Goal: Task Accomplishment & Management: Complete application form

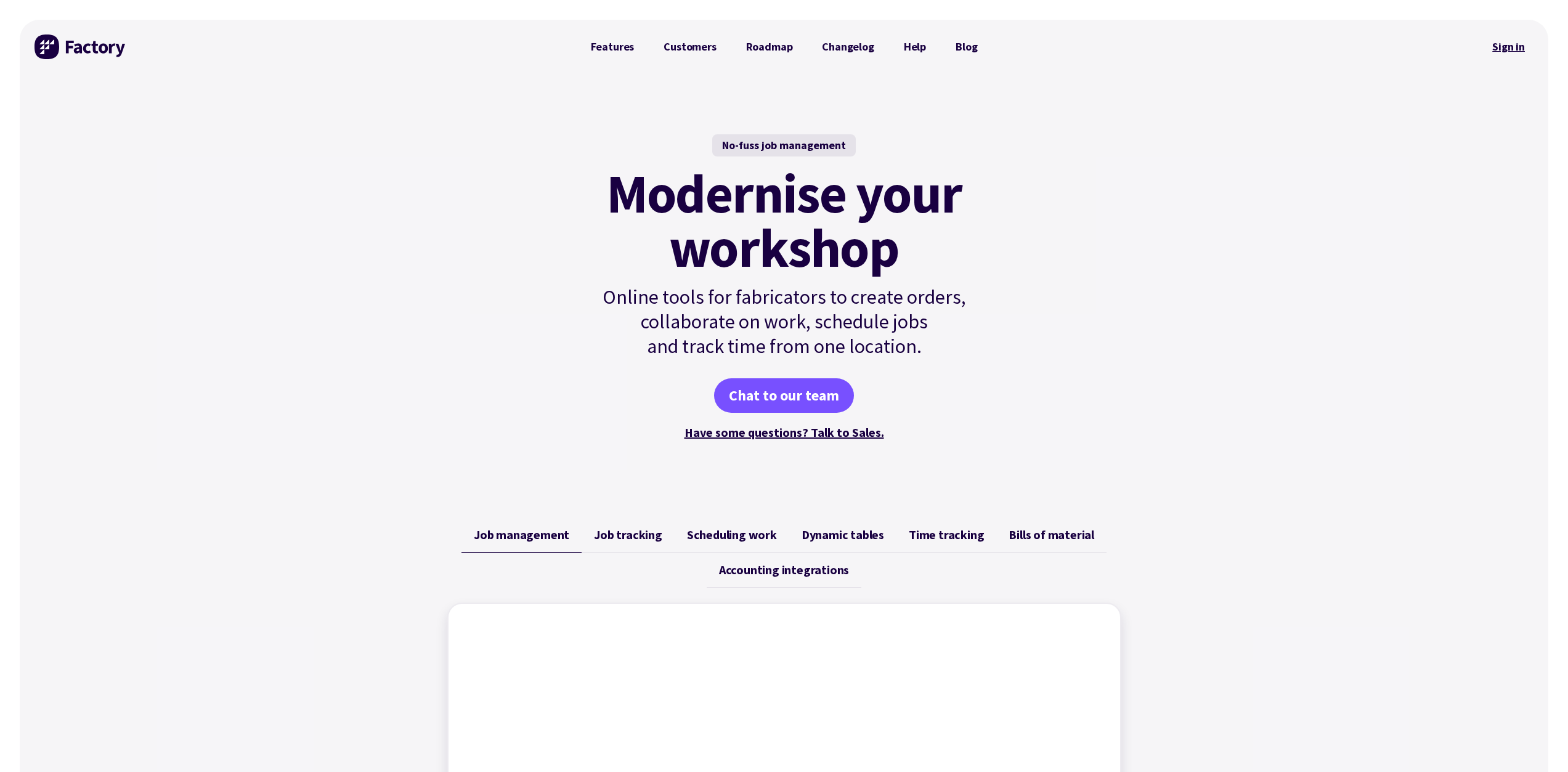
click at [1503, 42] on link "Sign in" at bounding box center [1509, 47] width 50 height 28
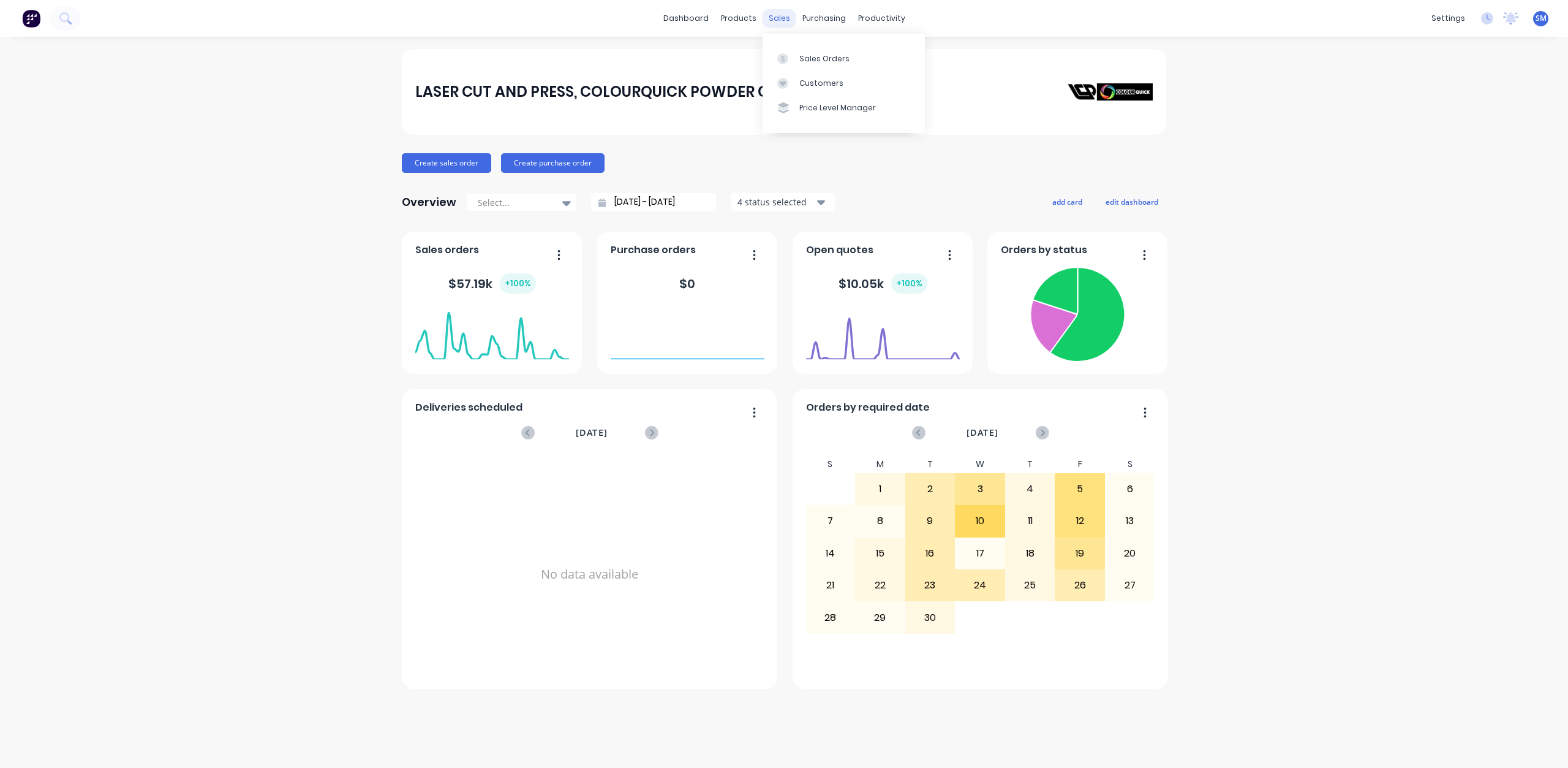
click at [777, 15] on div "sales" at bounding box center [779, 18] width 34 height 18
click at [777, 11] on div "sales" at bounding box center [779, 18] width 34 height 18
click at [783, 17] on div "sales" at bounding box center [779, 18] width 34 height 18
click at [804, 81] on div "Customers" at bounding box center [821, 83] width 44 height 11
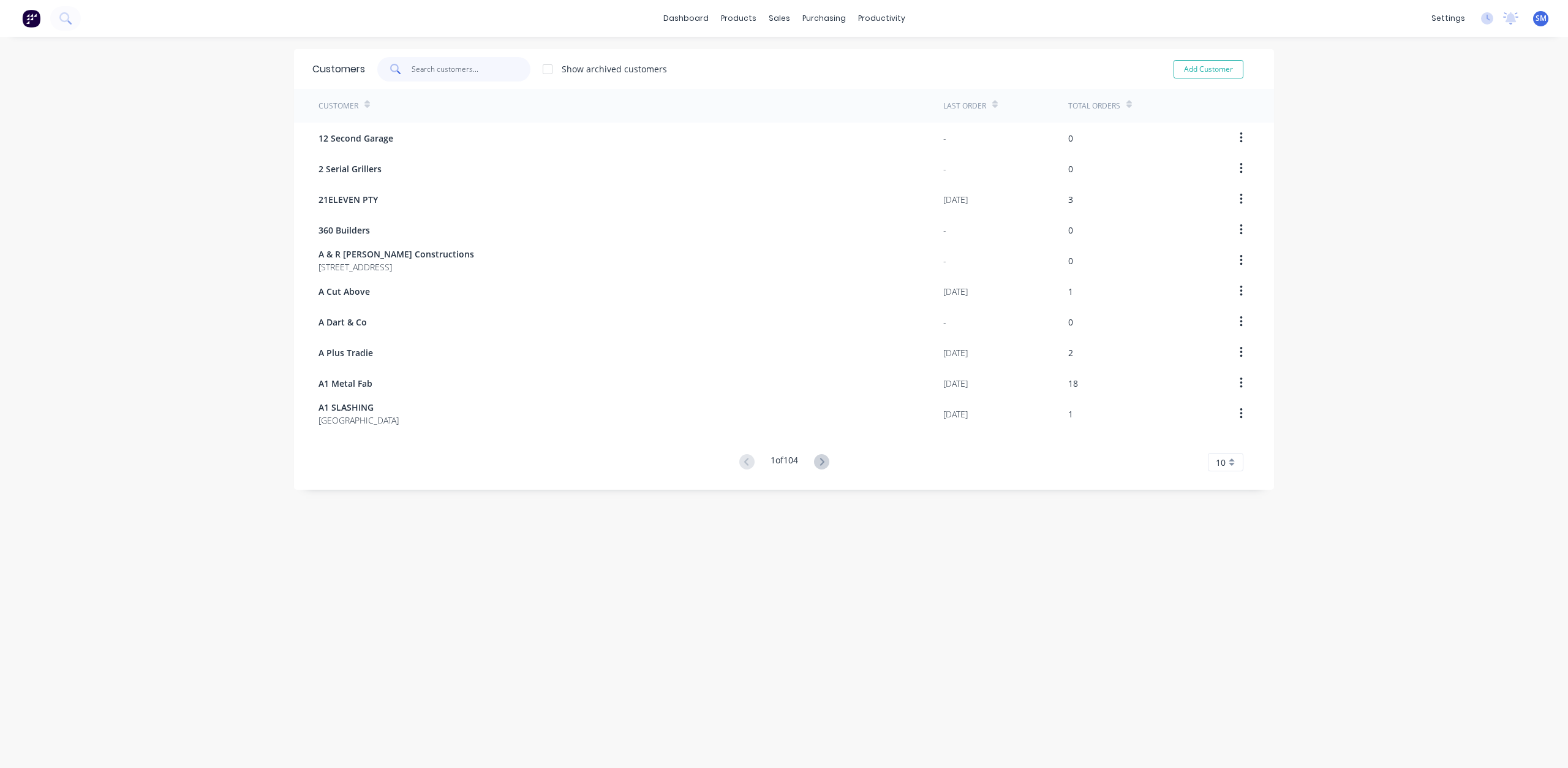
click at [430, 71] on input "text" at bounding box center [471, 69] width 119 height 24
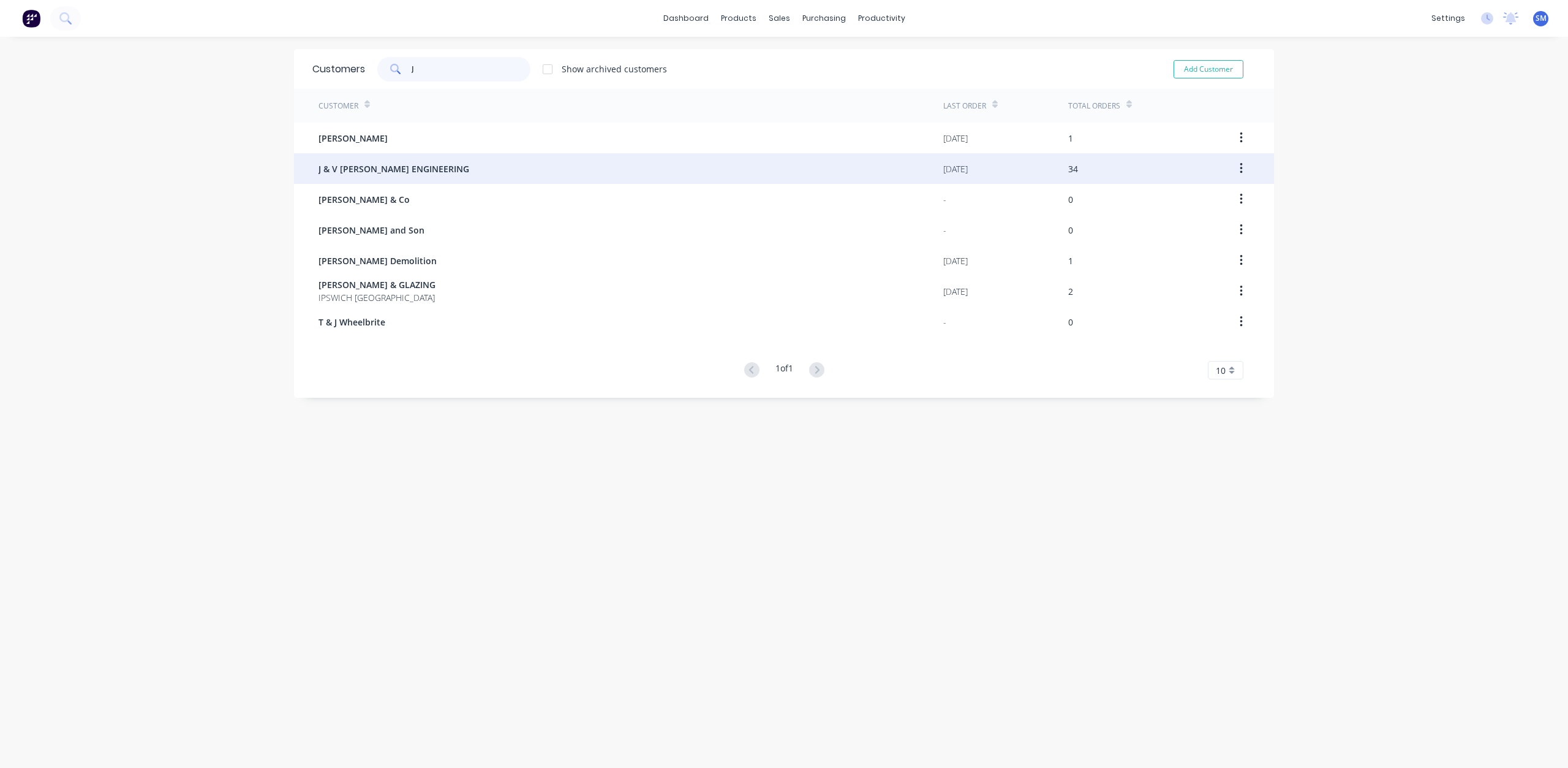
type input "J"
click at [382, 169] on span "J & V [PERSON_NAME] ENGINEERING" at bounding box center [394, 169] width 151 height 13
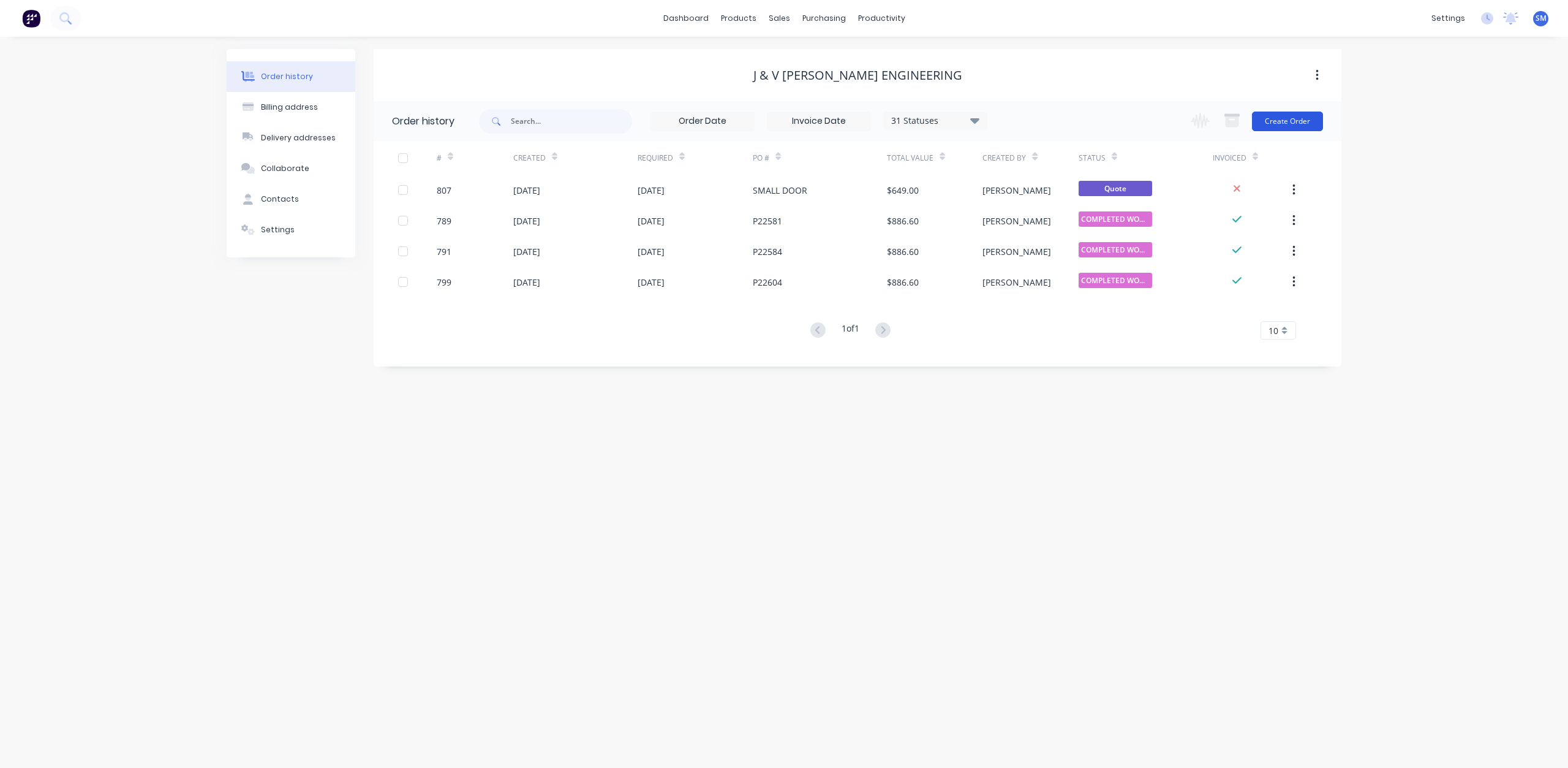
click at [1285, 119] on button "Create Order" at bounding box center [1287, 121] width 71 height 20
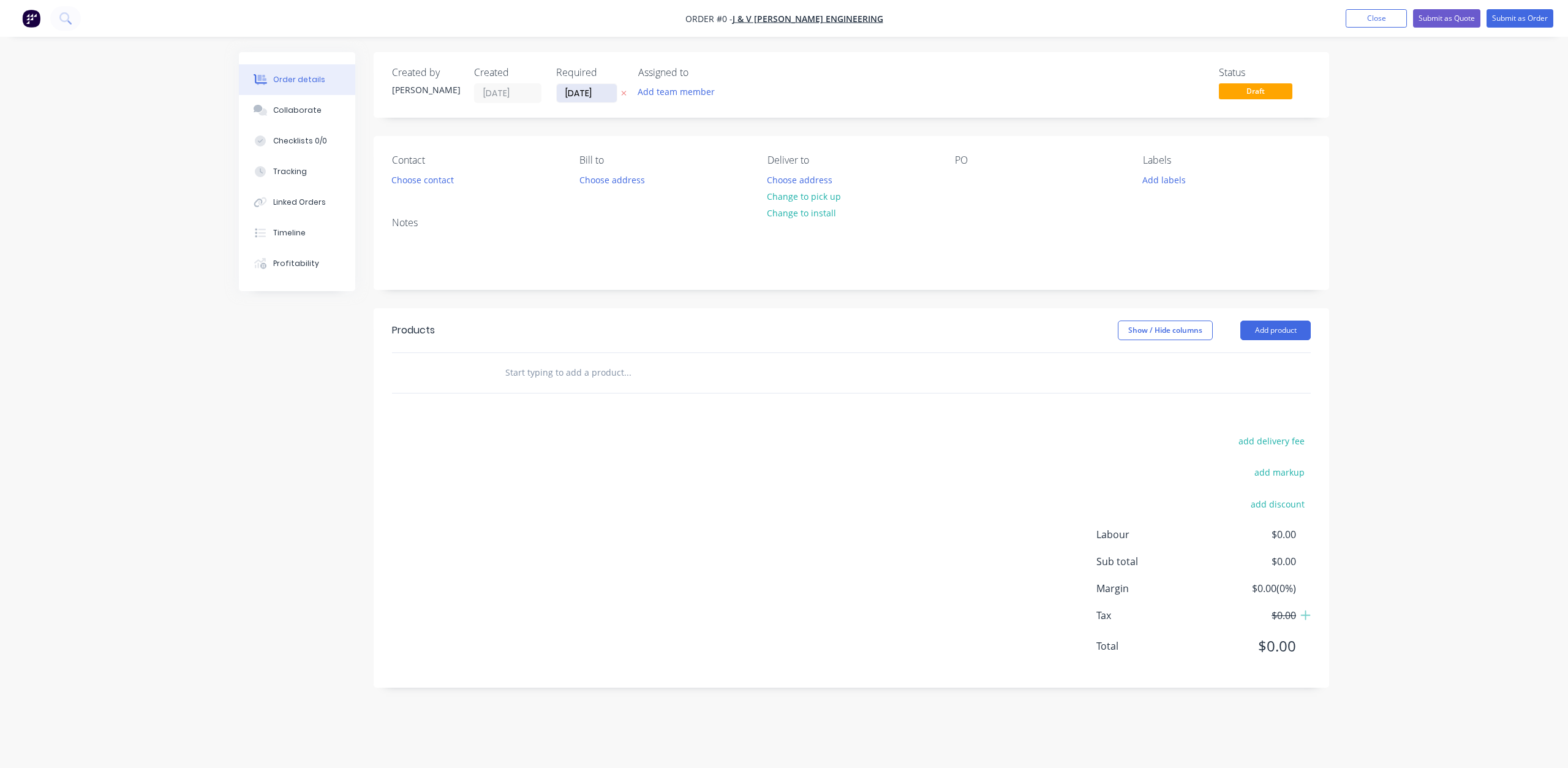
click at [580, 92] on input "[DATE]" at bounding box center [586, 92] width 60 height 18
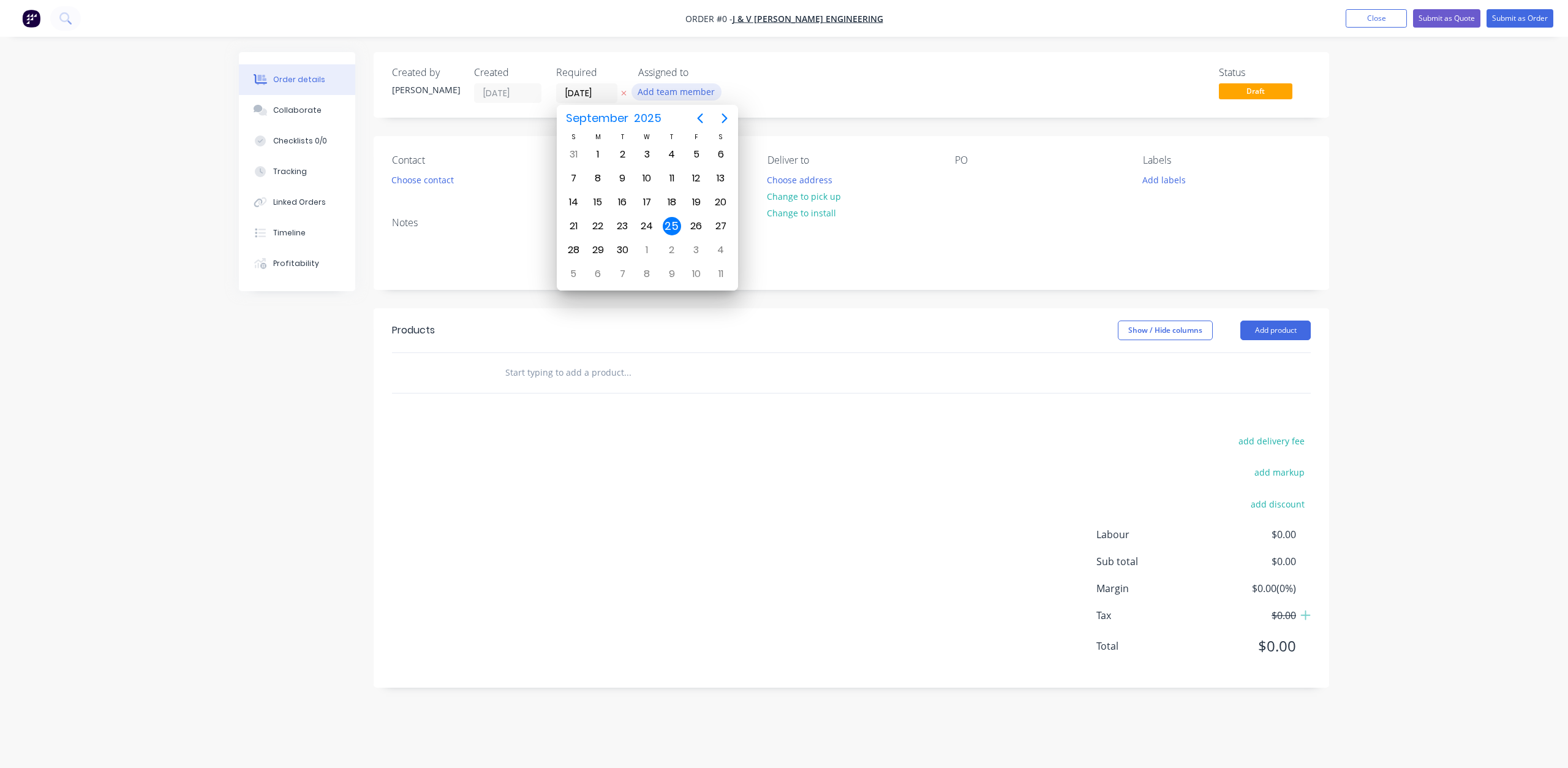
click at [687, 97] on button "Add team member" at bounding box center [677, 92] width 90 height 17
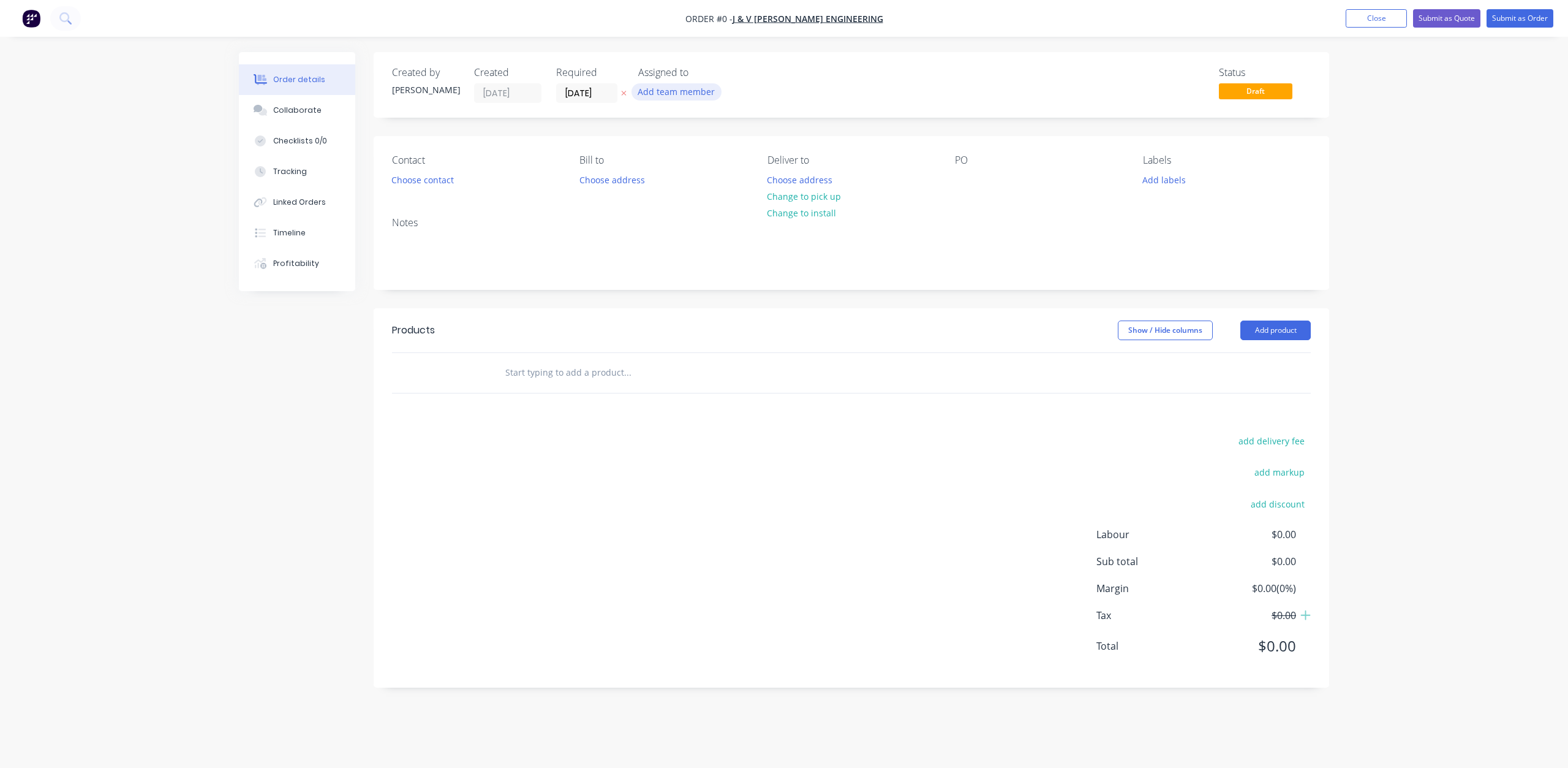
click at [669, 96] on button "Add team member" at bounding box center [677, 92] width 90 height 17
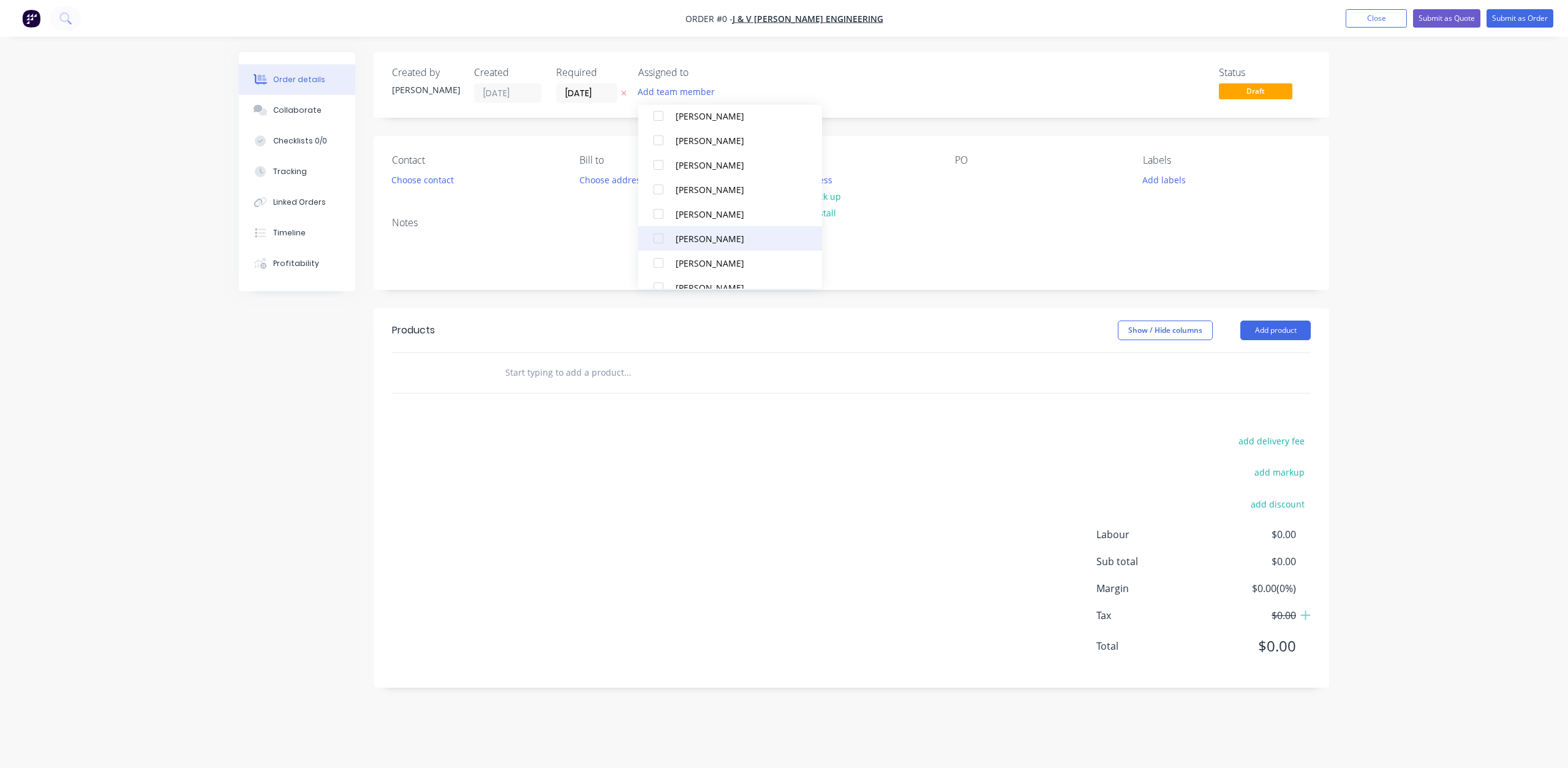
scroll to position [123, 0]
click at [656, 237] on div at bounding box center [659, 233] width 24 height 24
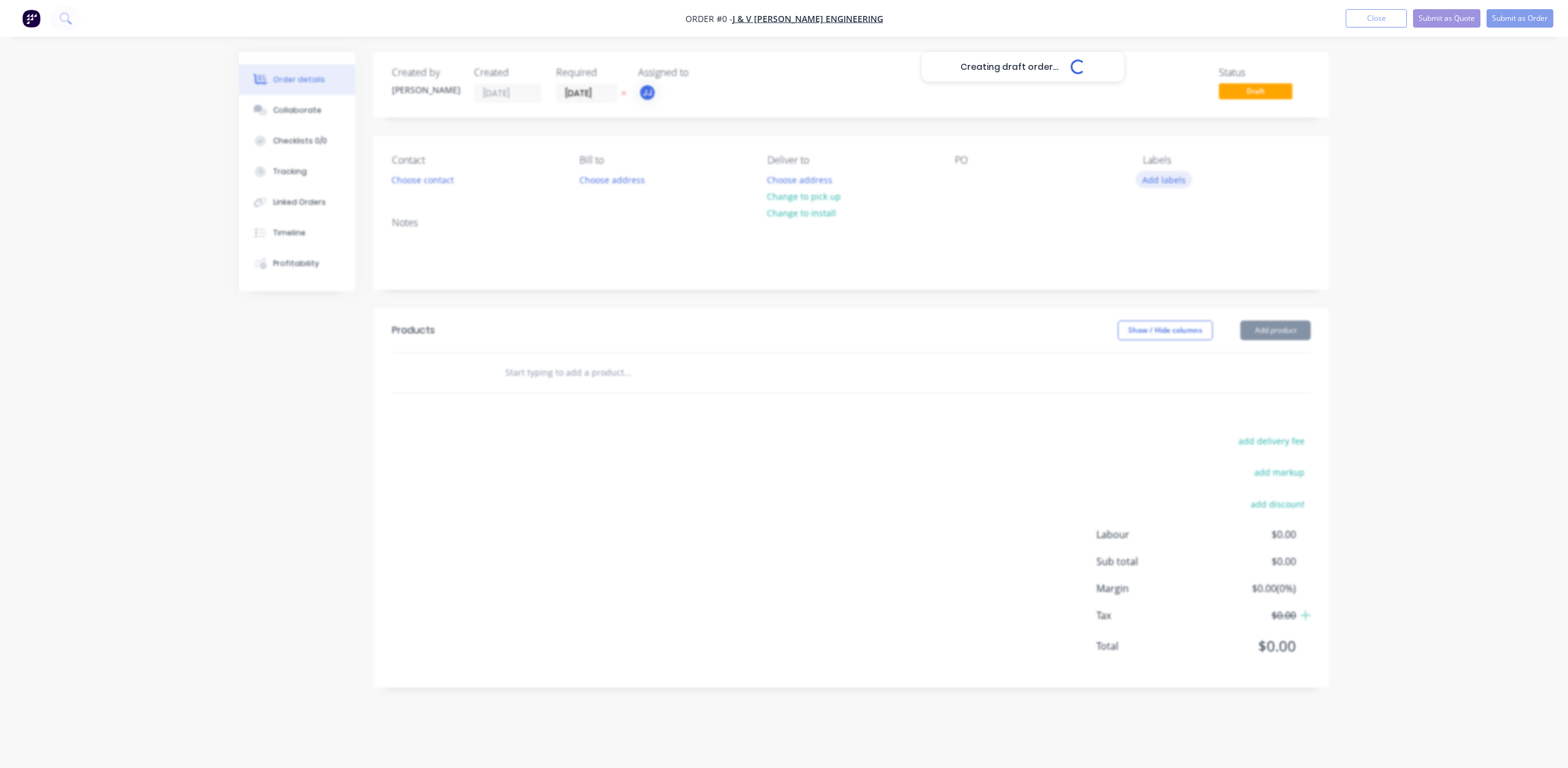
click at [1160, 175] on div "Creating draft order... Loading... Order details Collaborate Checklists 0/0 Tra…" at bounding box center [784, 379] width 1115 height 654
click at [1162, 176] on button "Add labels" at bounding box center [1164, 179] width 57 height 17
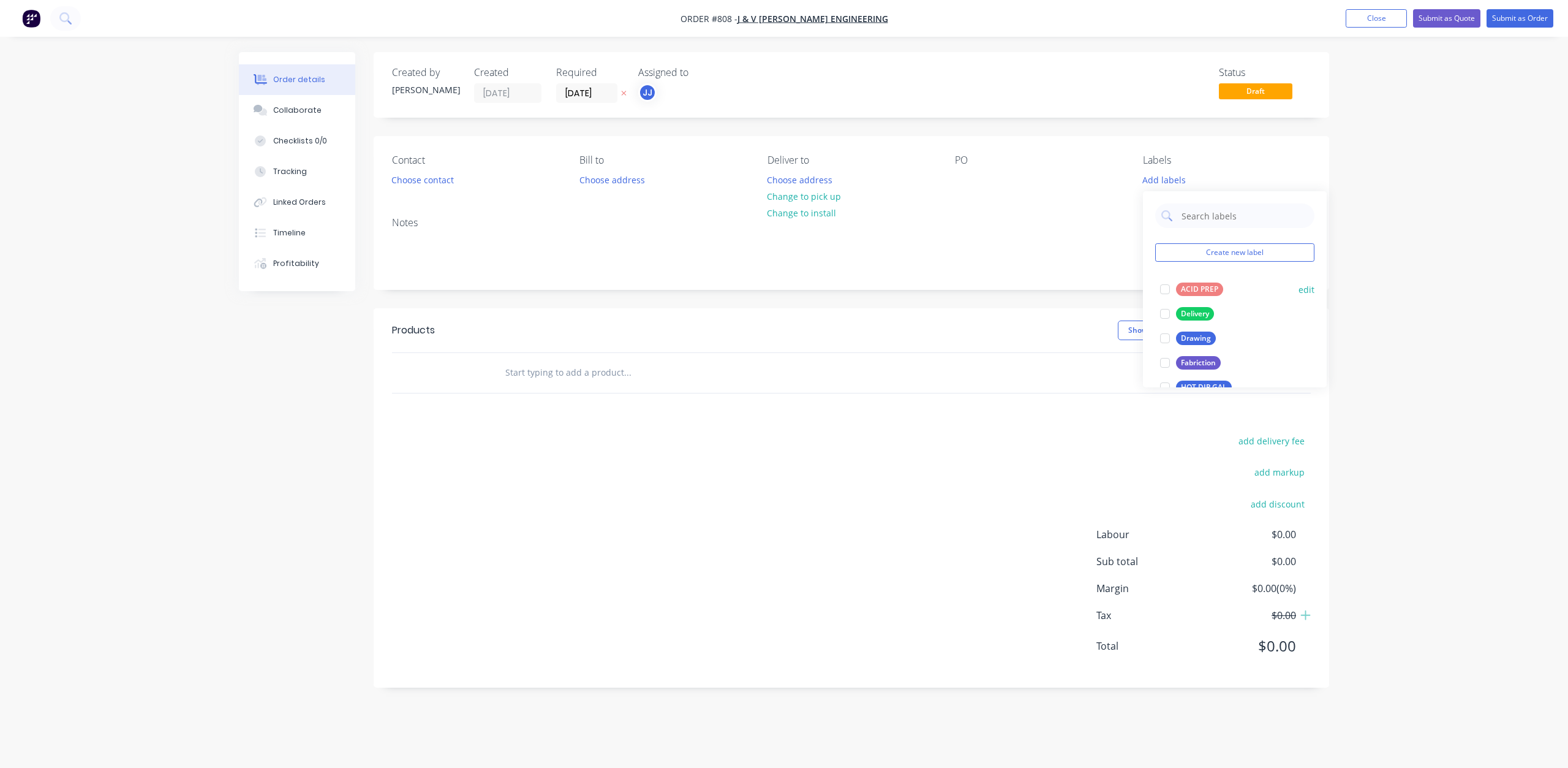
click at [1166, 289] on div at bounding box center [1165, 289] width 24 height 24
click at [1162, 208] on div at bounding box center [1165, 210] width 24 height 24
click at [964, 179] on div at bounding box center [965, 180] width 20 height 18
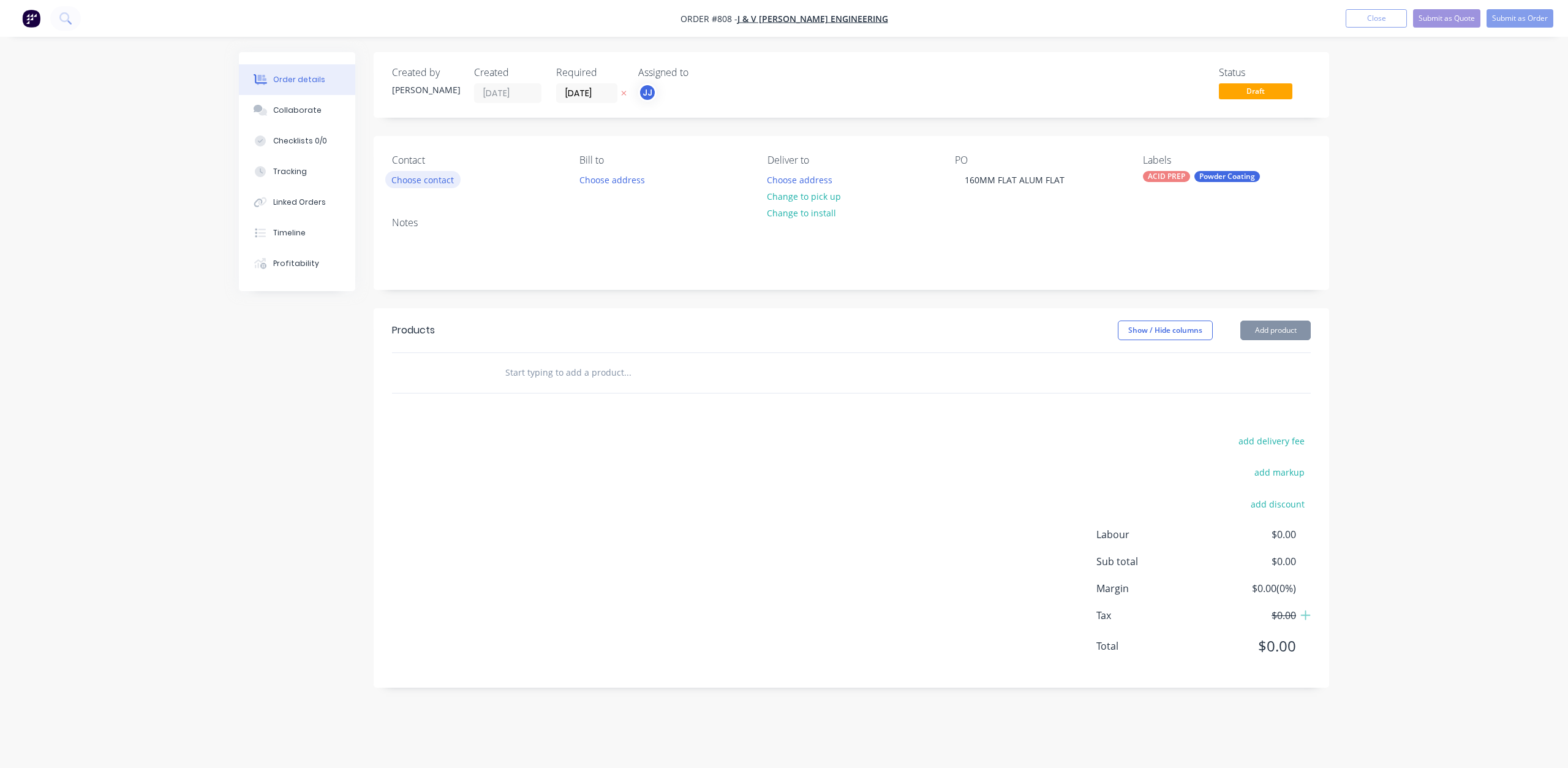
click at [409, 175] on button "Choose contact" at bounding box center [423, 179] width 76 height 17
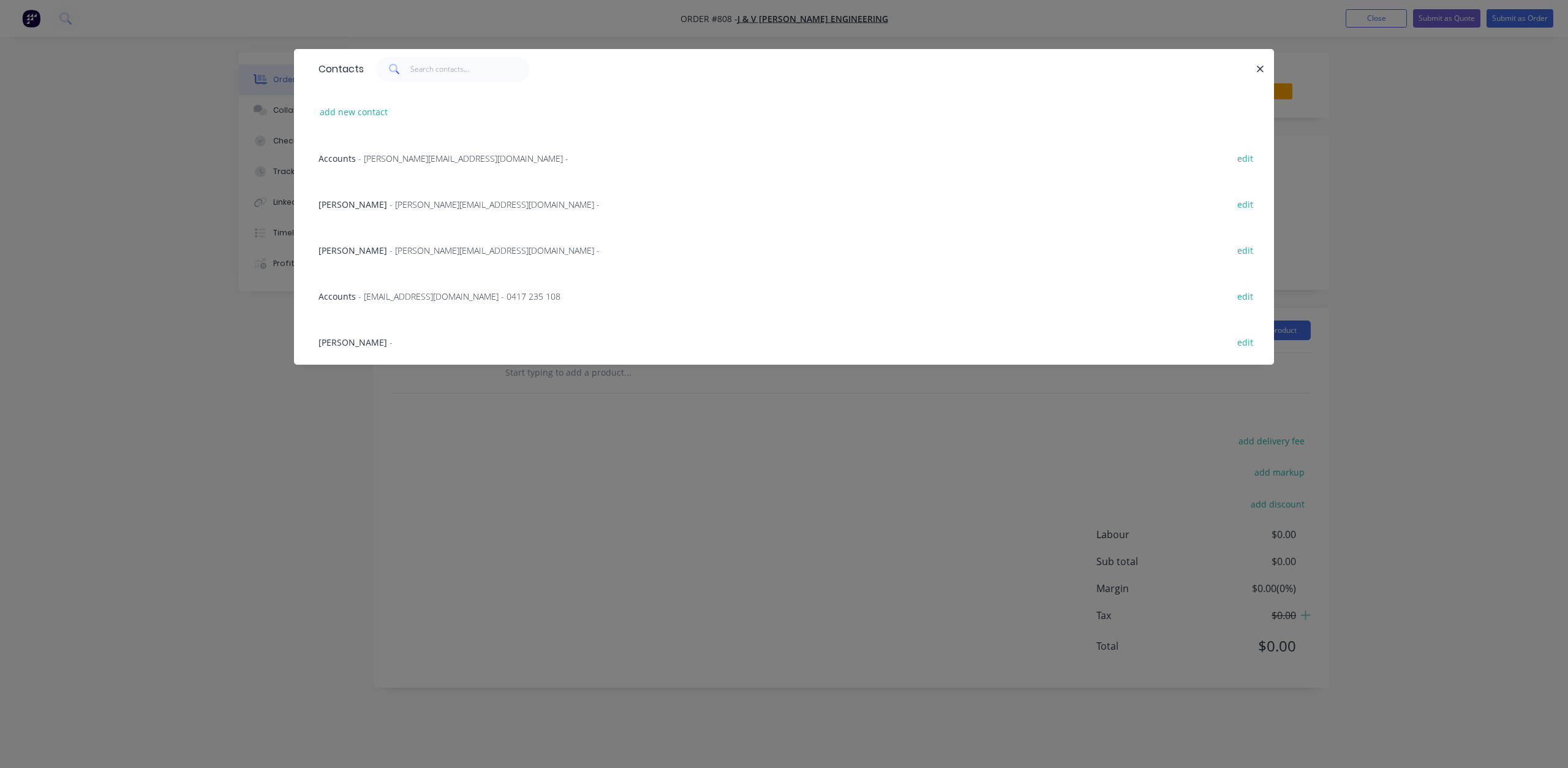
click at [362, 297] on span "- [EMAIL_ADDRESS][DOMAIN_NAME] - 0417 235 108" at bounding box center [460, 296] width 202 height 11
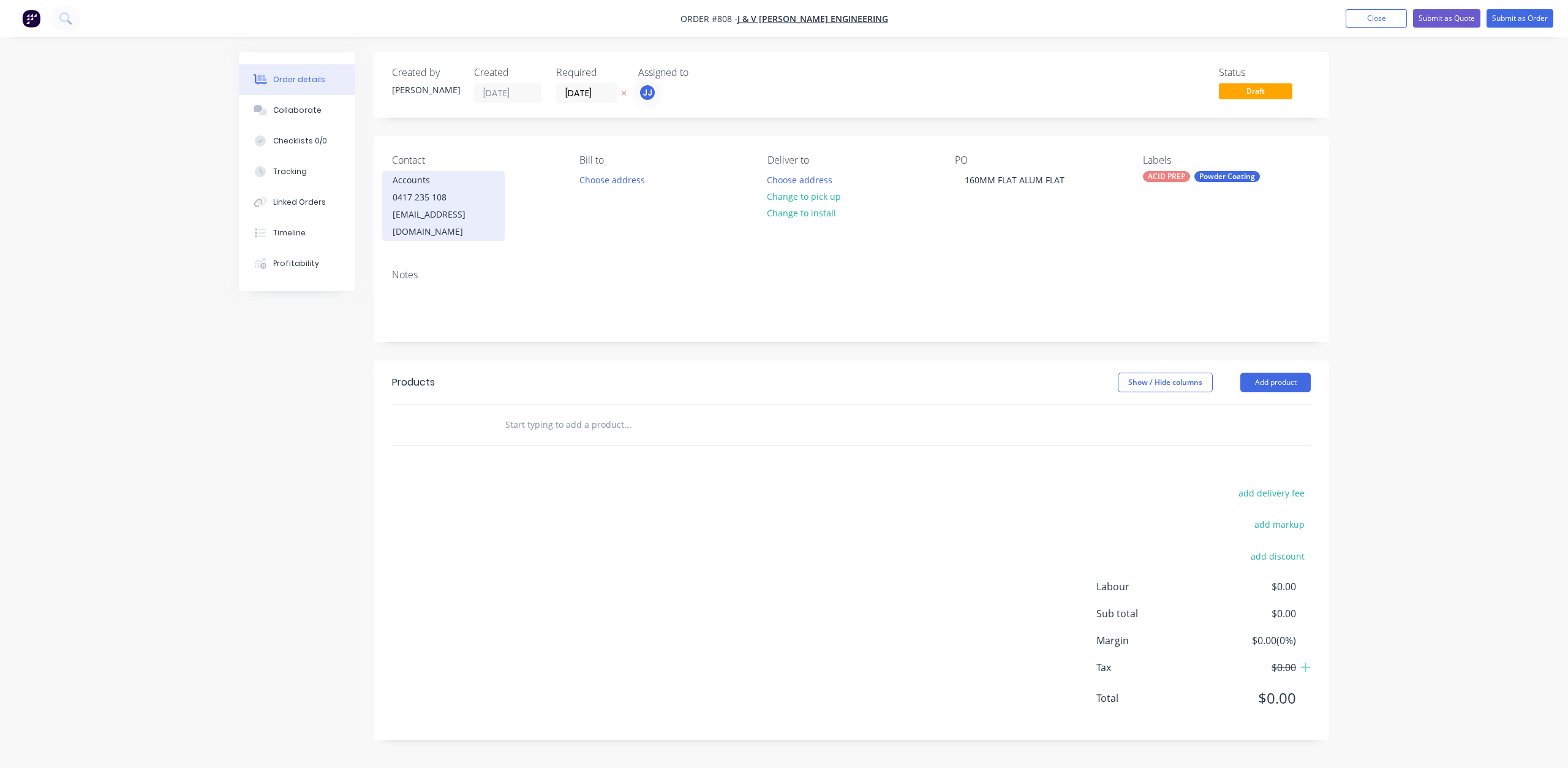
click at [419, 223] on div "[EMAIL_ADDRESS][DOMAIN_NAME]" at bounding box center [443, 223] width 102 height 34
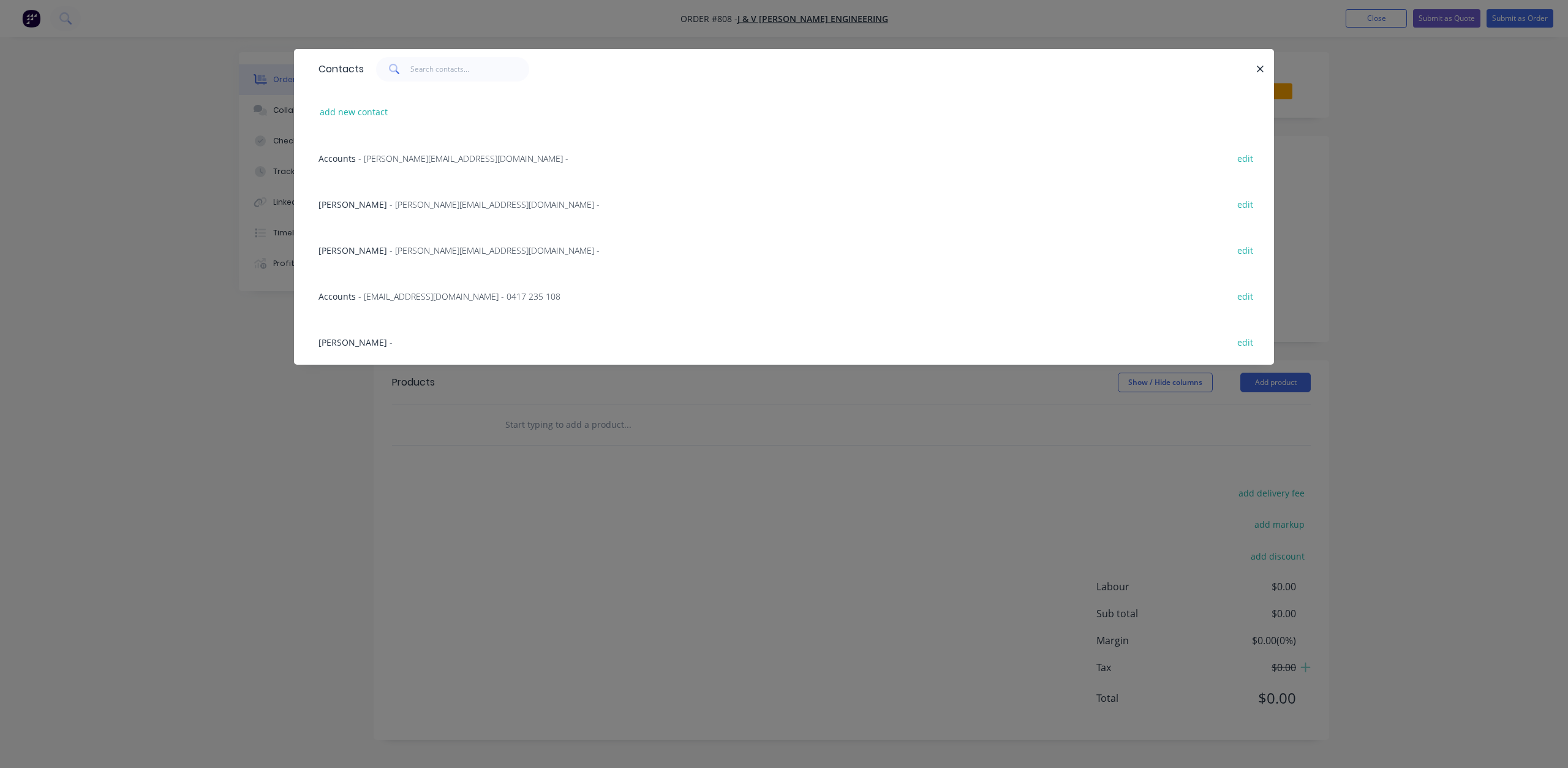
click at [390, 247] on span "- [PERSON_NAME][EMAIL_ADDRESS][DOMAIN_NAME] -" at bounding box center [495, 250] width 210 height 11
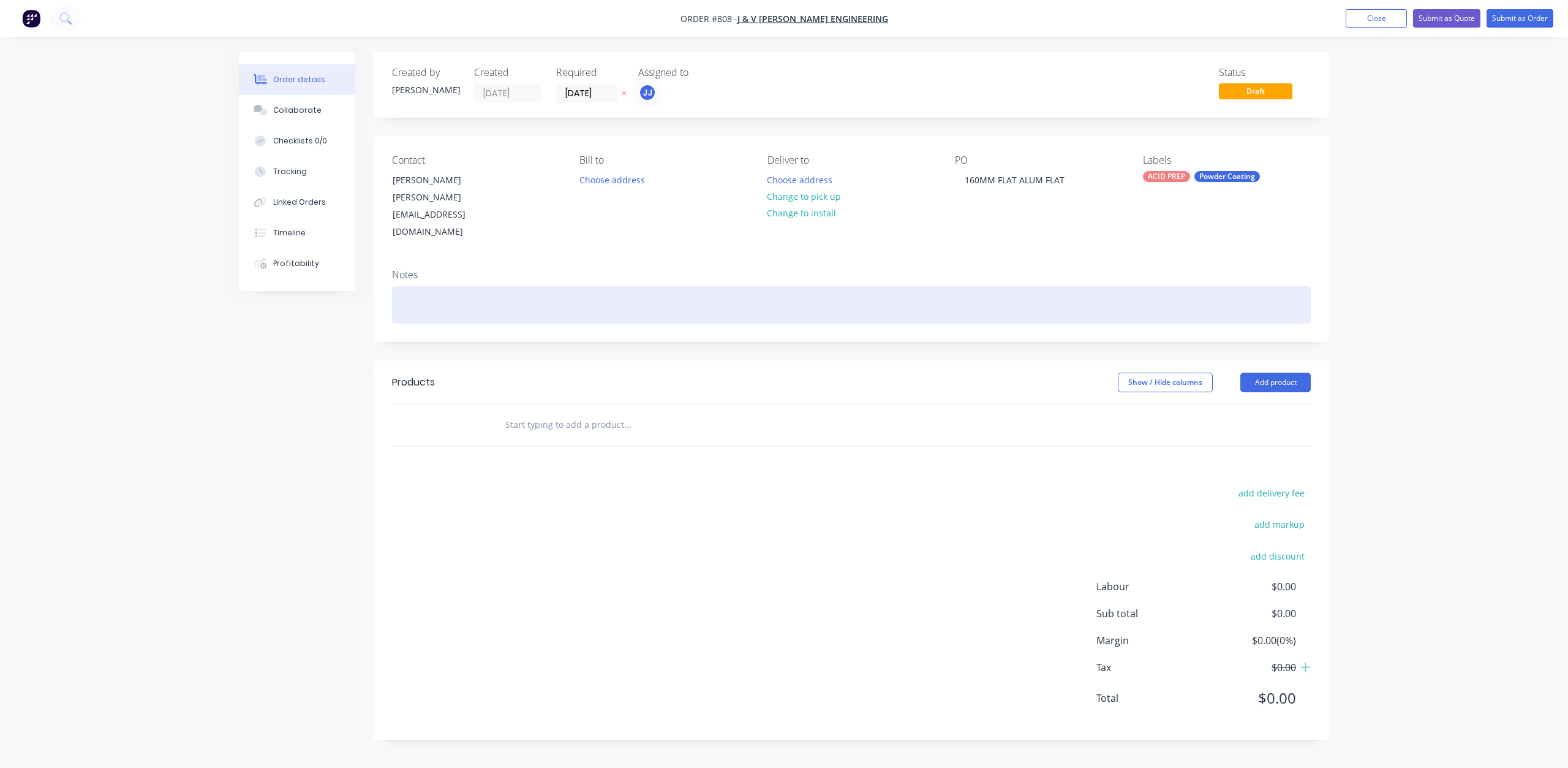
click at [402, 286] on div at bounding box center [851, 304] width 919 height 37
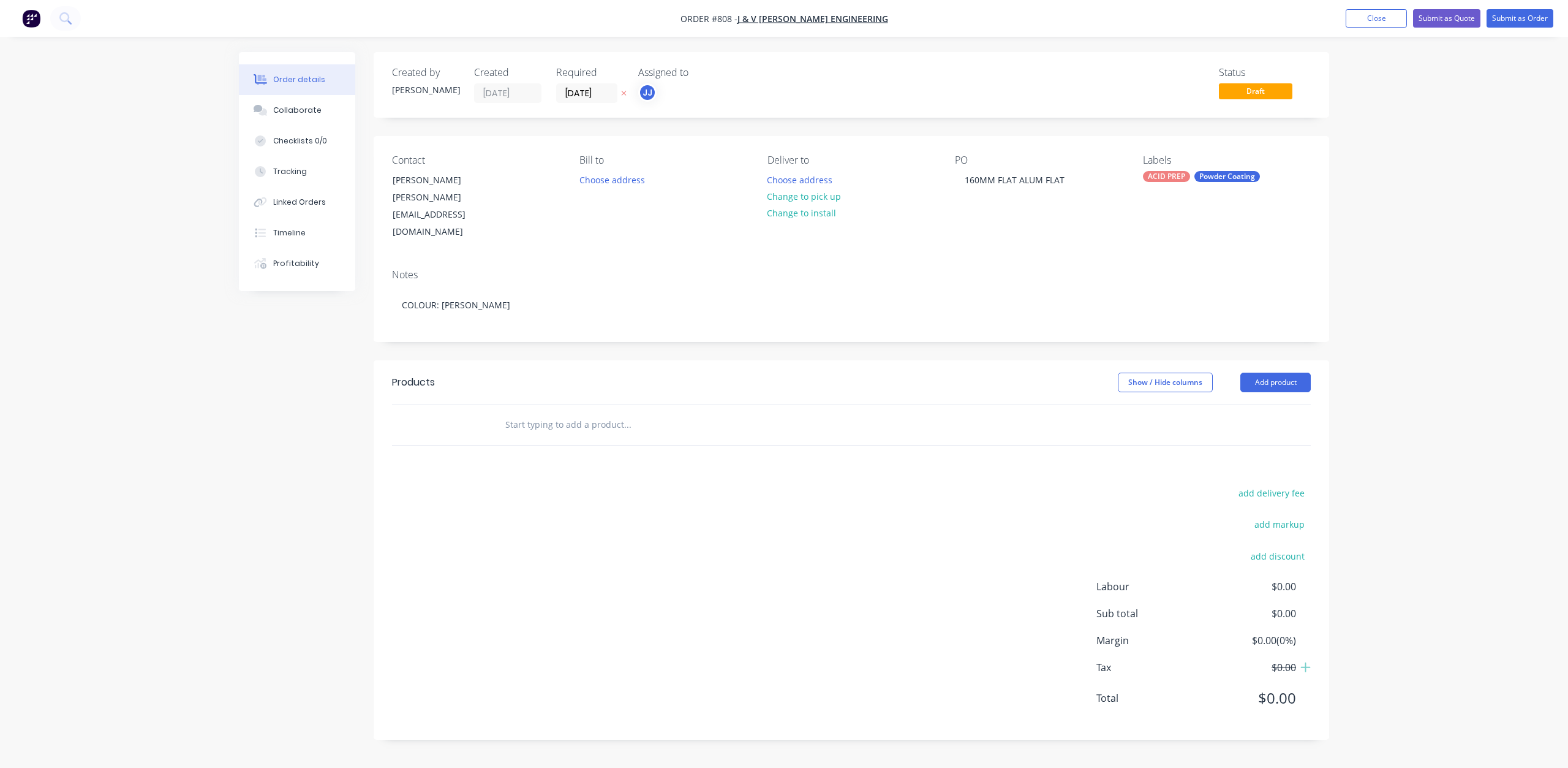
click at [524, 413] on input "text" at bounding box center [627, 425] width 245 height 24
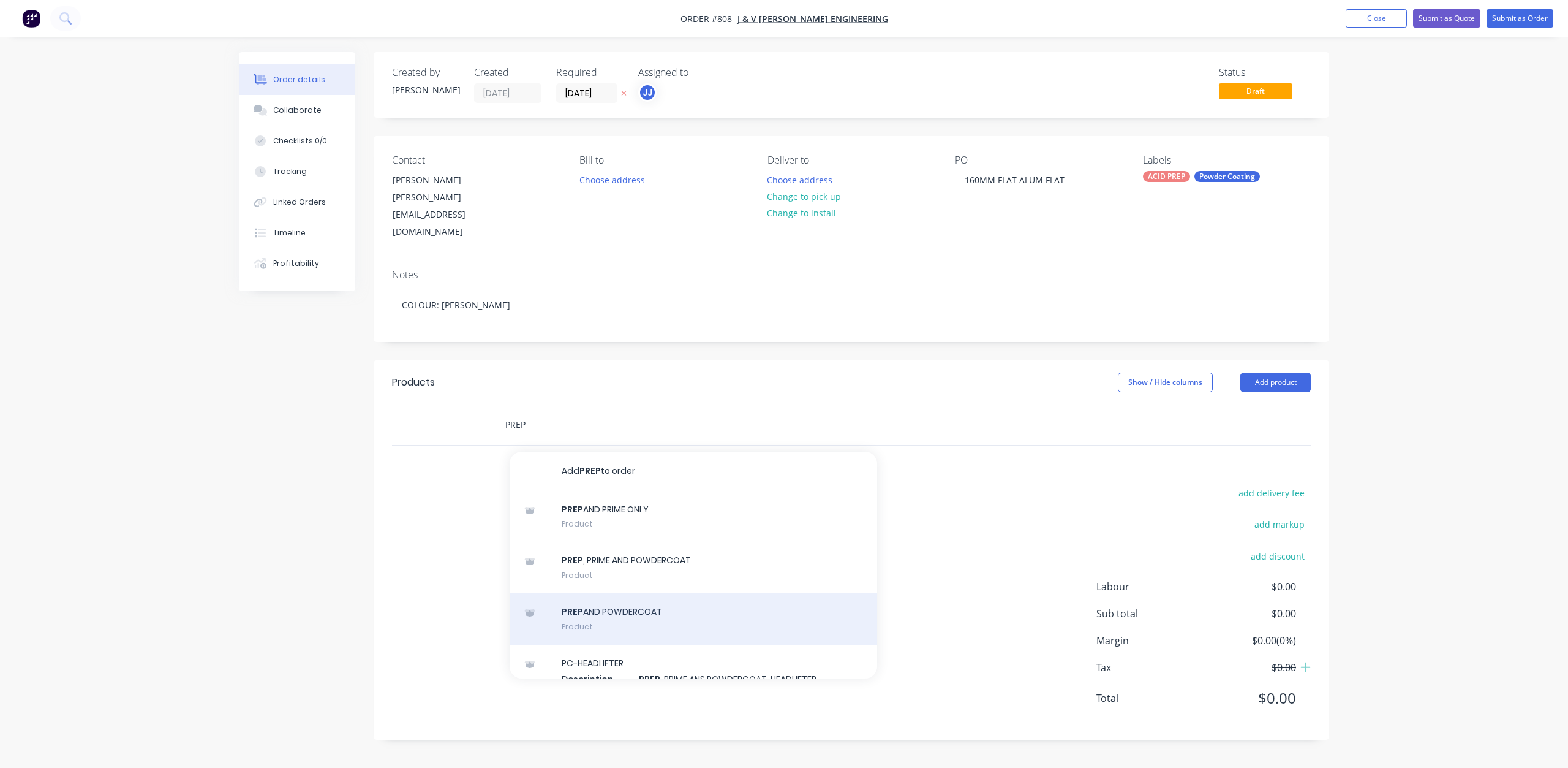
type input "PREP"
click at [598, 593] on div "PREP AND POWDERCOAT Product" at bounding box center [693, 619] width 367 height 51
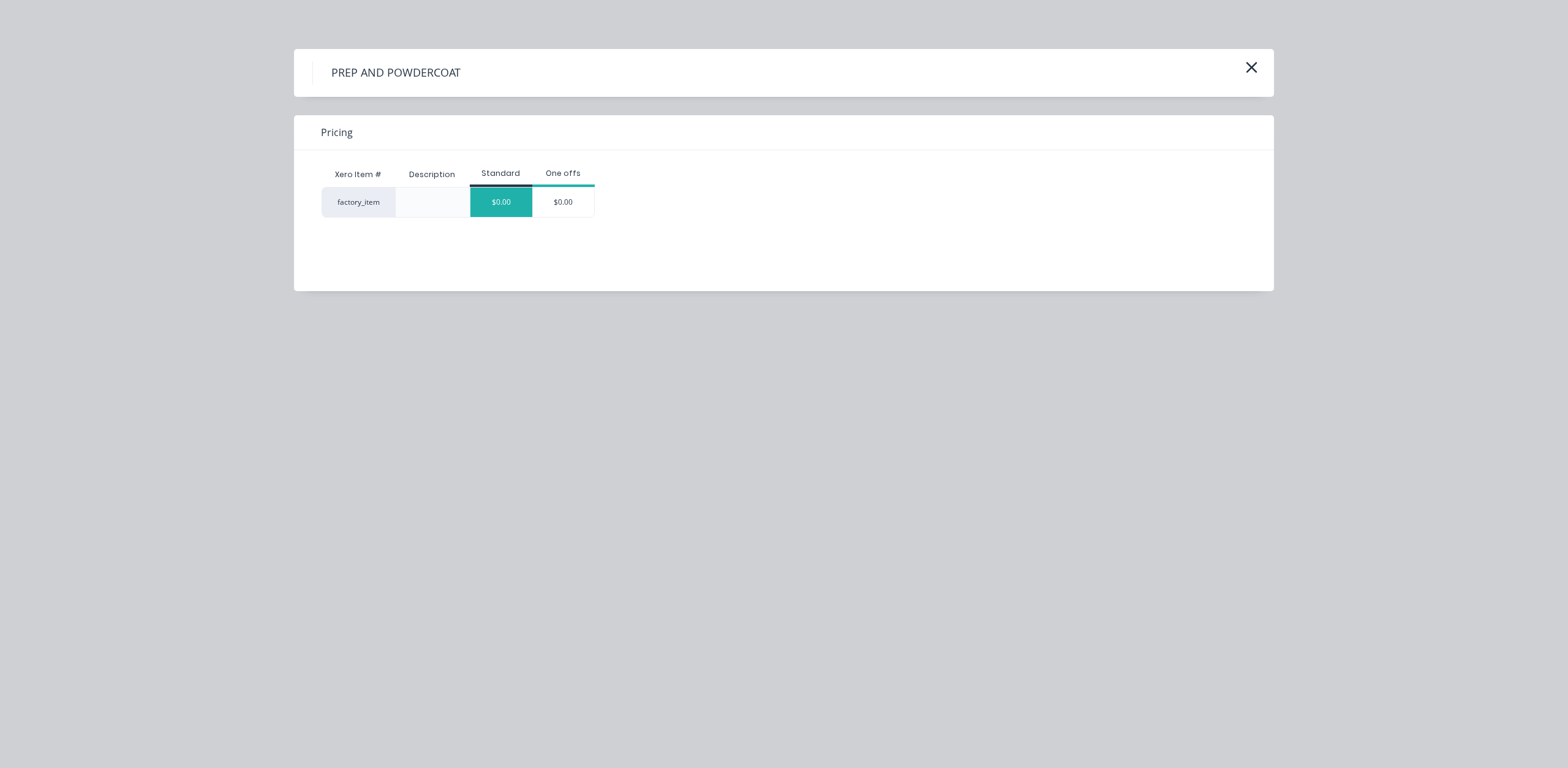
click at [490, 199] on div "$0.00" at bounding box center [502, 202] width 62 height 30
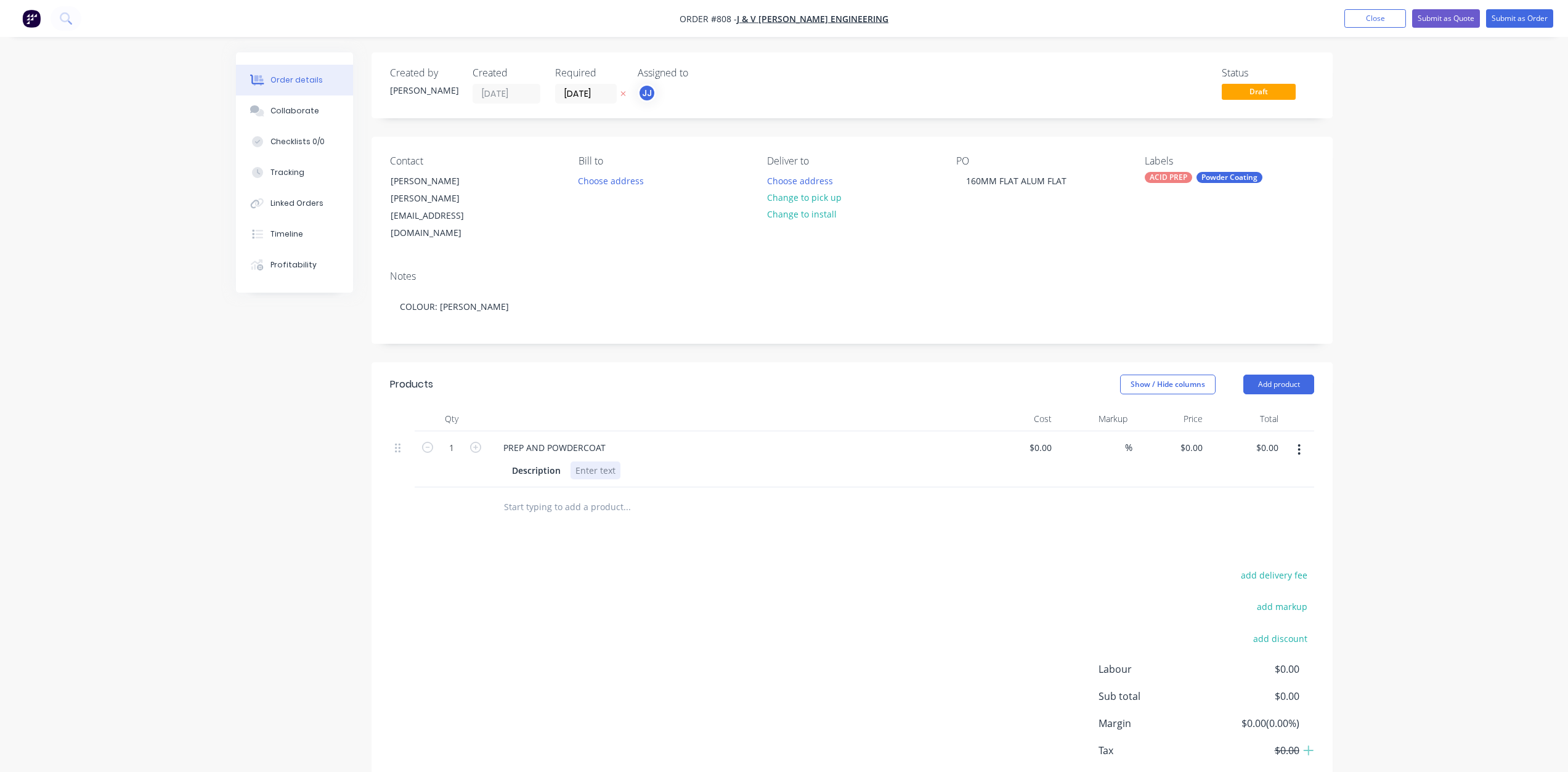
click at [585, 462] on div at bounding box center [595, 470] width 50 height 18
click at [458, 439] on input "1" at bounding box center [451, 447] width 32 height 18
type input "2"
click at [1036, 431] on div at bounding box center [1019, 459] width 76 height 56
type input "$129.60"
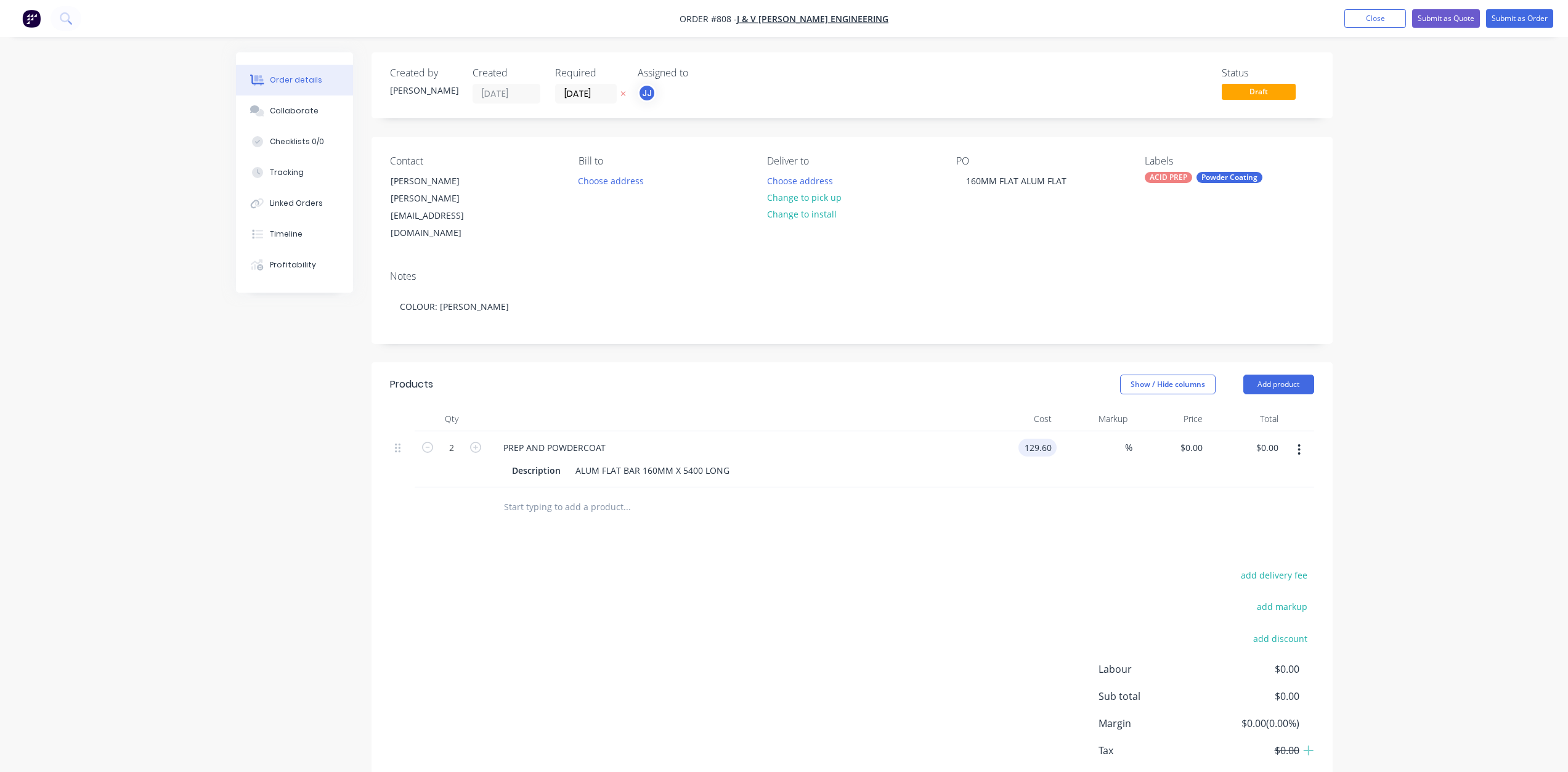
type input "$129.60"
type input "$259.20"
click at [1033, 441] on div "$129.60 129.60" at bounding box center [1019, 459] width 76 height 56
click at [790, 200] on button "Change to pick up" at bounding box center [804, 197] width 87 height 17
click at [1443, 22] on button "Submit as Quote" at bounding box center [1447, 18] width 68 height 18
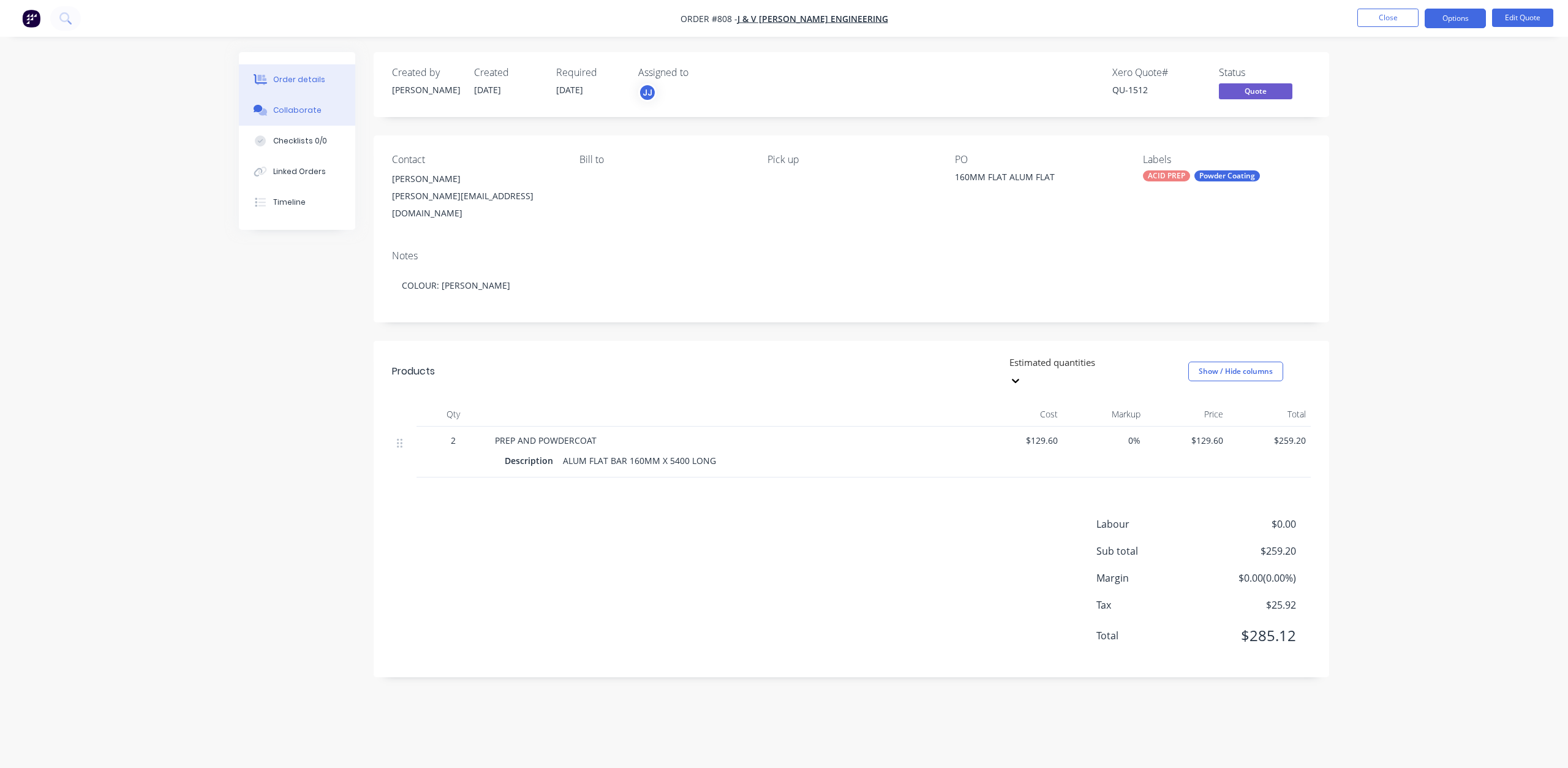
click at [293, 113] on div "Collaborate" at bounding box center [297, 110] width 49 height 11
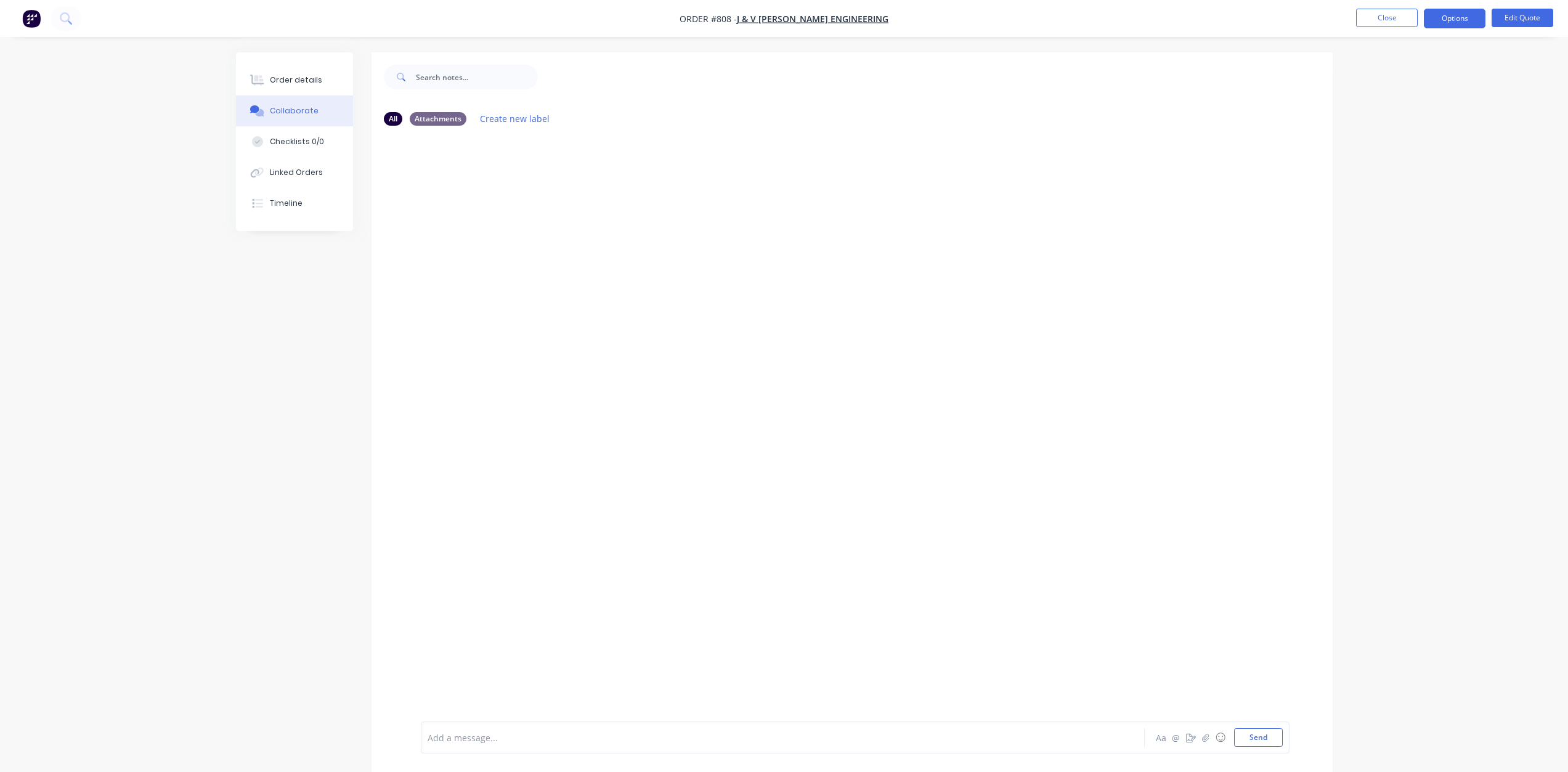
click at [470, 744] on div at bounding box center [748, 737] width 641 height 13
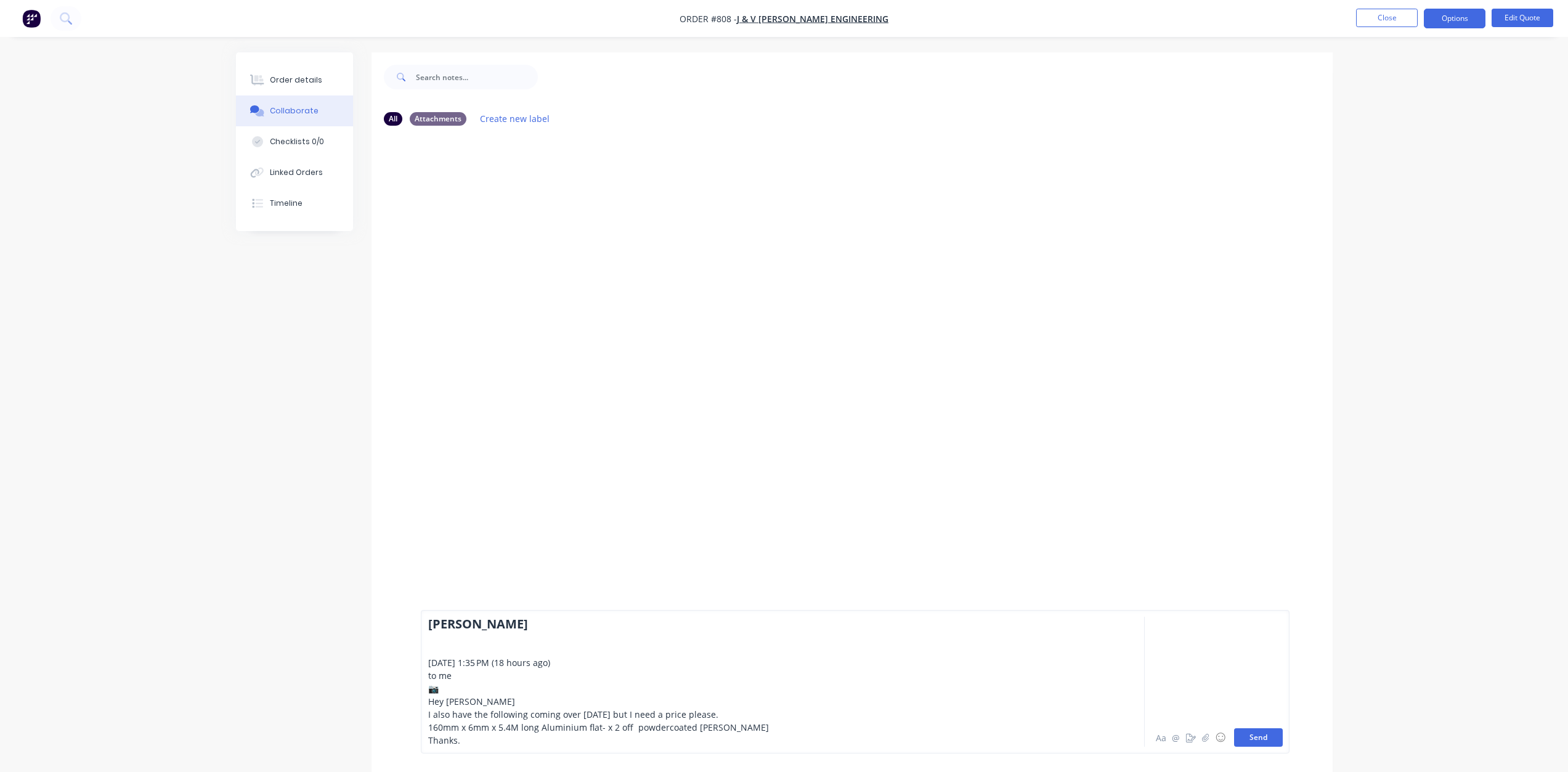
click at [1260, 731] on button "Send" at bounding box center [1259, 737] width 49 height 18
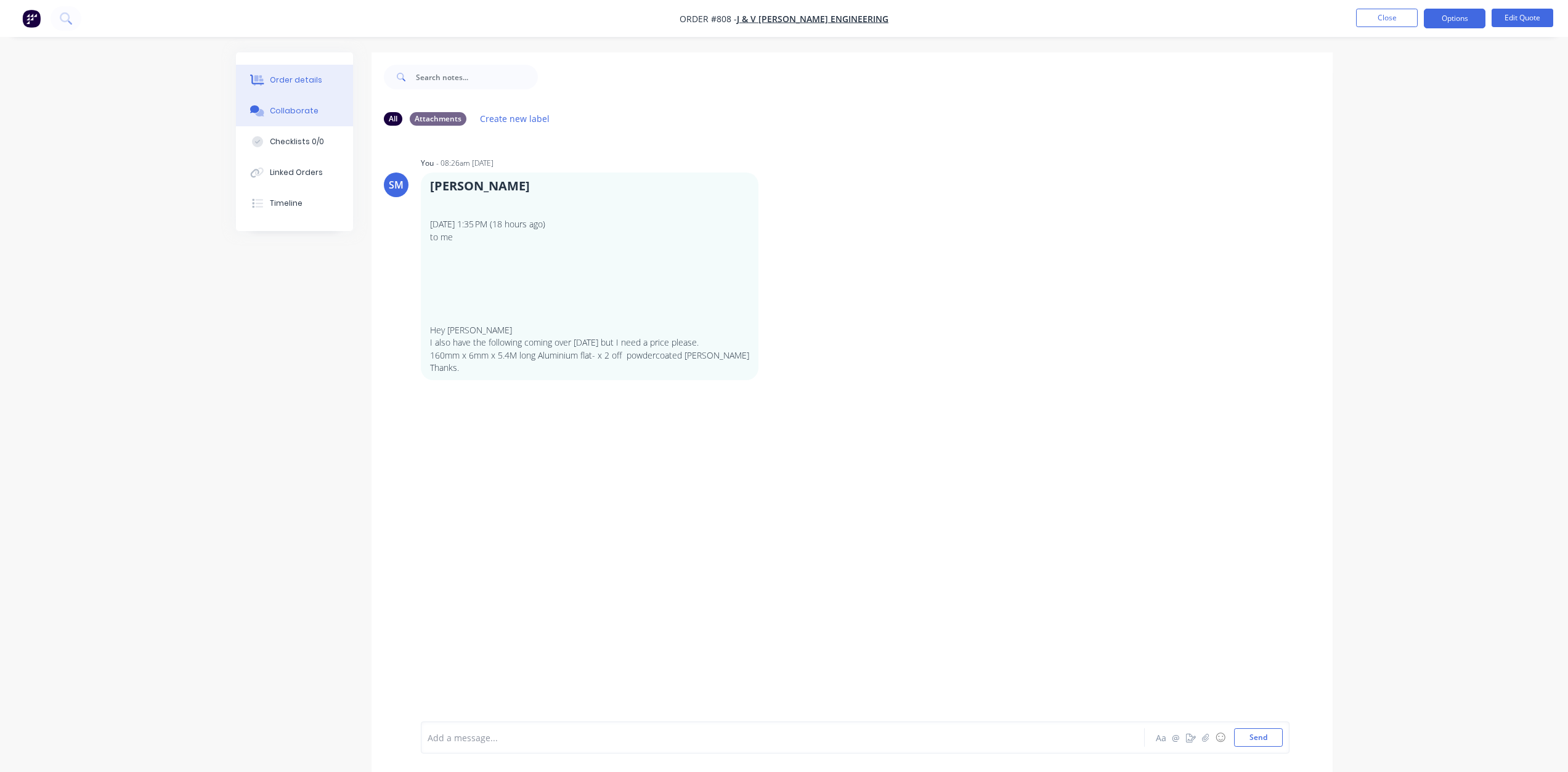
click at [288, 78] on div "Order details" at bounding box center [296, 80] width 52 height 11
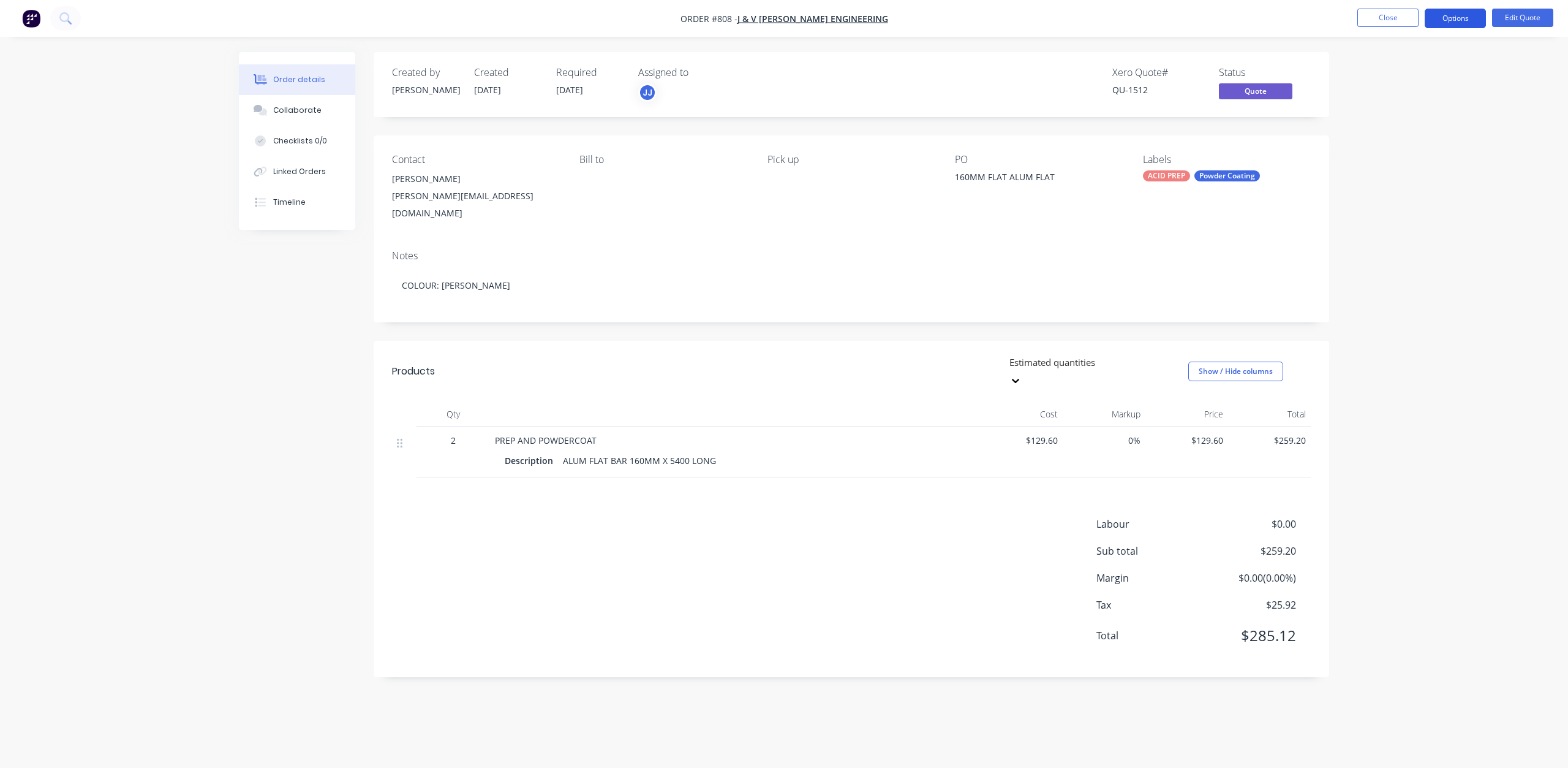
click at [1464, 17] on button "Options" at bounding box center [1455, 18] width 61 height 20
click at [1381, 74] on div "Quote" at bounding box center [1418, 74] width 113 height 18
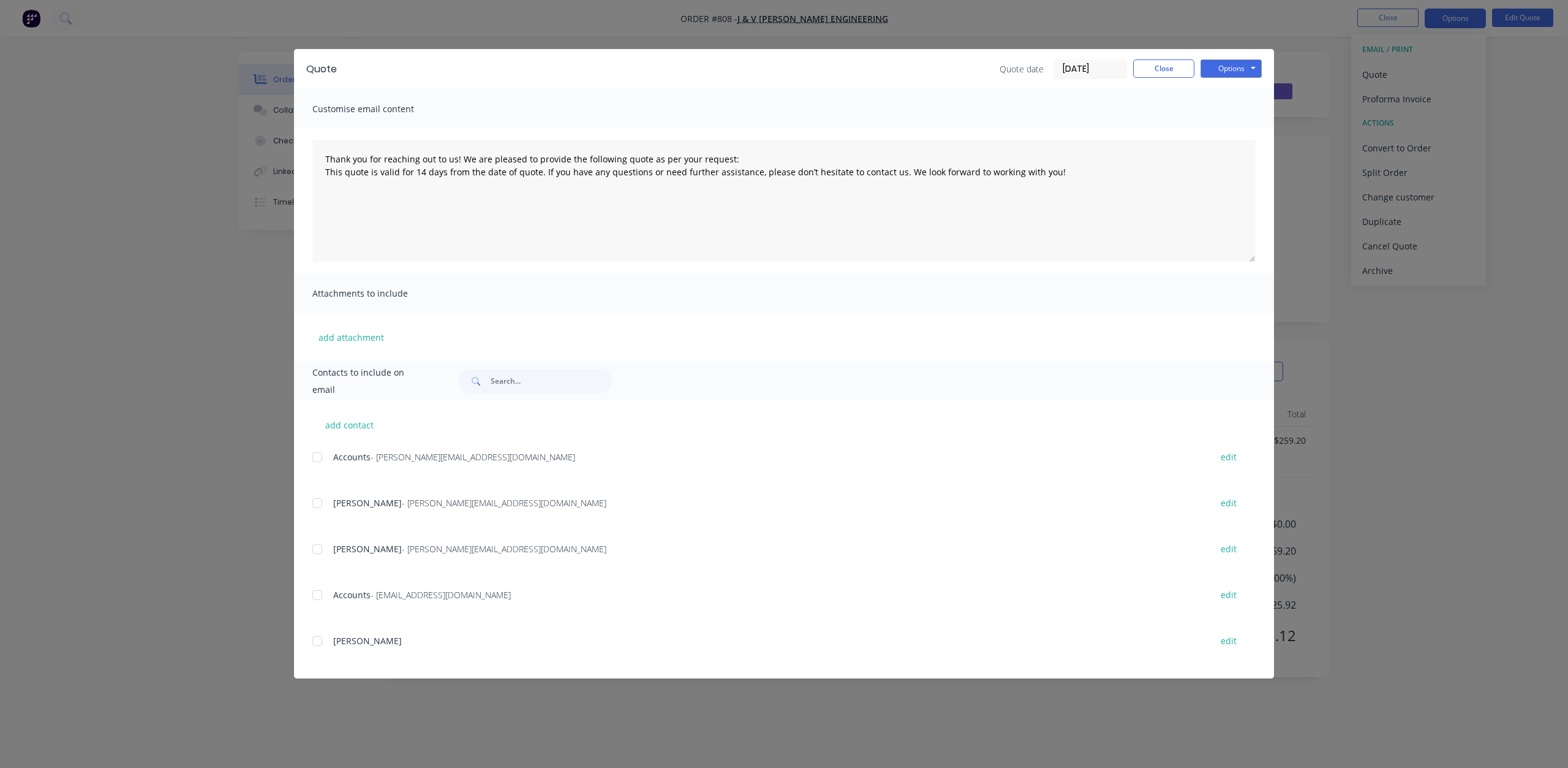
click at [316, 551] on div at bounding box center [317, 549] width 24 height 24
click at [1229, 70] on button "Options" at bounding box center [1231, 68] width 61 height 18
click at [1230, 133] on button "Email" at bounding box center [1240, 131] width 78 height 20
click at [1162, 76] on button "Close" at bounding box center [1164, 68] width 61 height 18
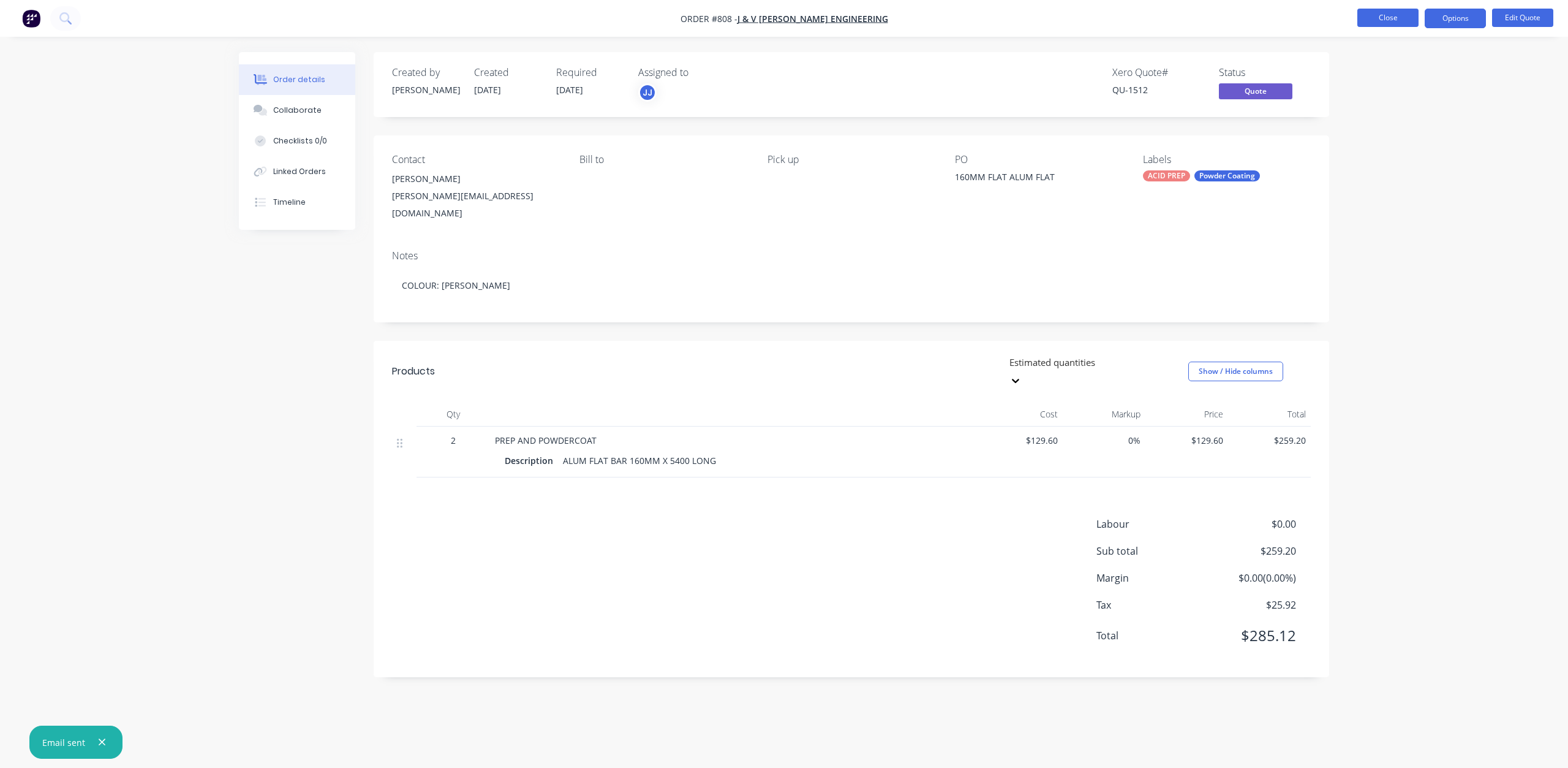
click at [1383, 16] on button "Close" at bounding box center [1388, 18] width 61 height 18
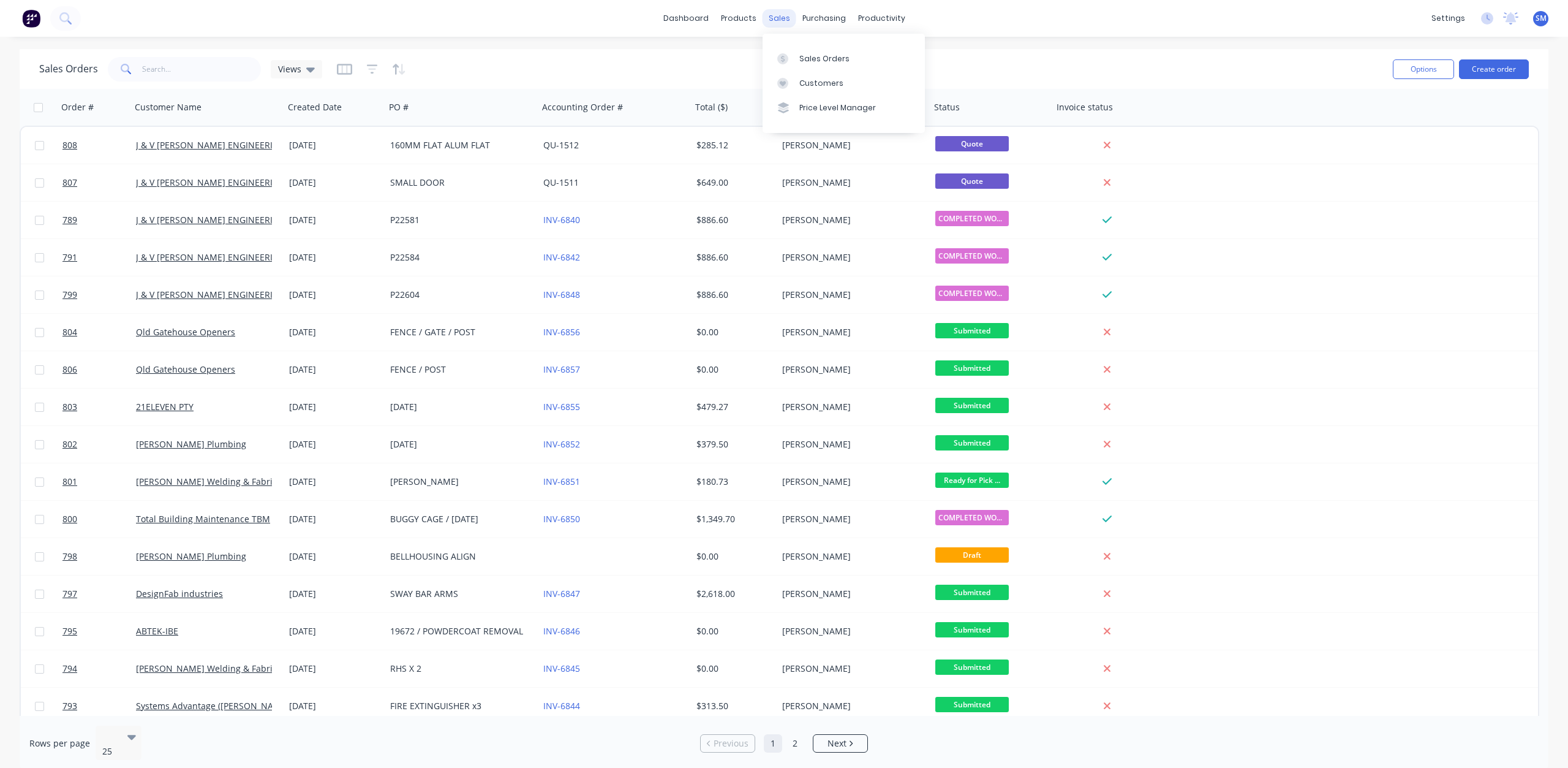
click at [774, 18] on div "sales" at bounding box center [779, 18] width 34 height 18
click at [812, 80] on div "Customers" at bounding box center [821, 83] width 44 height 11
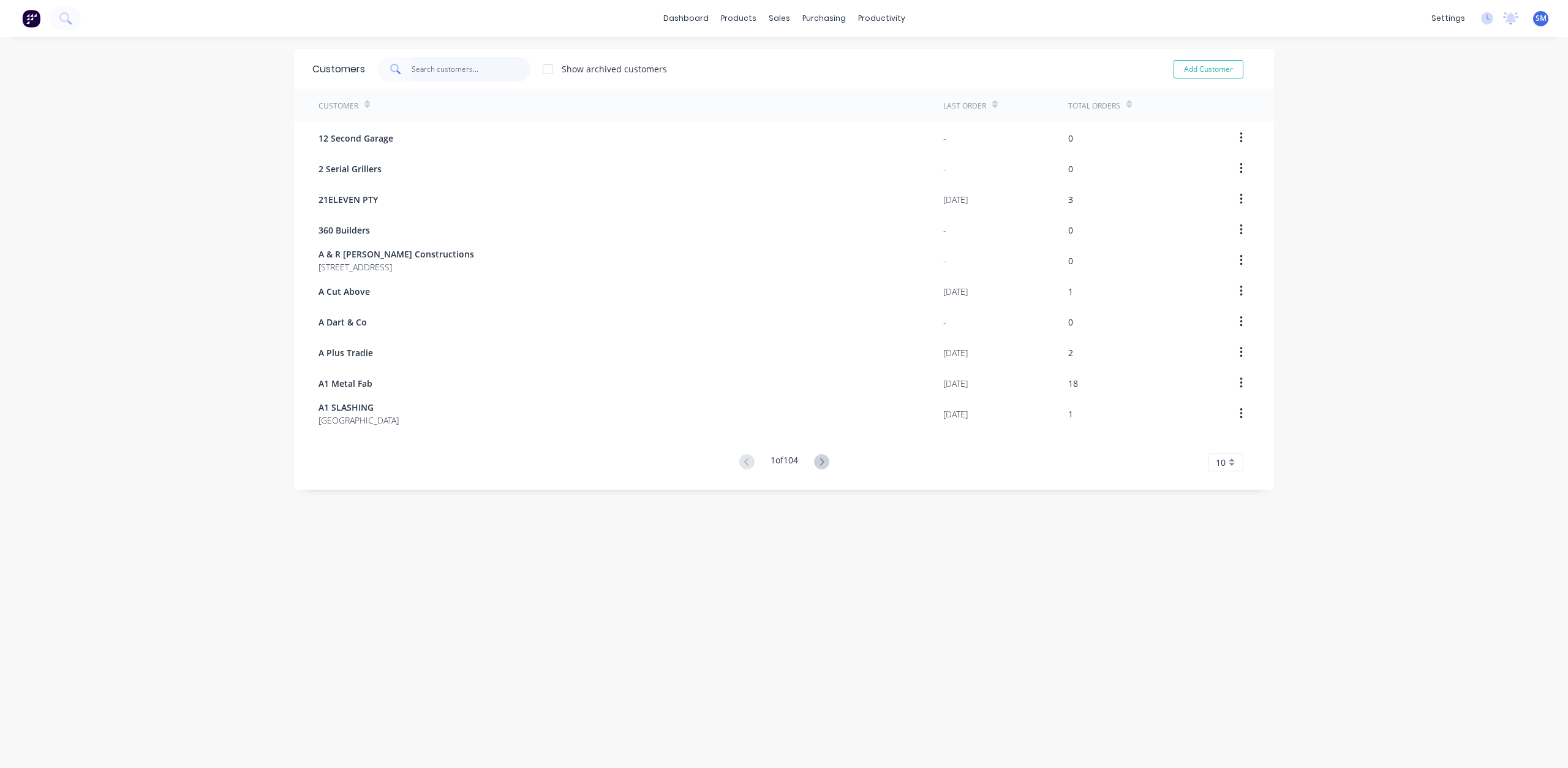
click at [419, 67] on input "text" at bounding box center [471, 69] width 119 height 24
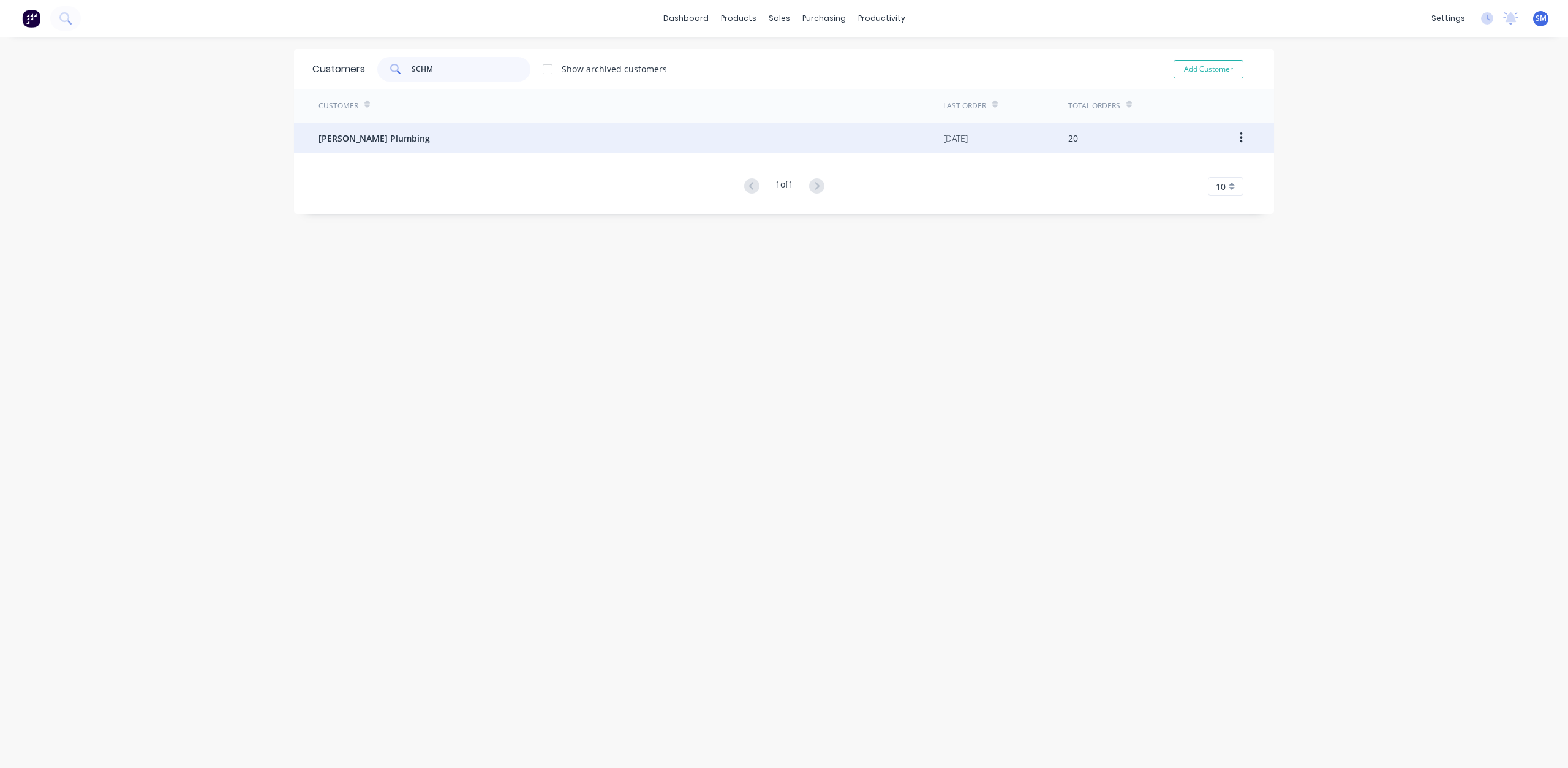
type input "SCHM"
click at [366, 140] on span "[PERSON_NAME] Plumbing" at bounding box center [373, 138] width 111 height 13
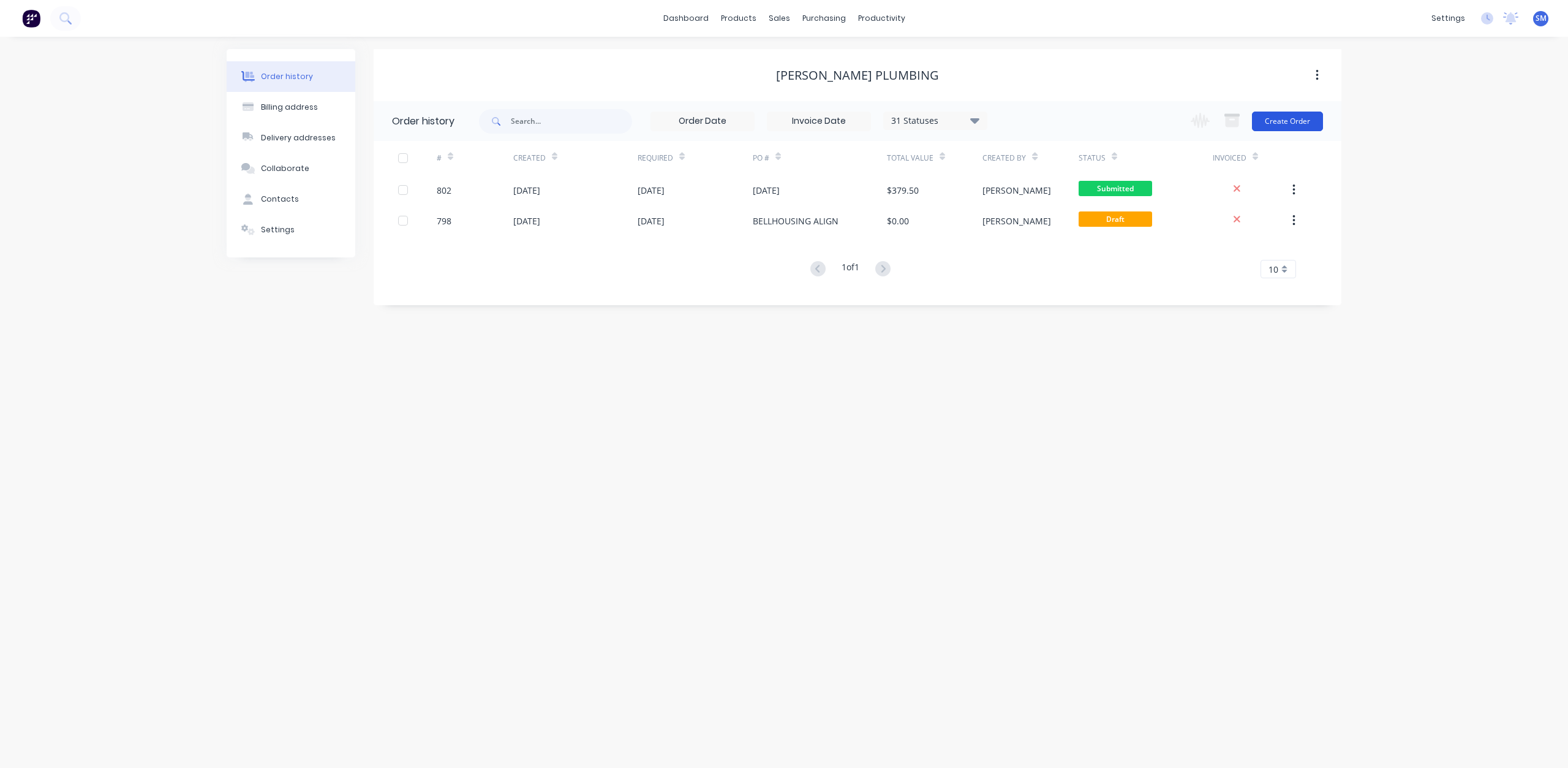
click at [1290, 118] on button "Create Order" at bounding box center [1287, 121] width 71 height 20
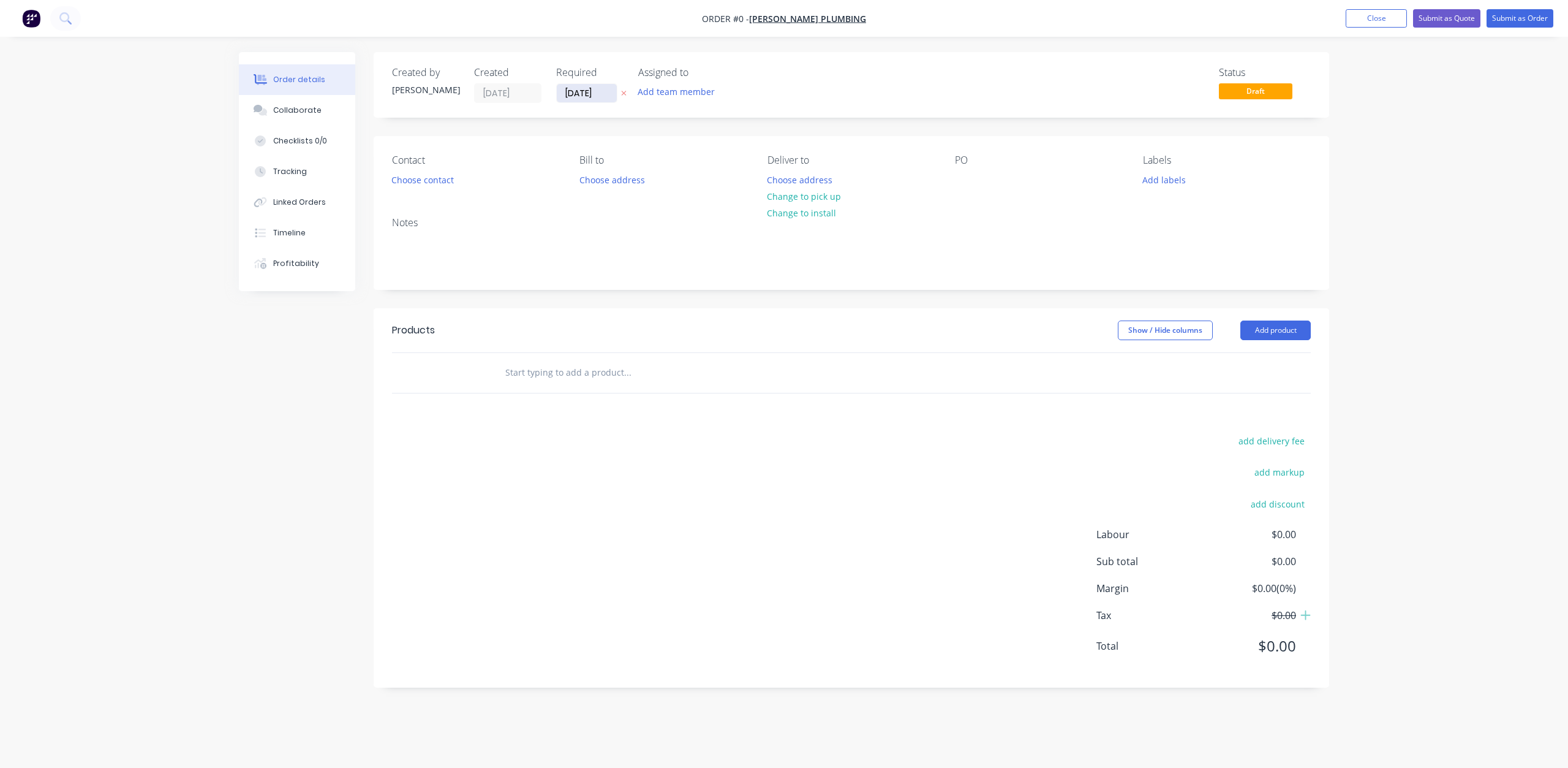
drag, startPoint x: 581, startPoint y: 92, endPoint x: 584, endPoint y: 98, distance: 6.7
click at [582, 92] on input "[DATE]" at bounding box center [586, 92] width 60 height 18
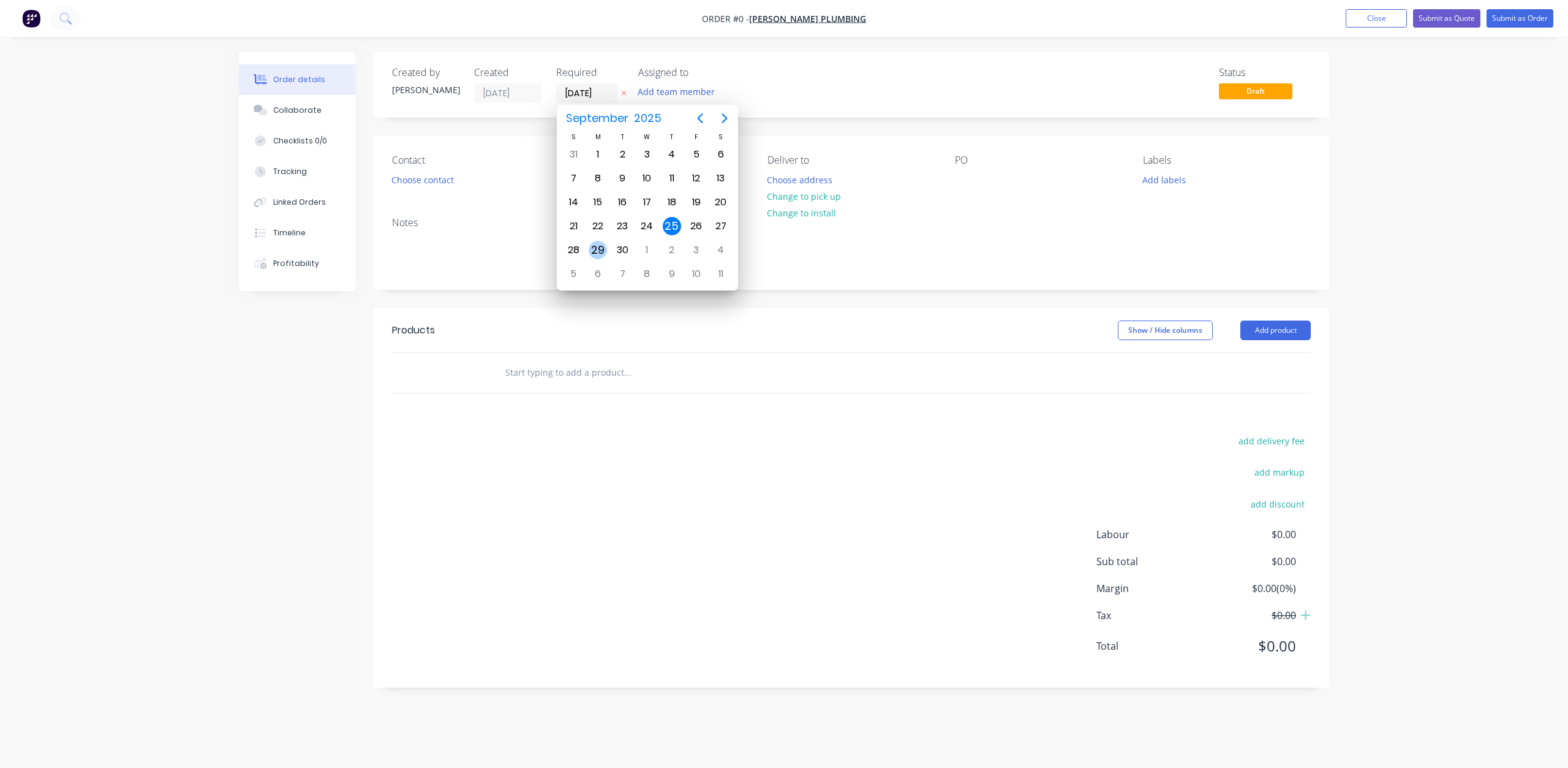
click at [594, 246] on div "29" at bounding box center [597, 249] width 18 height 18
type input "[DATE]"
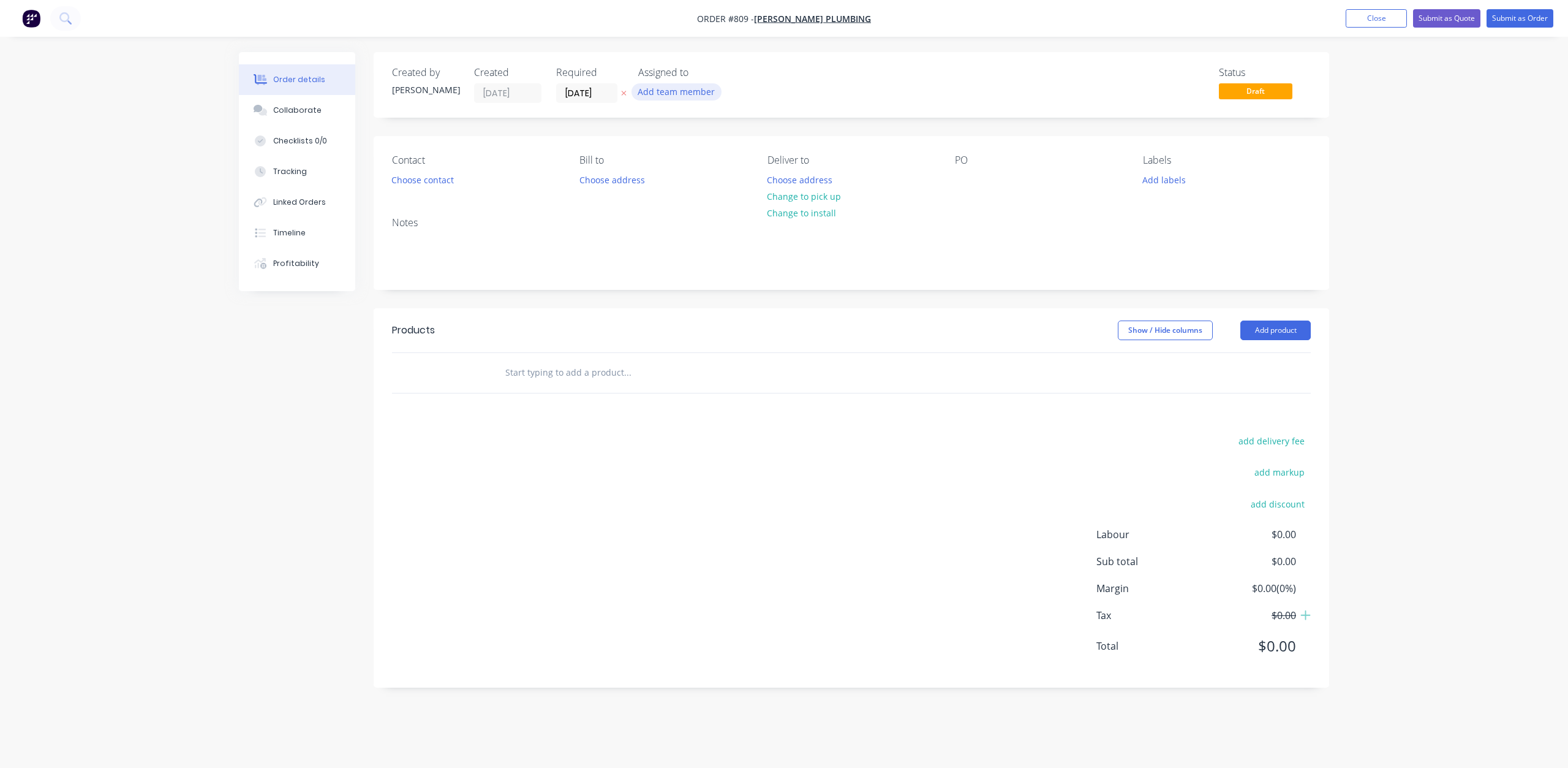
click at [669, 89] on button "Add team member" at bounding box center [677, 92] width 90 height 17
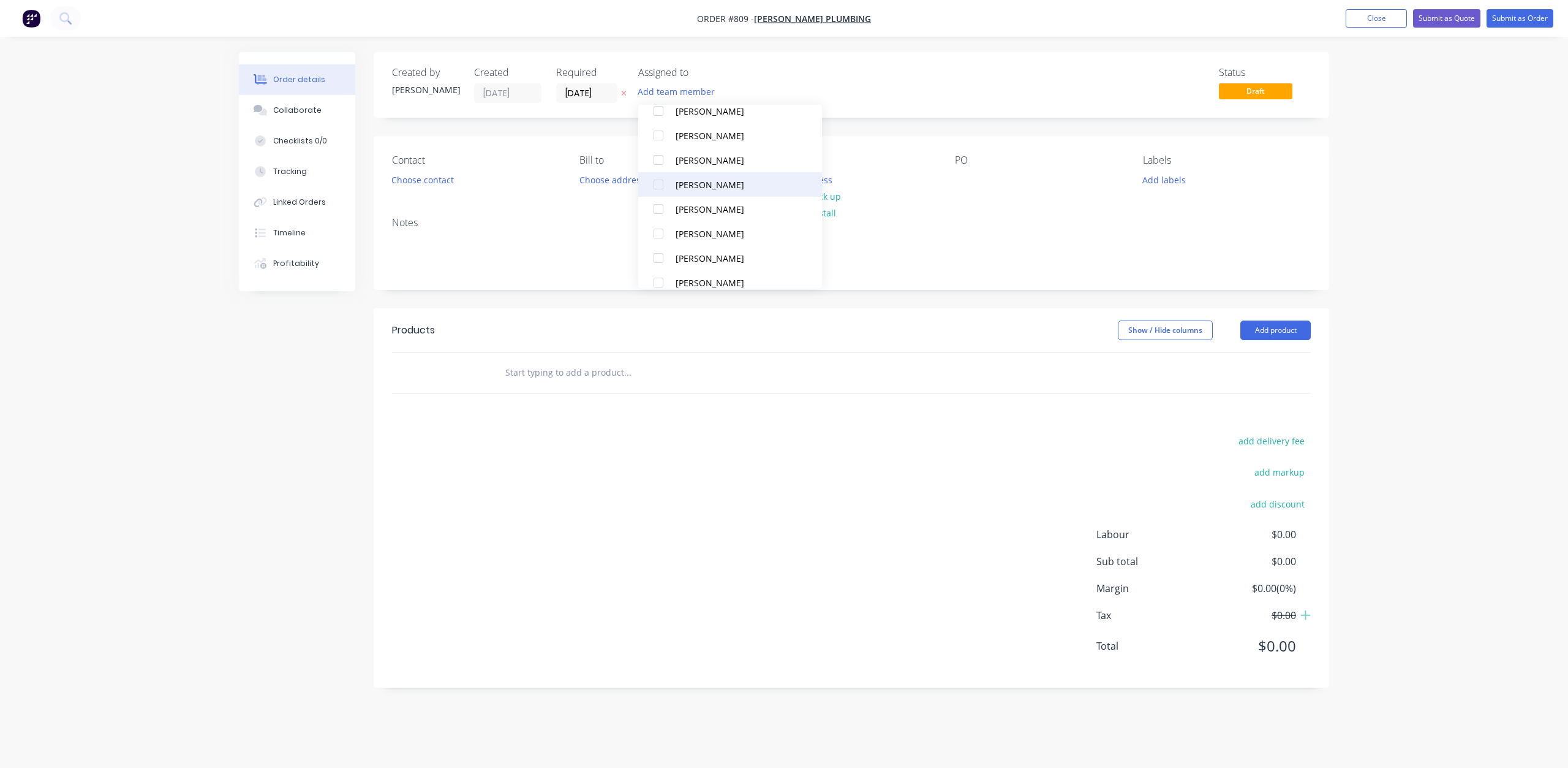
click at [656, 182] on div at bounding box center [659, 184] width 24 height 24
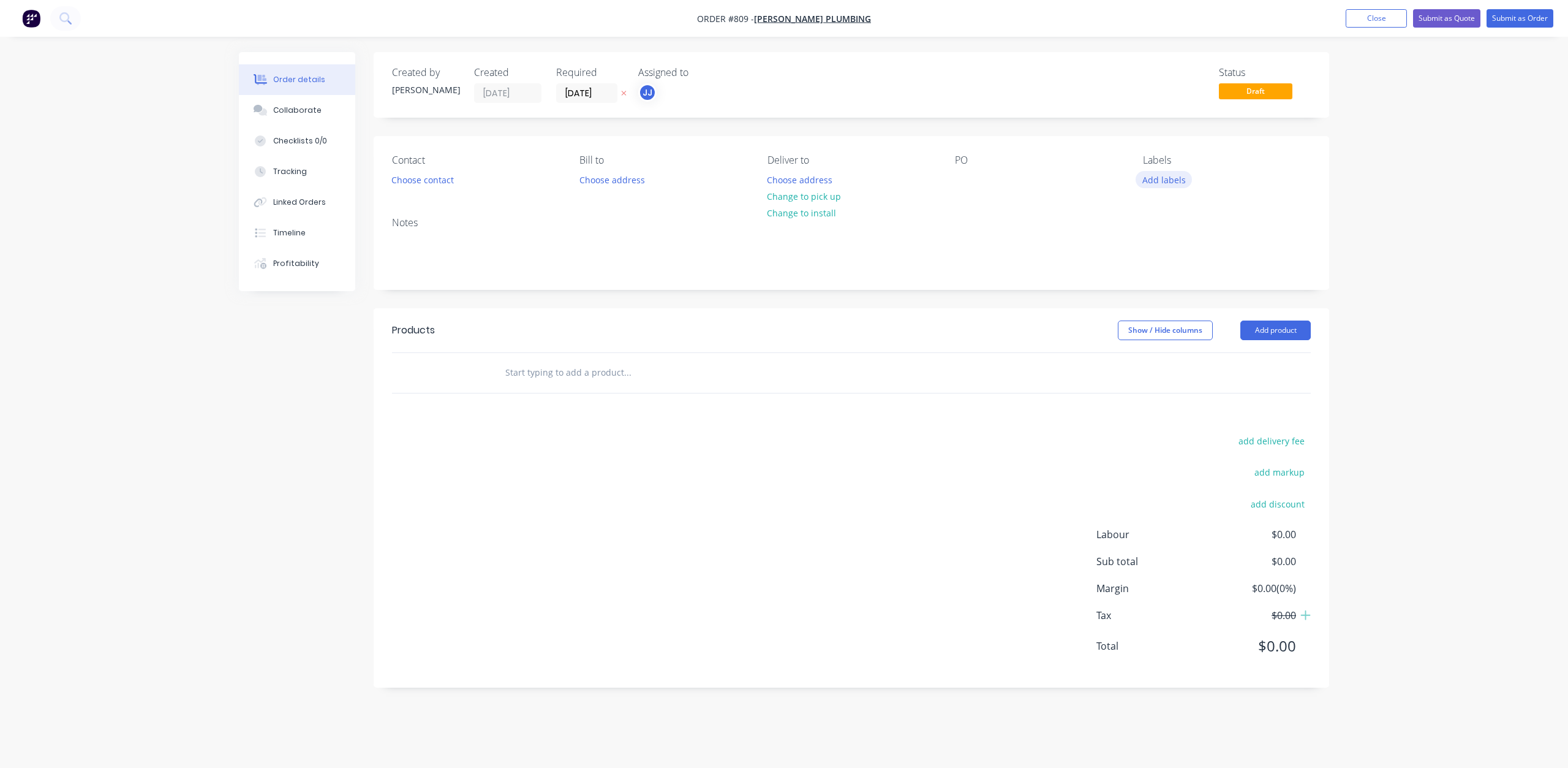
click at [1174, 177] on button "Add labels" at bounding box center [1164, 179] width 57 height 17
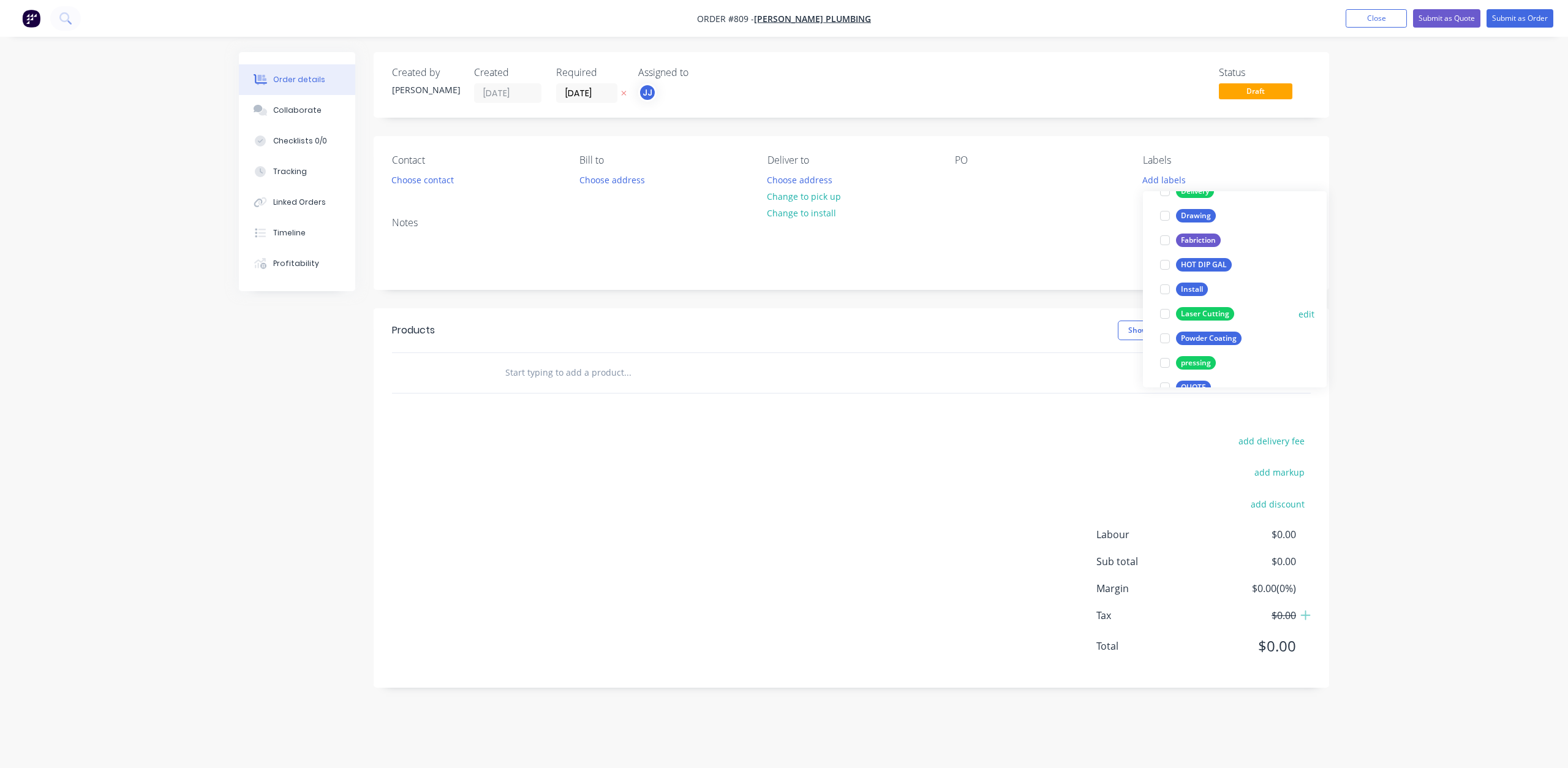
scroll to position [184, 0]
click at [1166, 376] on div at bounding box center [1165, 375] width 24 height 24
click at [1164, 356] on div at bounding box center [1165, 357] width 24 height 24
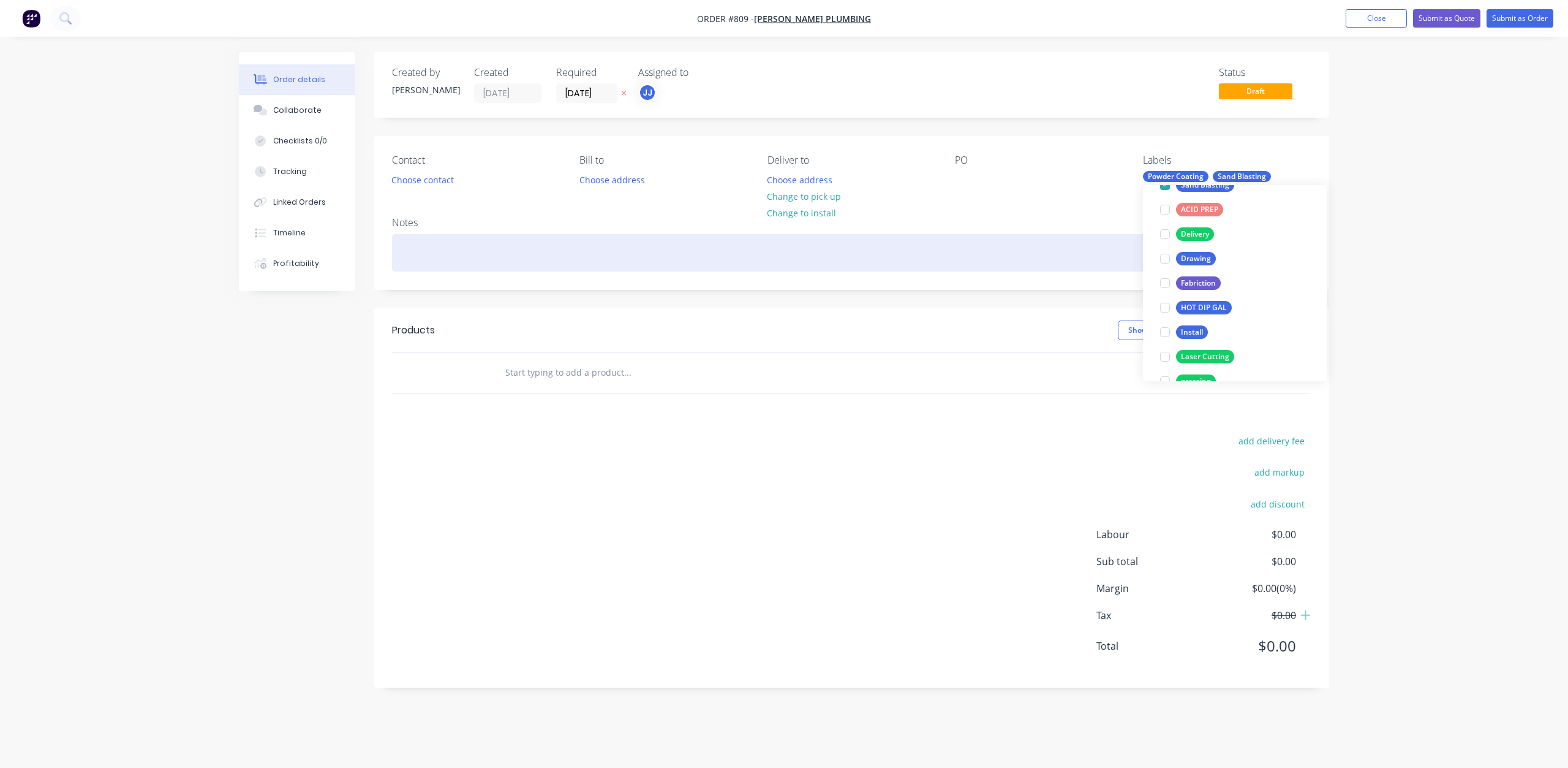
scroll to position [0, 0]
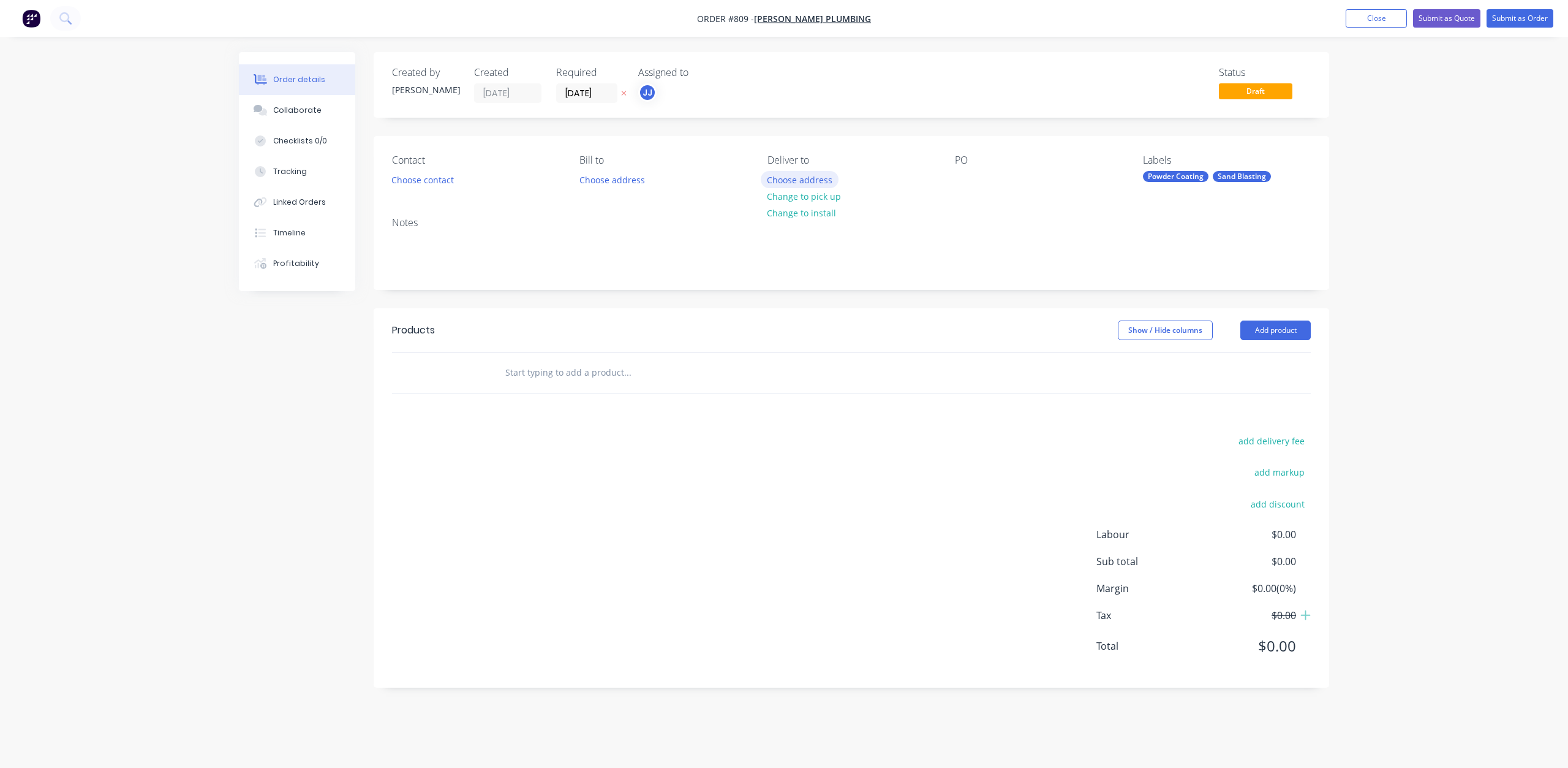
click at [789, 180] on button "Choose address" at bounding box center [800, 179] width 78 height 17
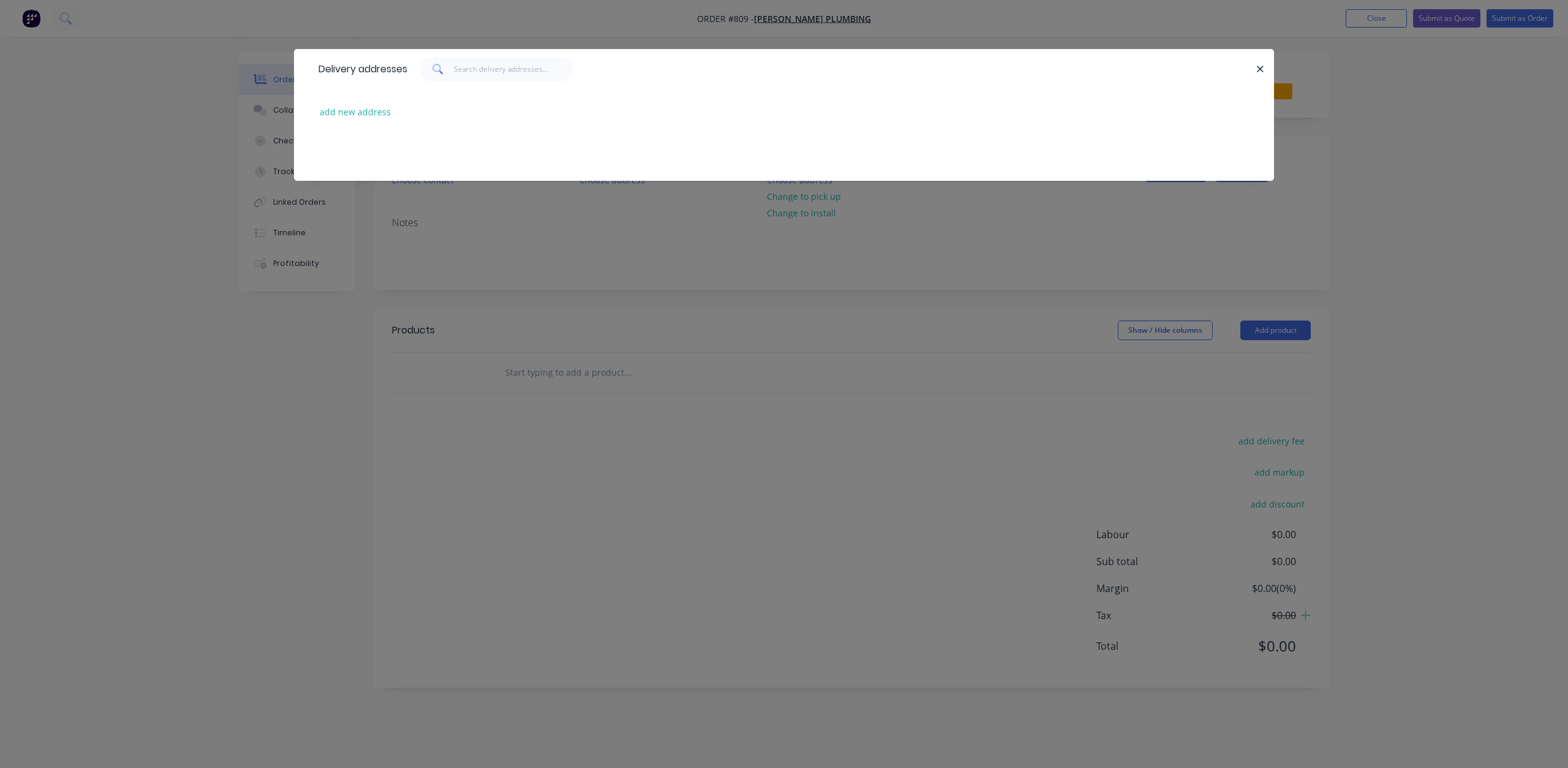
click at [860, 262] on div "Delivery addresses add new address" at bounding box center [784, 384] width 1568 height 768
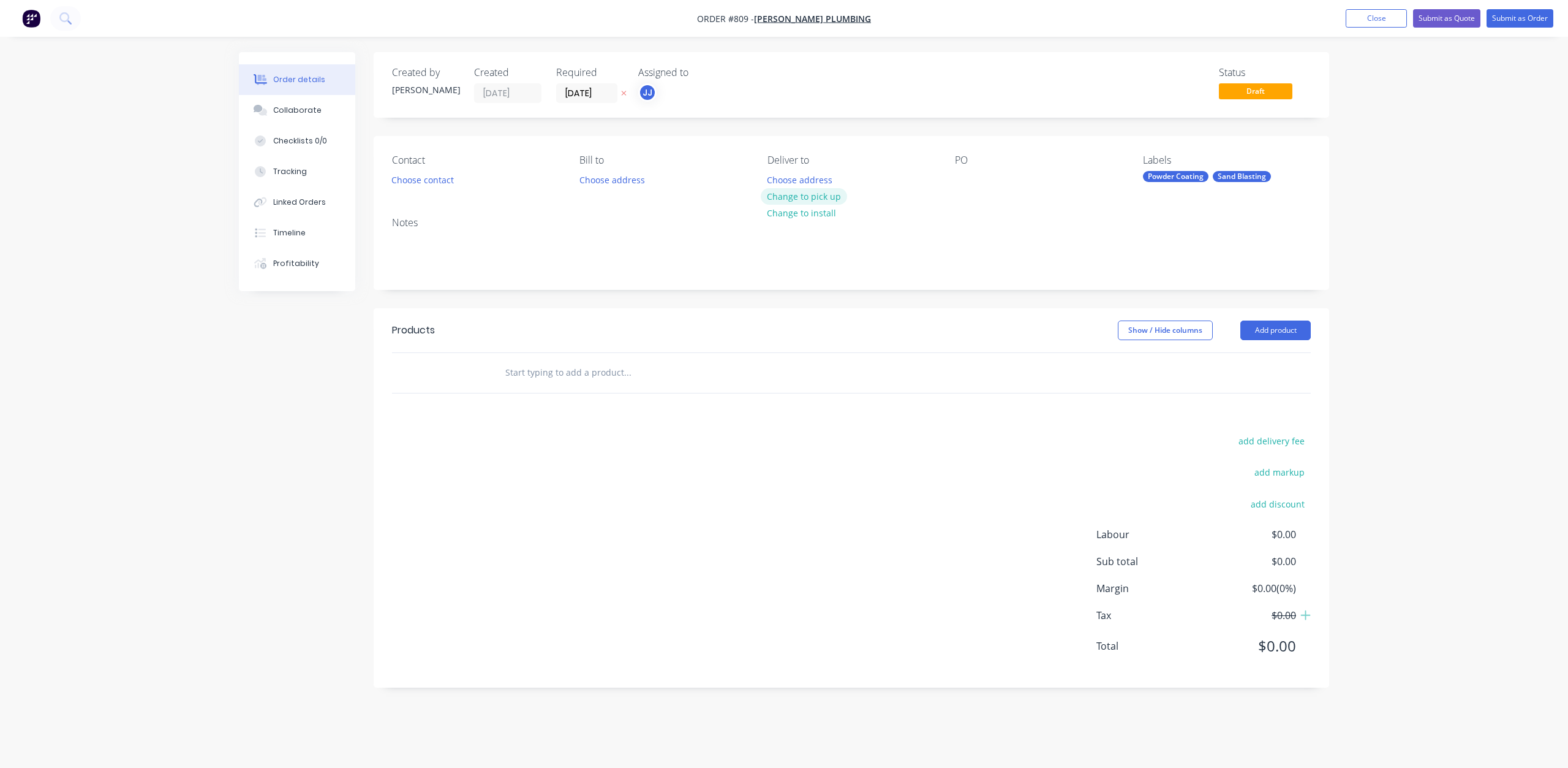
click at [808, 193] on button "Change to pick up" at bounding box center [804, 196] width 87 height 17
click at [424, 175] on button "Choose contact" at bounding box center [423, 179] width 76 height 17
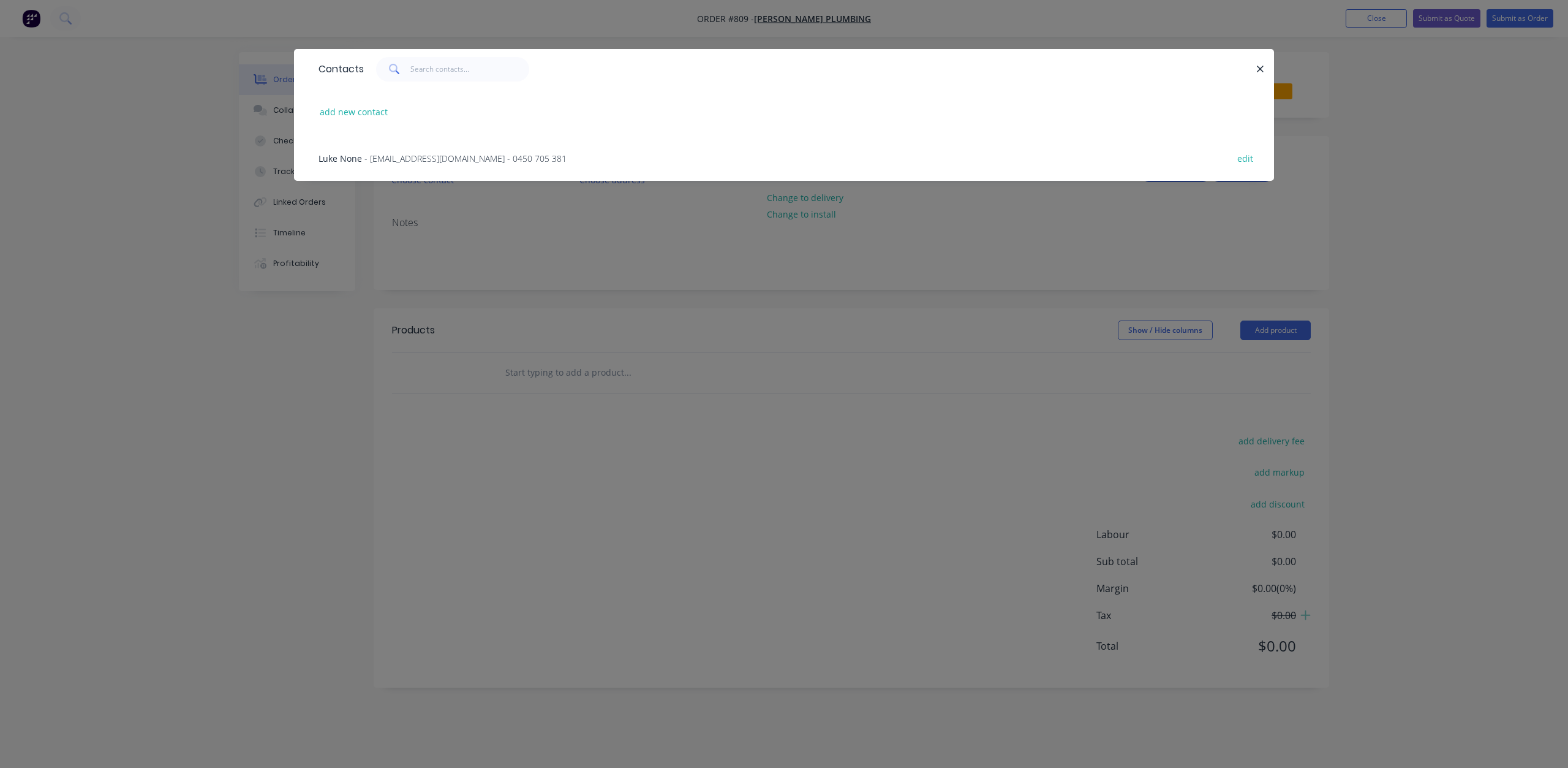
click at [396, 158] on span "- [EMAIL_ADDRESS][DOMAIN_NAME] - 0450 705 381" at bounding box center [466, 158] width 202 height 11
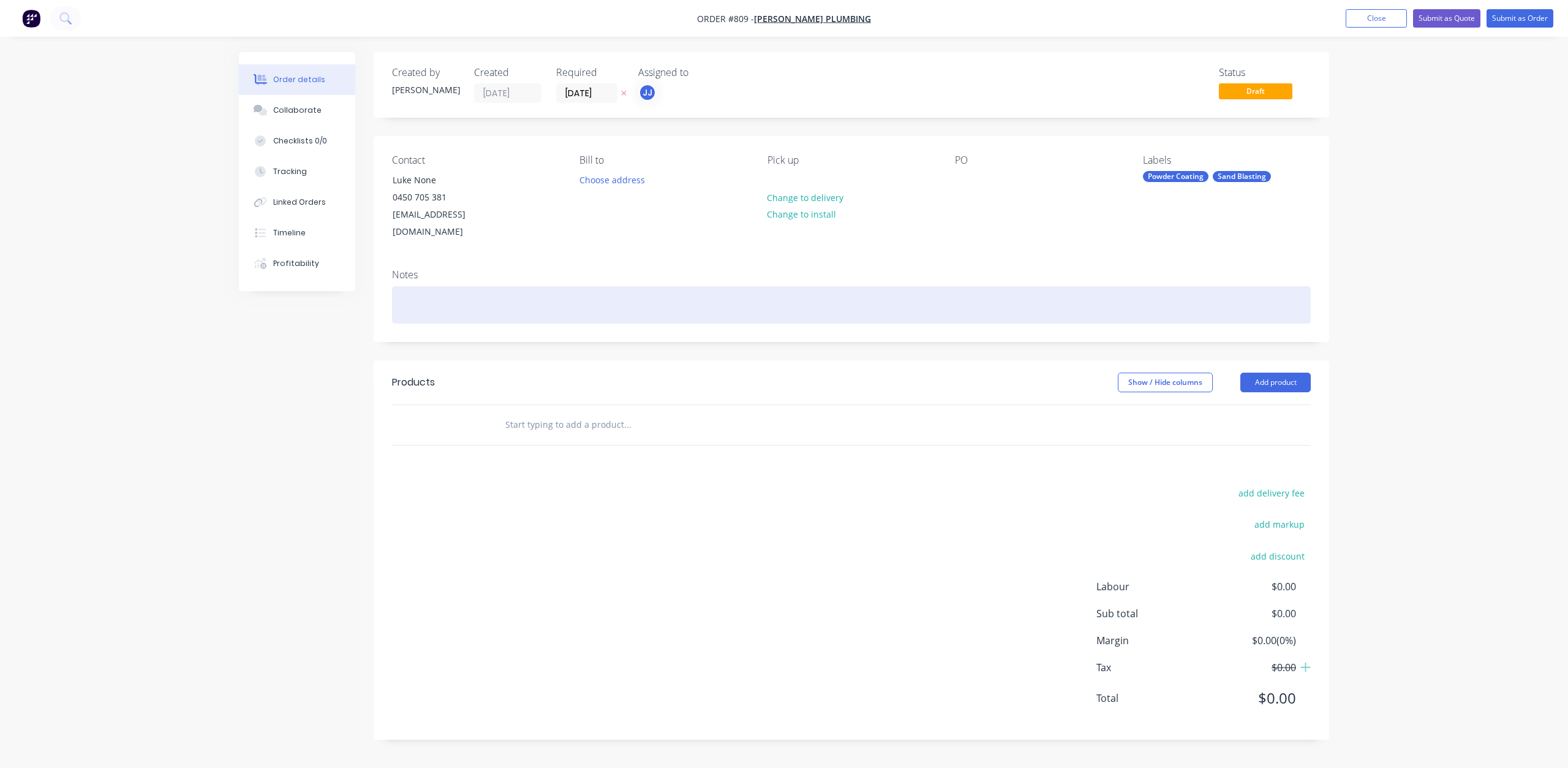
click at [417, 286] on div at bounding box center [851, 304] width 919 height 37
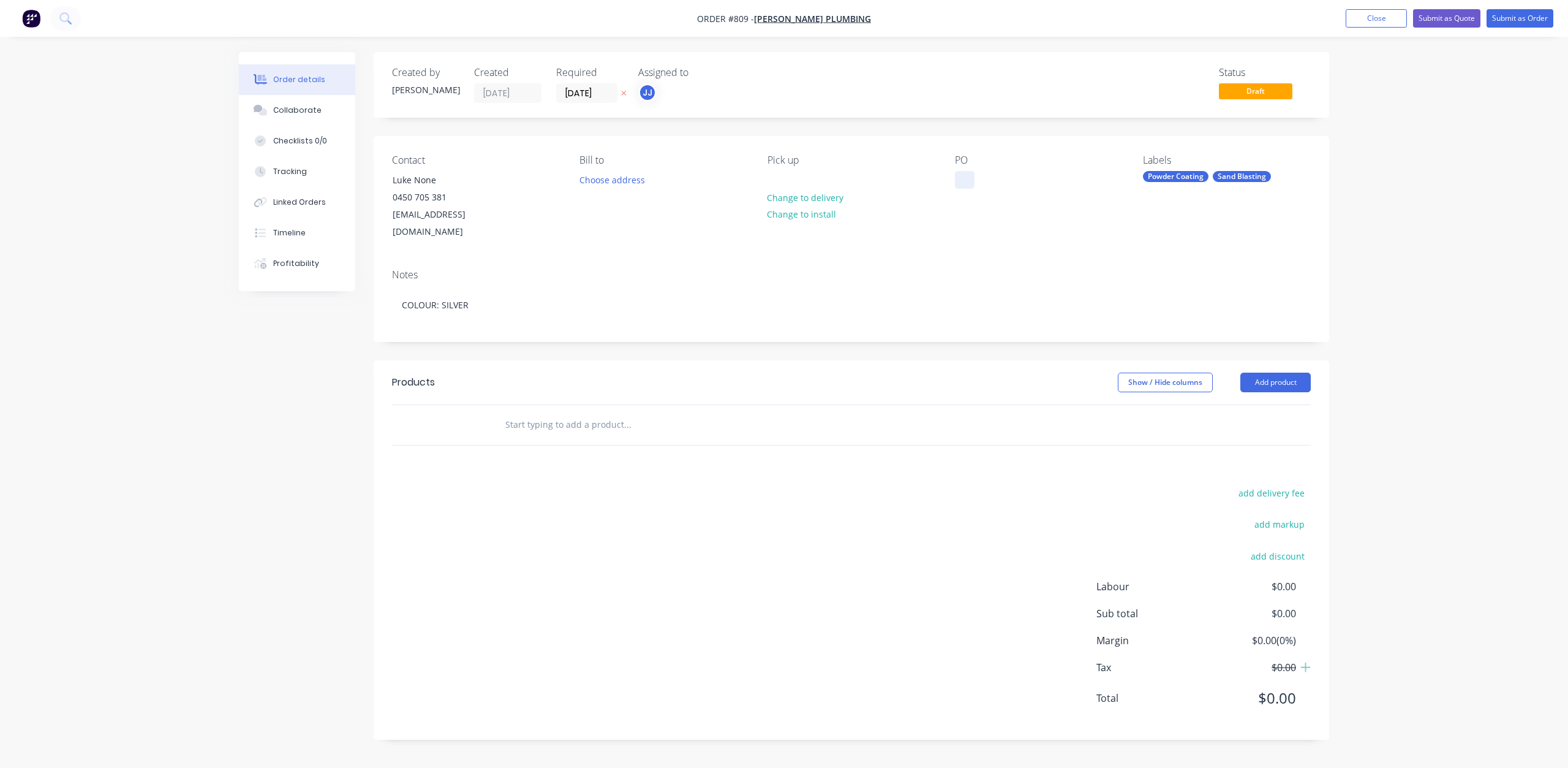
click at [961, 179] on div at bounding box center [965, 180] width 20 height 18
click at [526, 413] on input "text" at bounding box center [627, 425] width 245 height 24
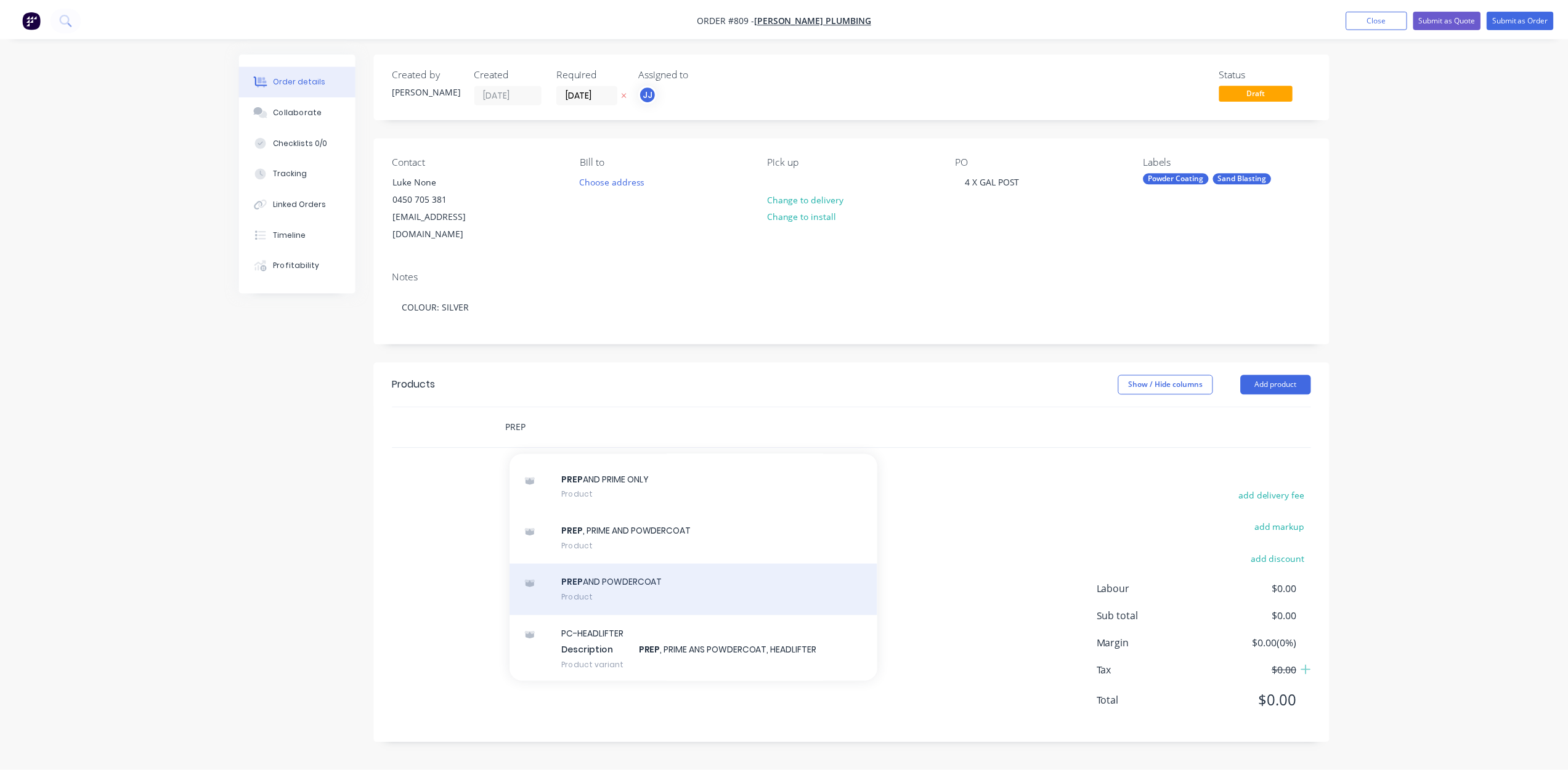
scroll to position [62, 0]
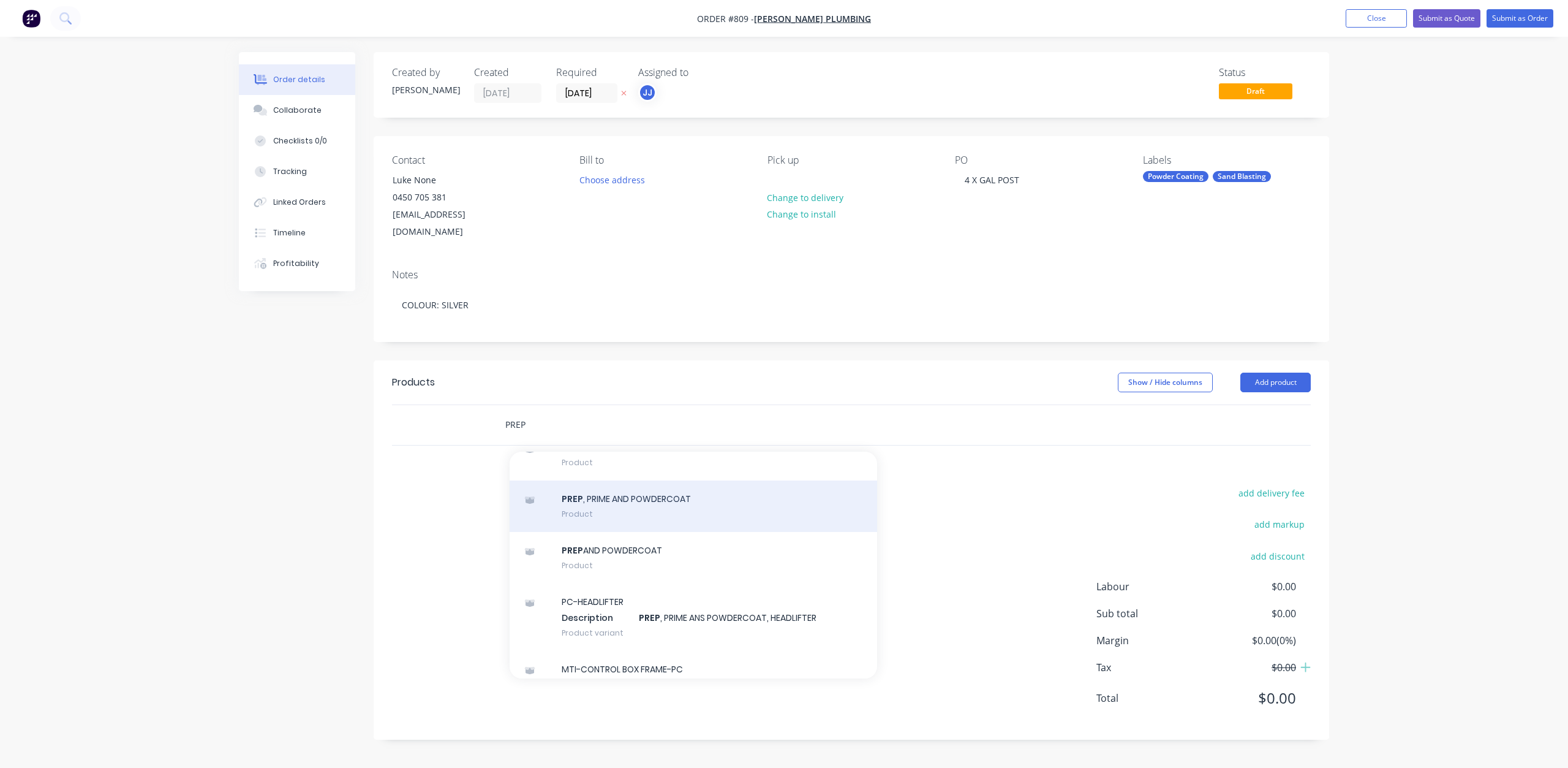
type input "PREP"
click at [602, 481] on div "PREP , PRIME AND POWDERCOAT Product" at bounding box center [693, 506] width 367 height 51
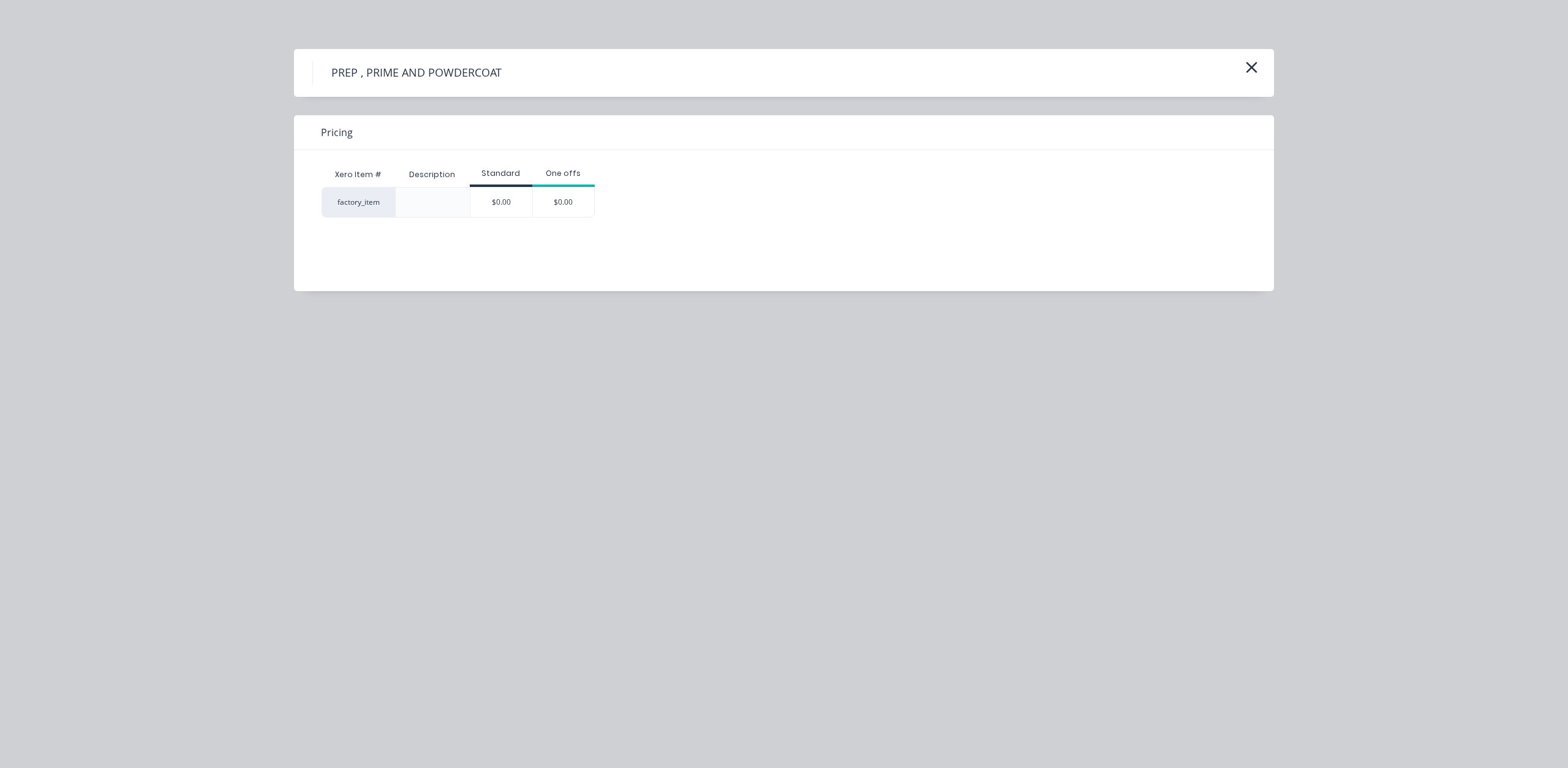
drag, startPoint x: 500, startPoint y: 207, endPoint x: 500, endPoint y: 215, distance: 8.0
click at [500, 206] on div "$0.00" at bounding box center [502, 202] width 62 height 30
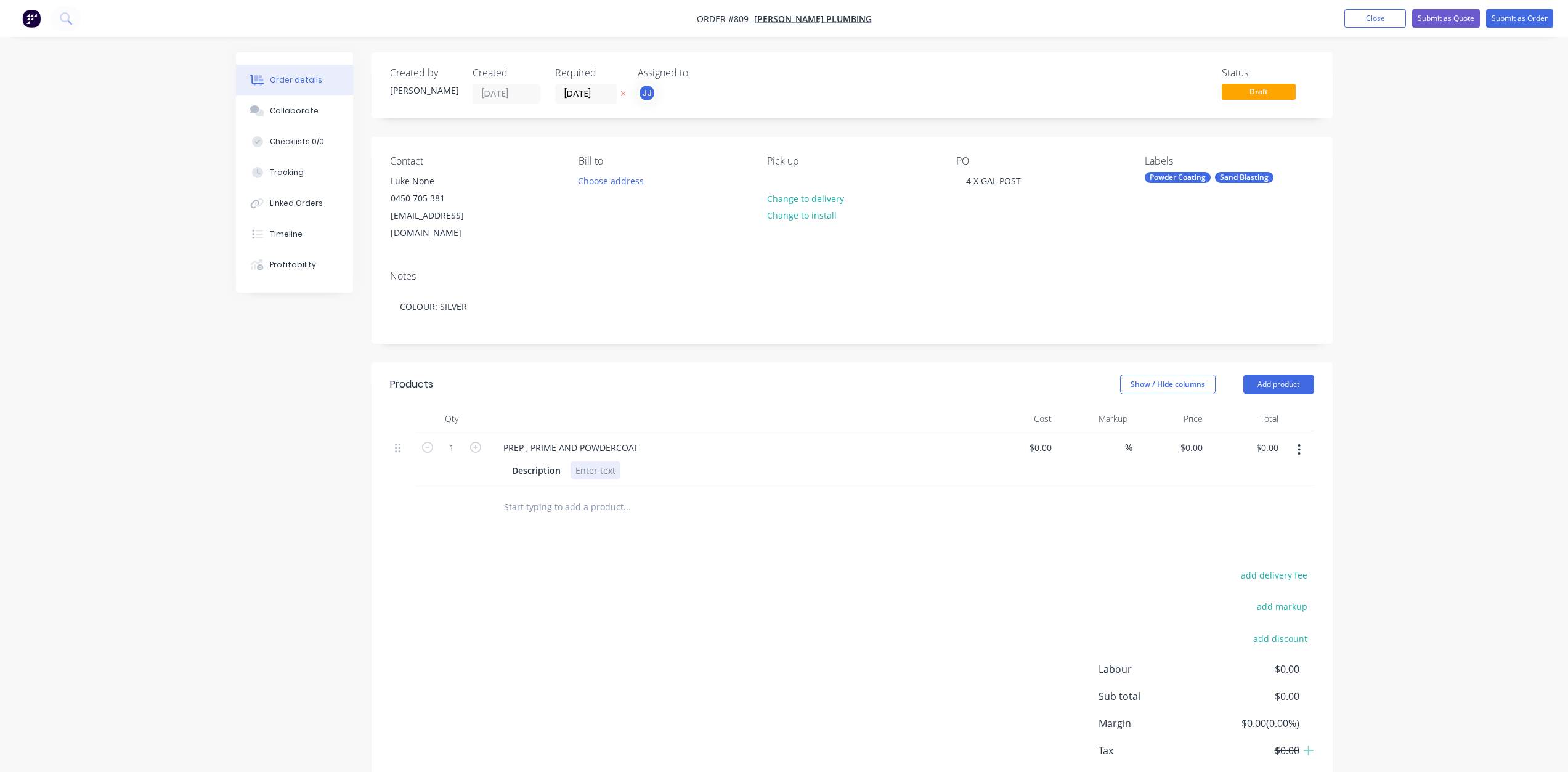
drag, startPoint x: 581, startPoint y: 451, endPoint x: 607, endPoint y: 466, distance: 30.0
click at [581, 462] on div at bounding box center [595, 470] width 50 height 18
click at [458, 439] on input "1" at bounding box center [451, 447] width 32 height 18
type input "4"
click at [585, 462] on div at bounding box center [595, 470] width 50 height 18
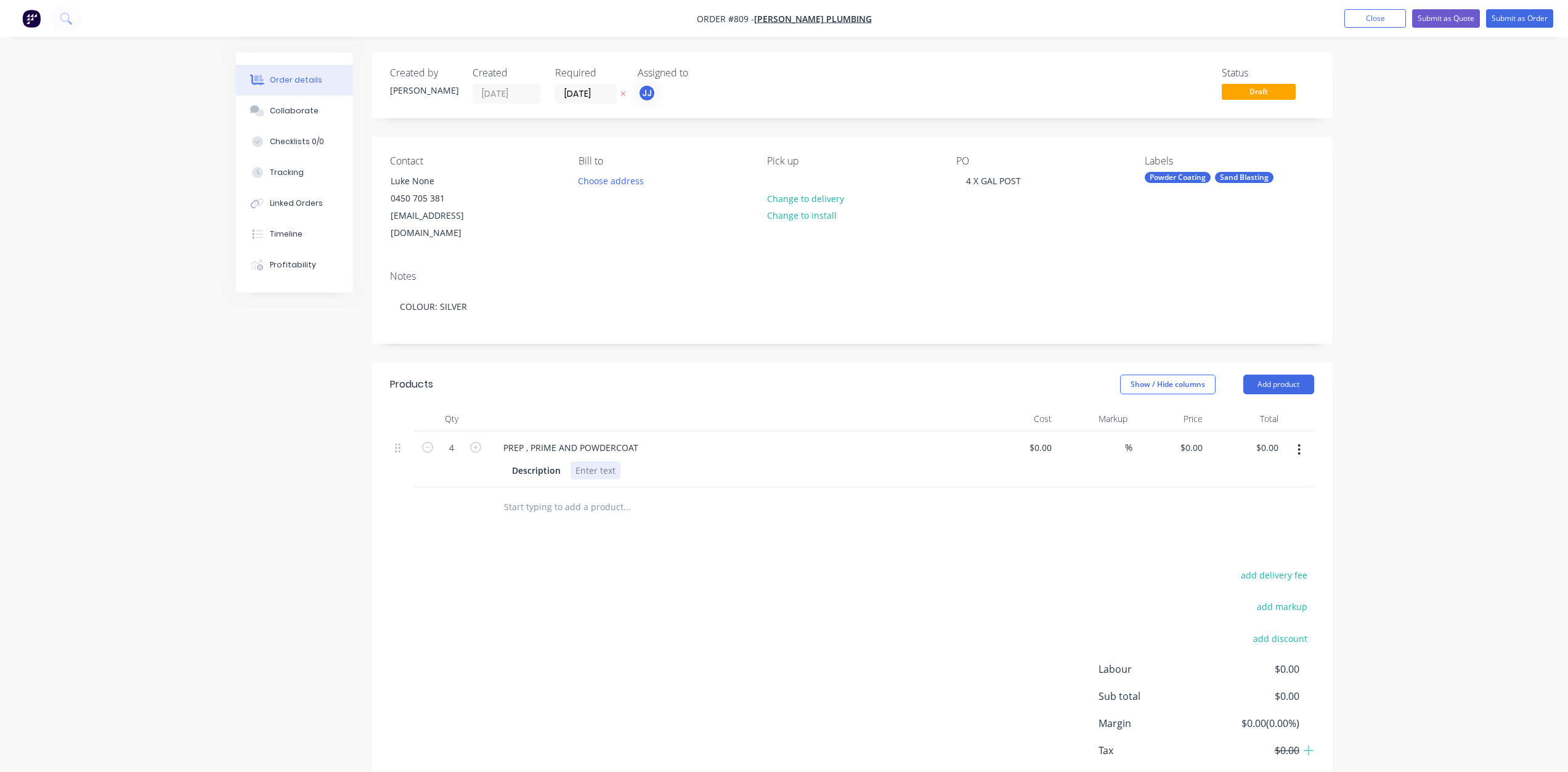
scroll to position [52, 0]
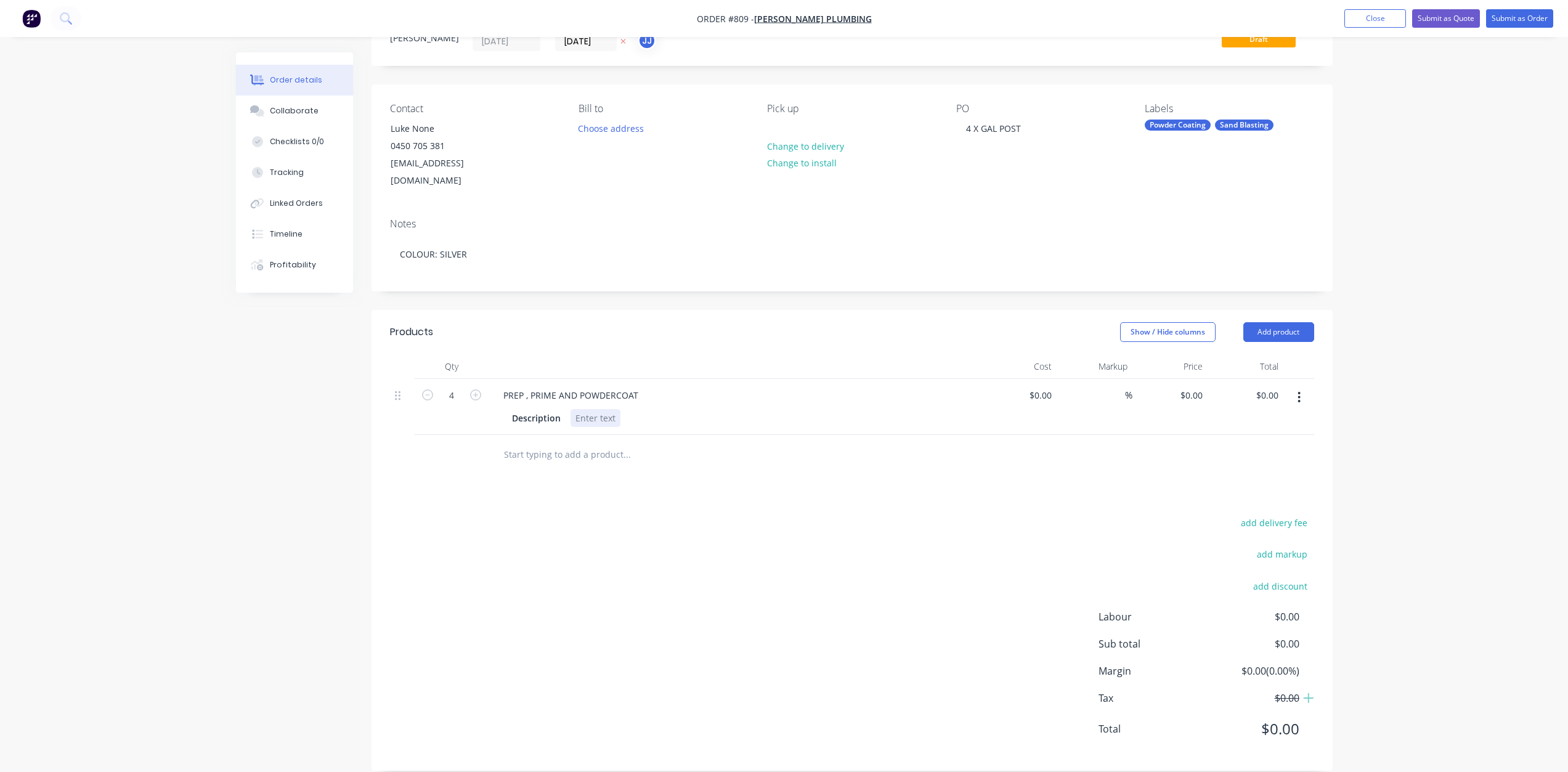
click at [583, 409] on div at bounding box center [595, 418] width 50 height 18
click at [987, 420] on div "$0.00 $0.00" at bounding box center [1019, 413] width 76 height 69
click at [1502, 15] on button "Submit as Order" at bounding box center [1520, 18] width 67 height 18
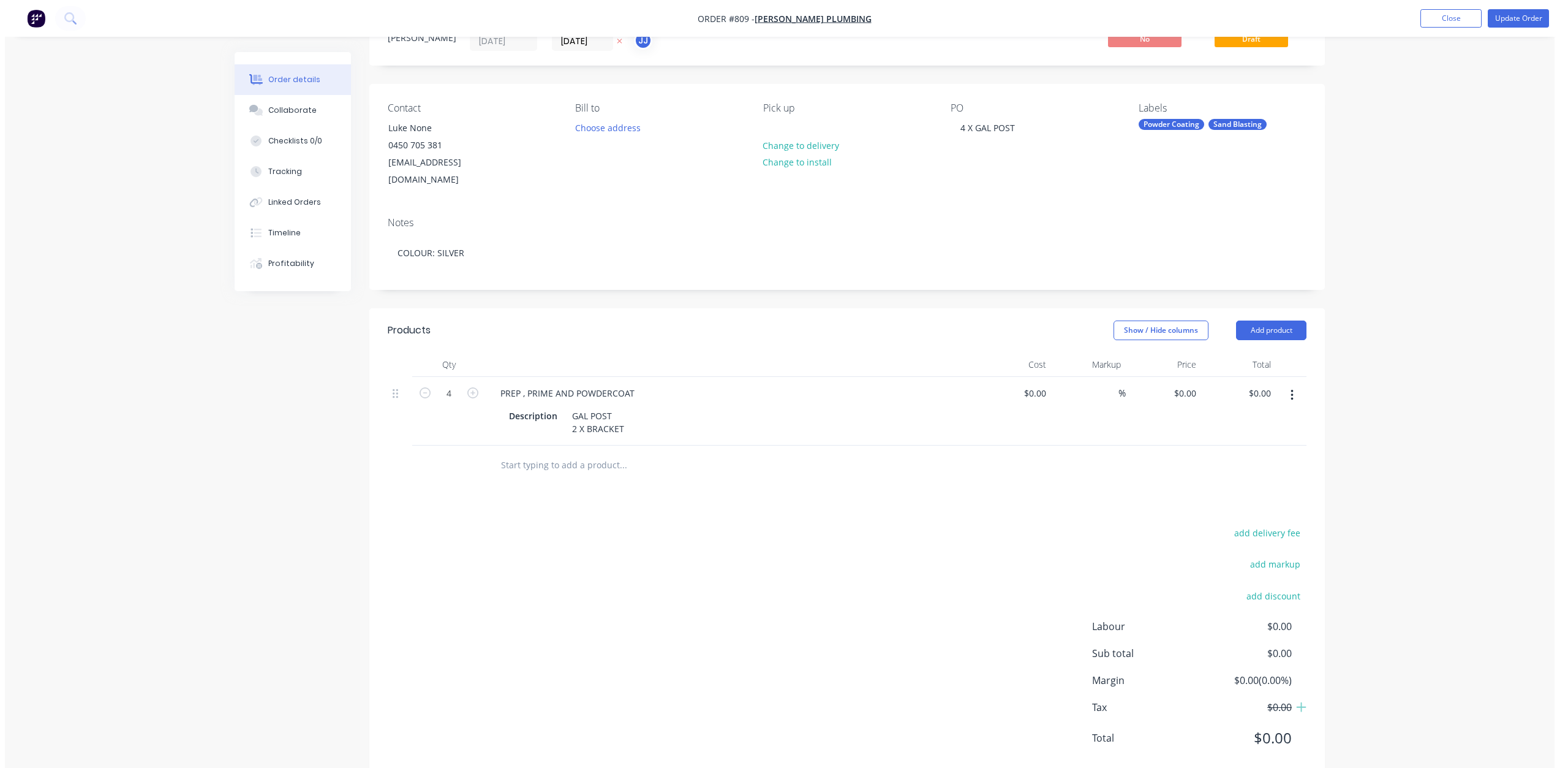
scroll to position [0, 0]
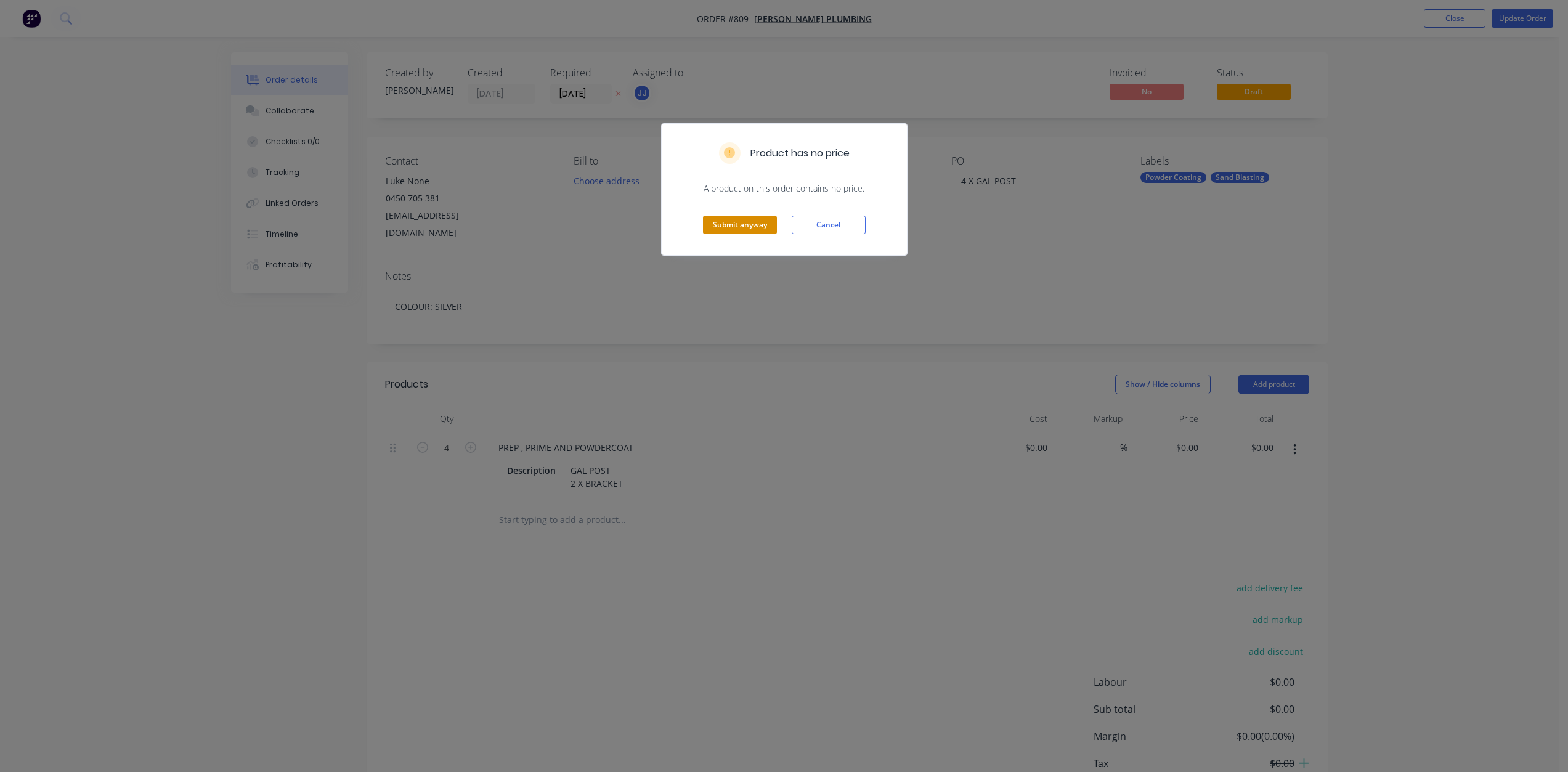
click at [744, 225] on button "Submit anyway" at bounding box center [740, 224] width 74 height 18
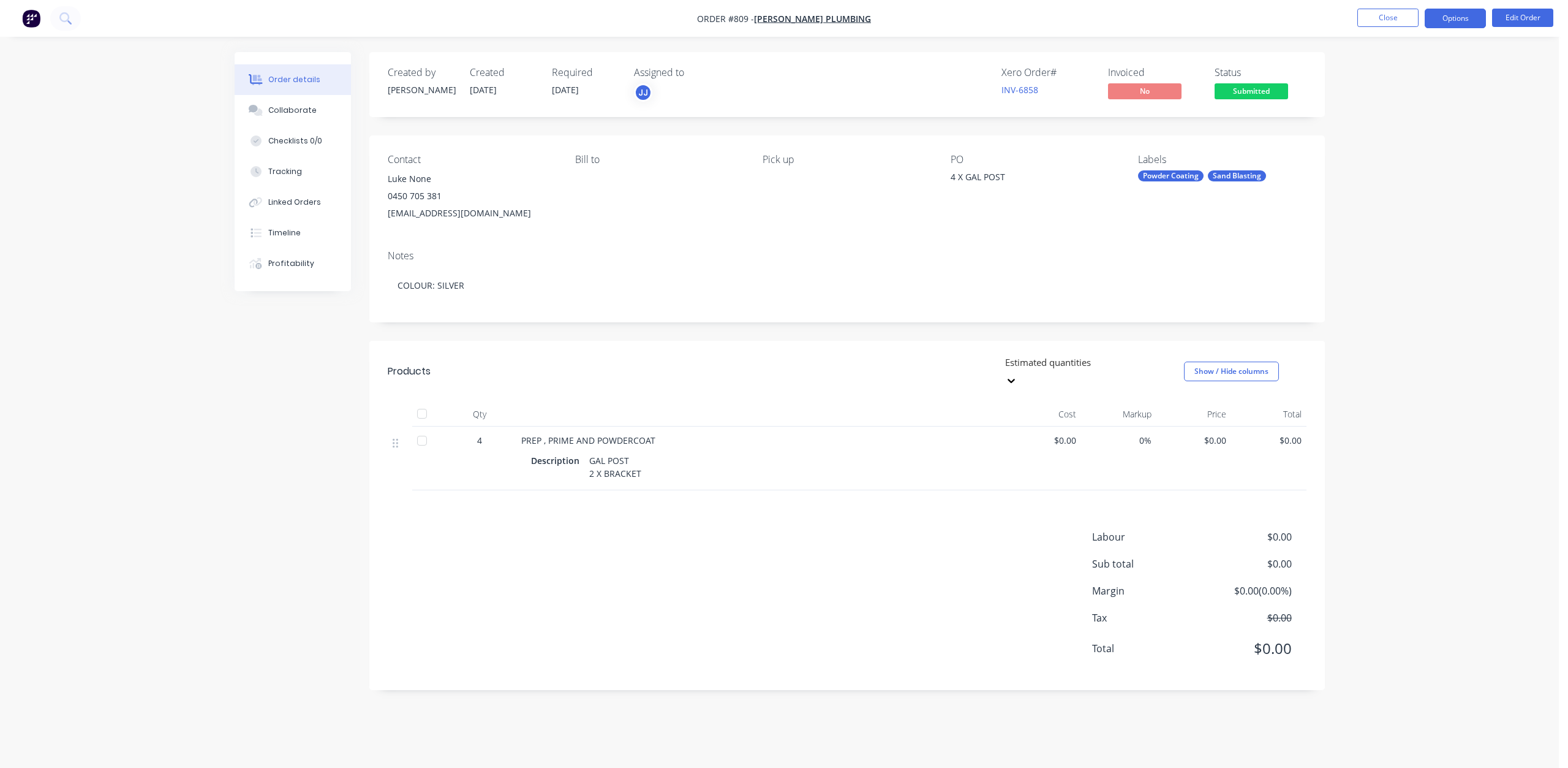
click at [1458, 19] on button "Options" at bounding box center [1455, 18] width 61 height 20
click at [1379, 151] on div "Work Order" at bounding box center [1418, 148] width 113 height 18
click at [1389, 119] on div "Without pricing" at bounding box center [1418, 123] width 113 height 18
click at [1377, 16] on button "Close" at bounding box center [1388, 18] width 61 height 18
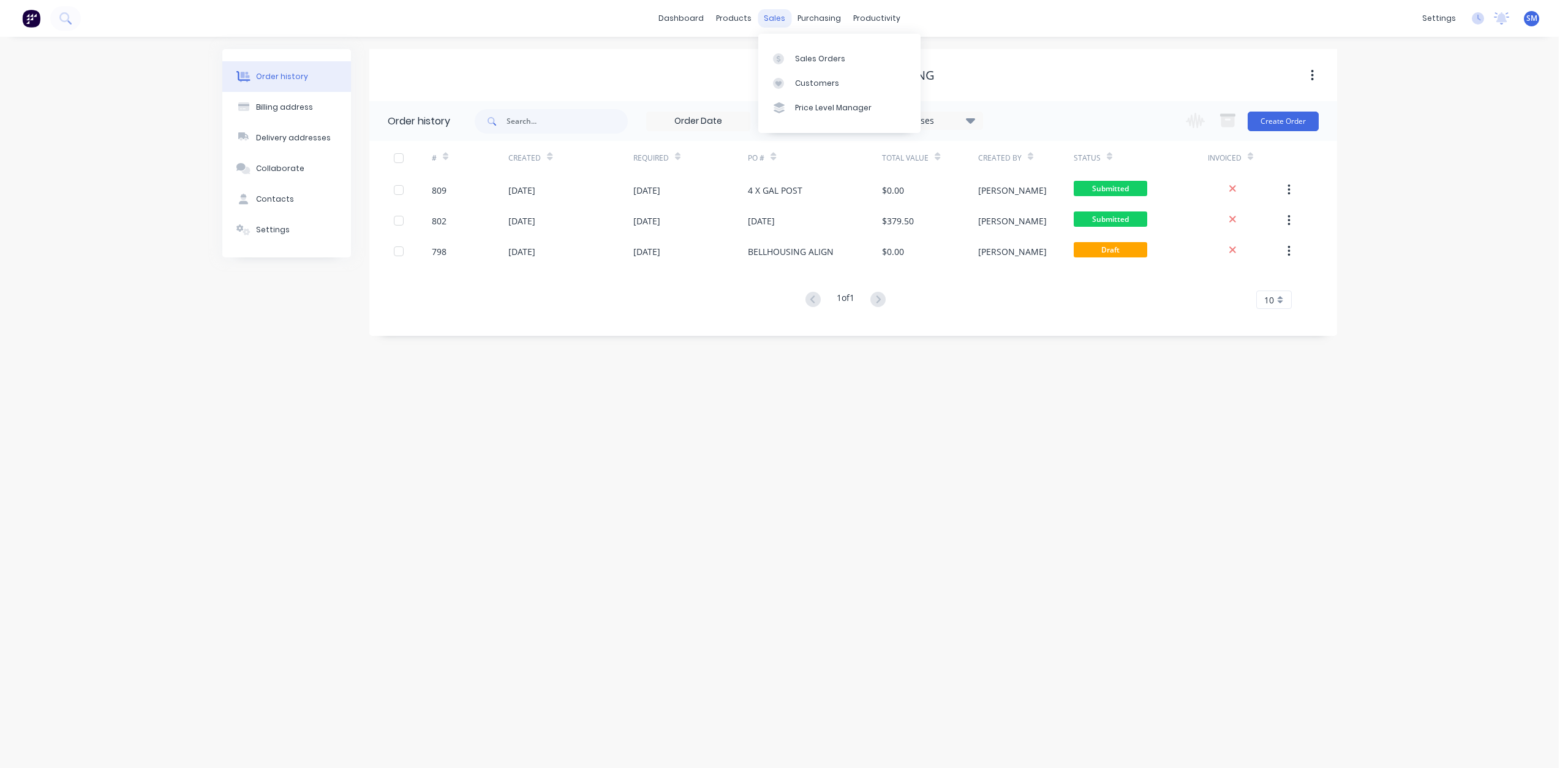
click at [773, 18] on div "sales" at bounding box center [775, 18] width 34 height 18
click at [820, 82] on div "Customers" at bounding box center [816, 83] width 44 height 11
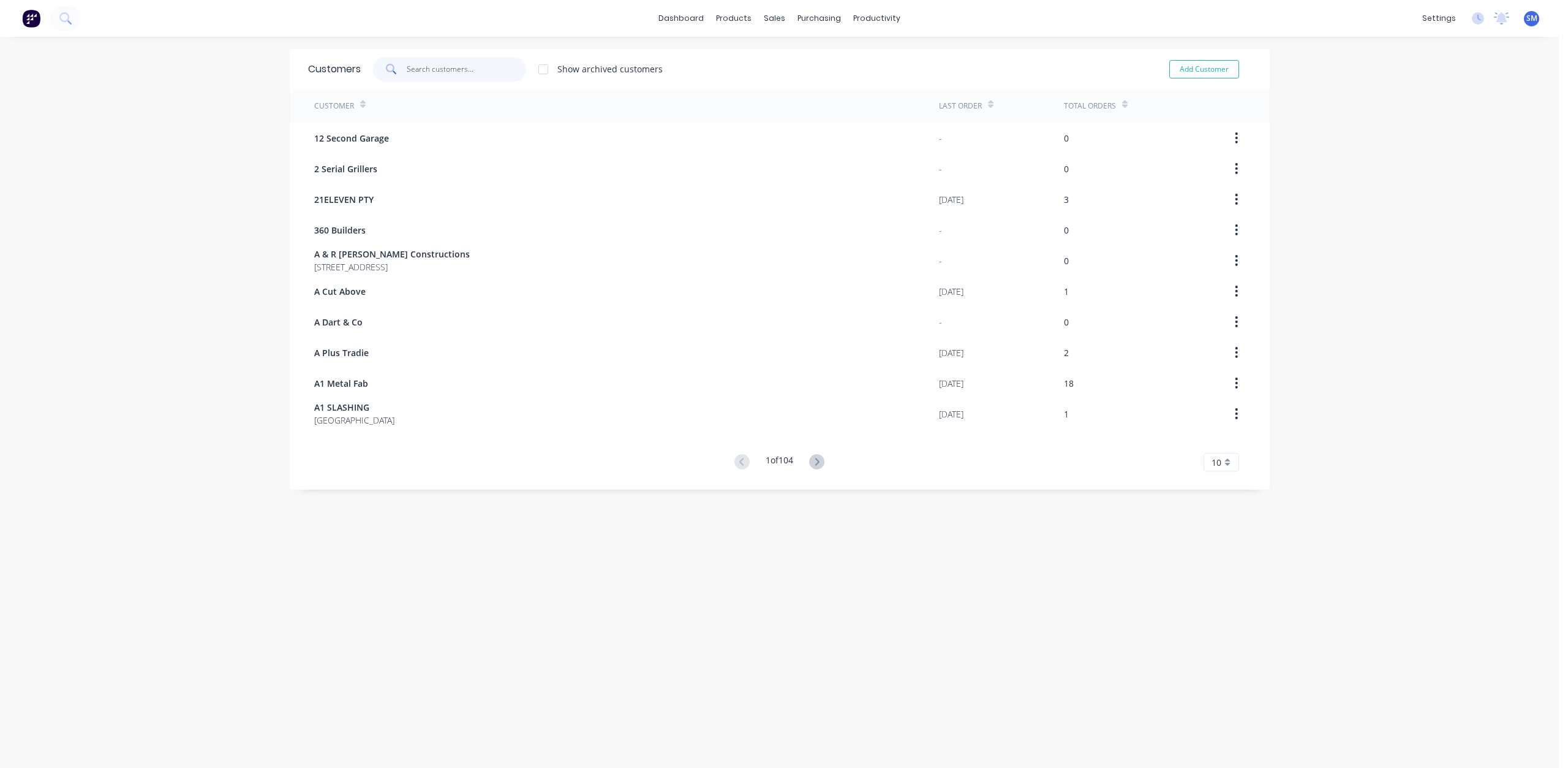
click at [432, 65] on input "text" at bounding box center [466, 69] width 119 height 24
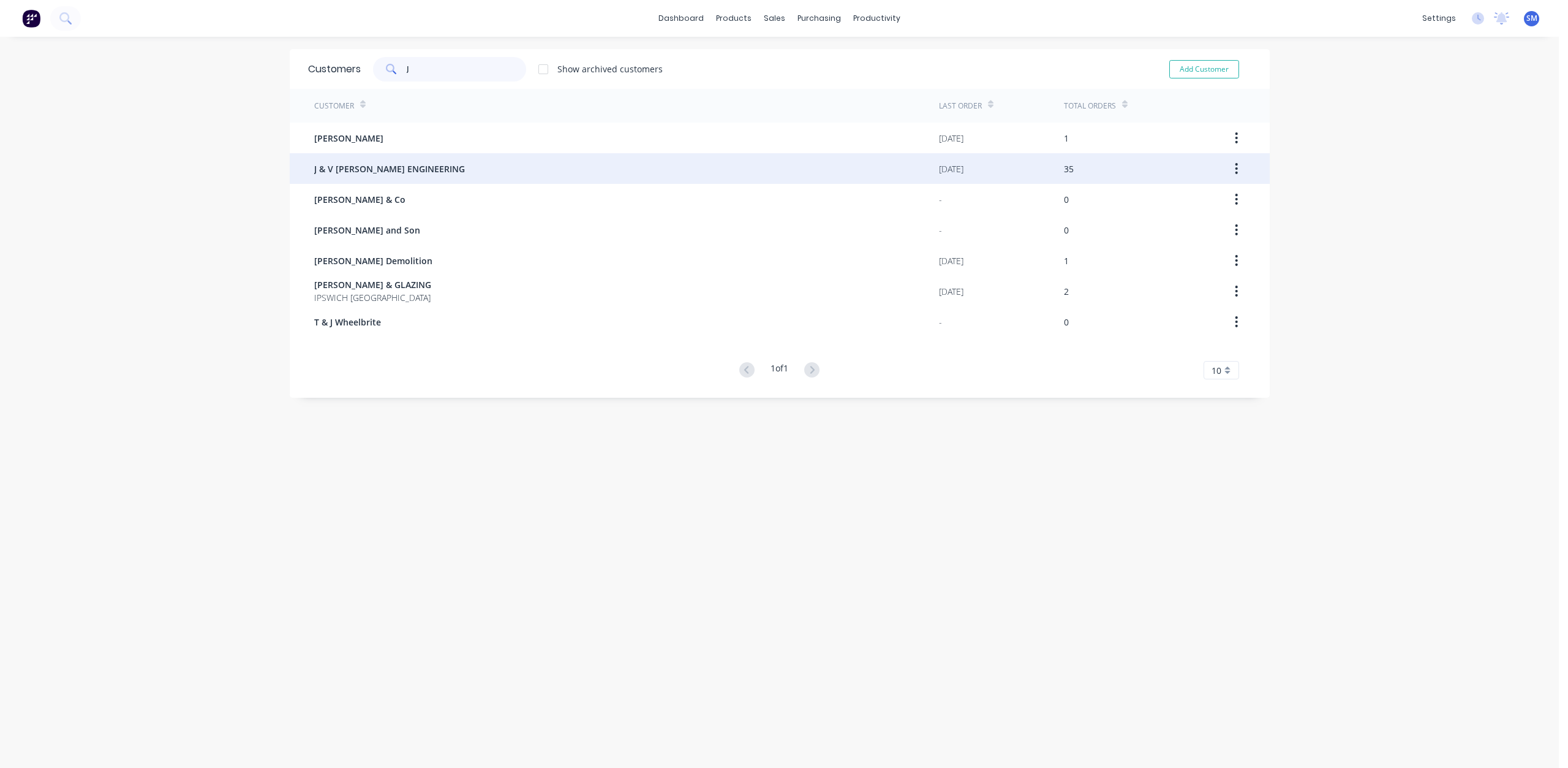
type input "J"
click at [355, 174] on span "J & V [PERSON_NAME] ENGINEERING" at bounding box center [390, 169] width 151 height 13
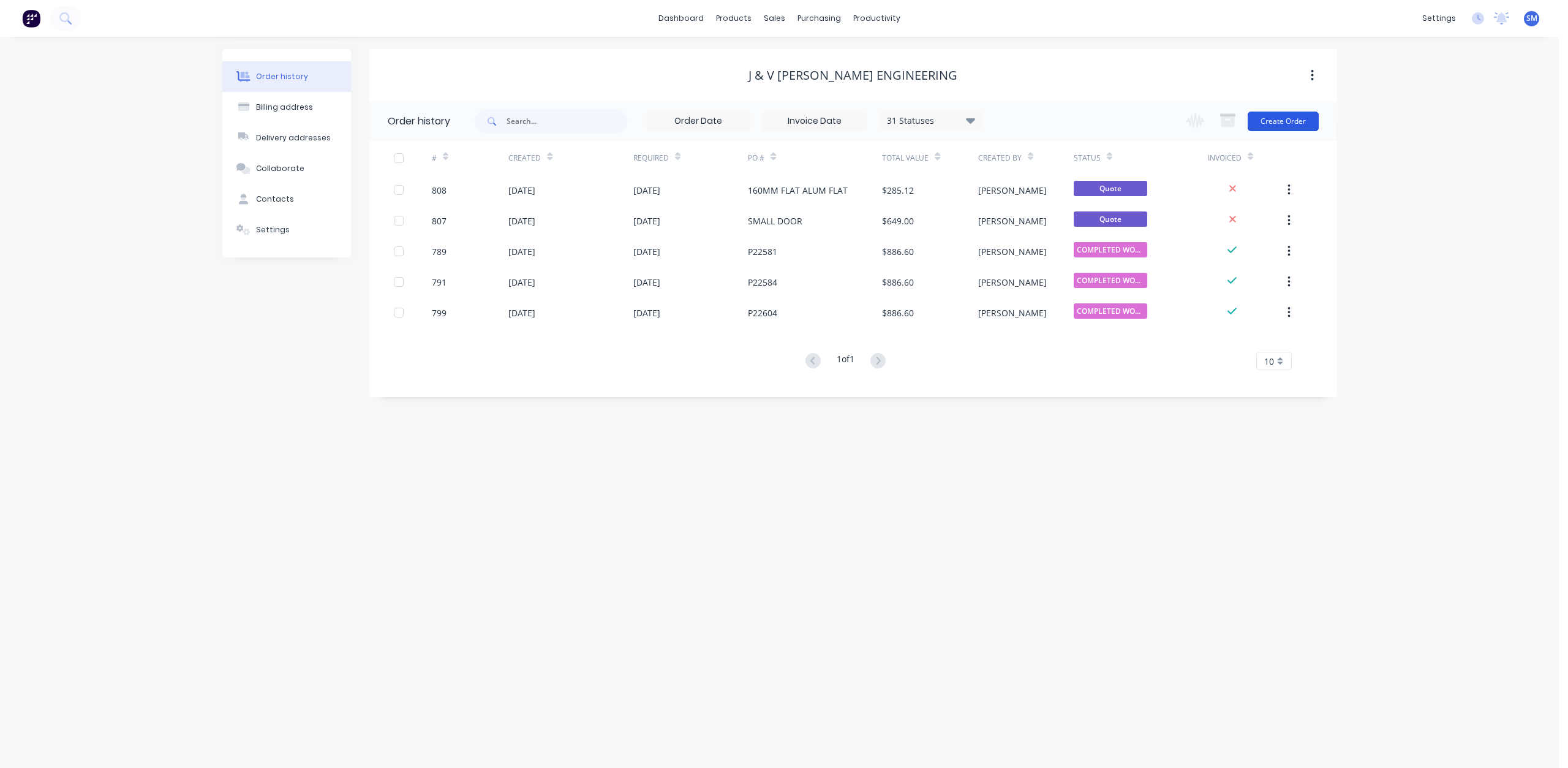
click at [1293, 126] on button "Create Order" at bounding box center [1283, 121] width 71 height 20
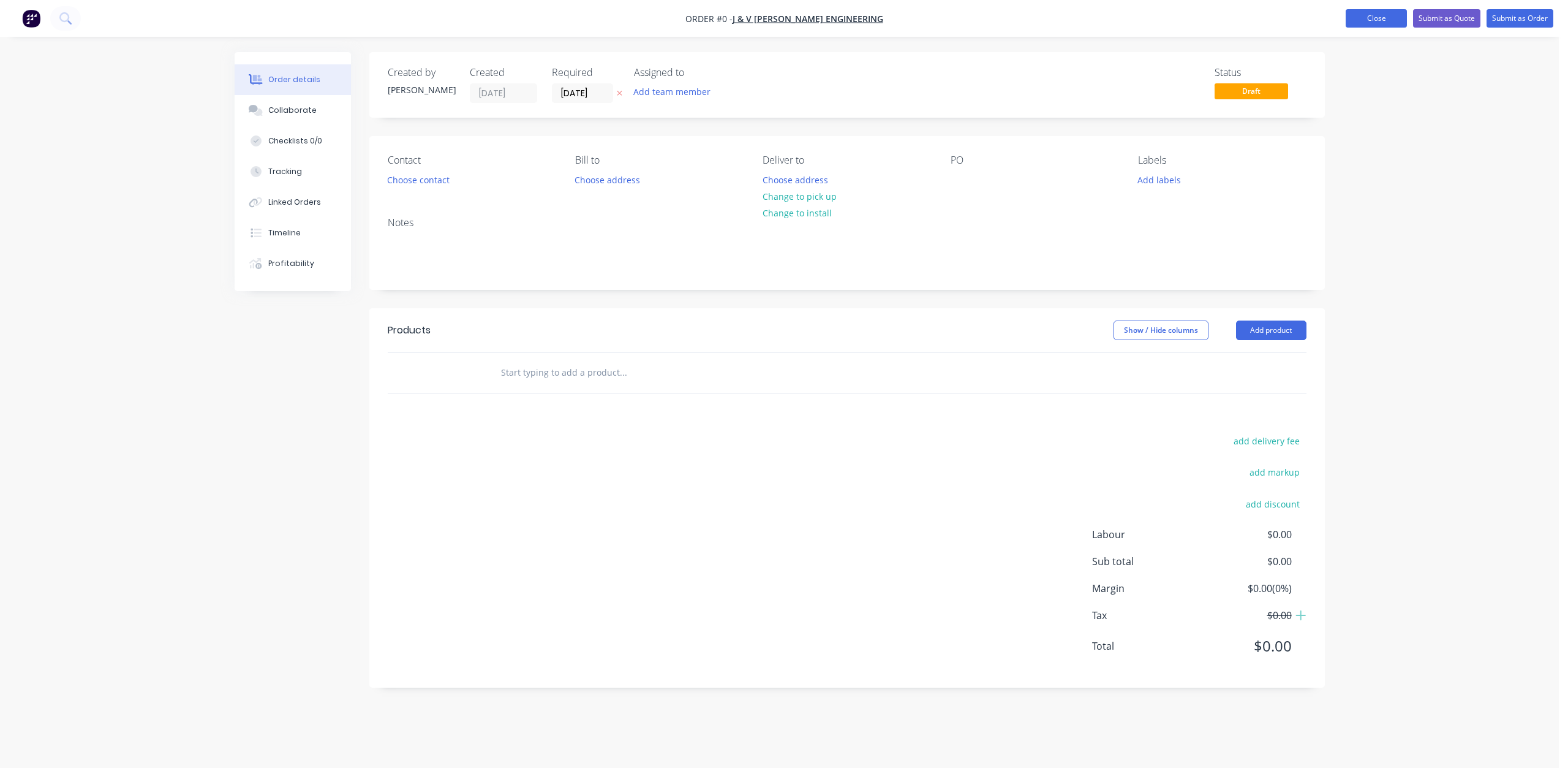
click at [1385, 20] on button "Close" at bounding box center [1376, 18] width 61 height 18
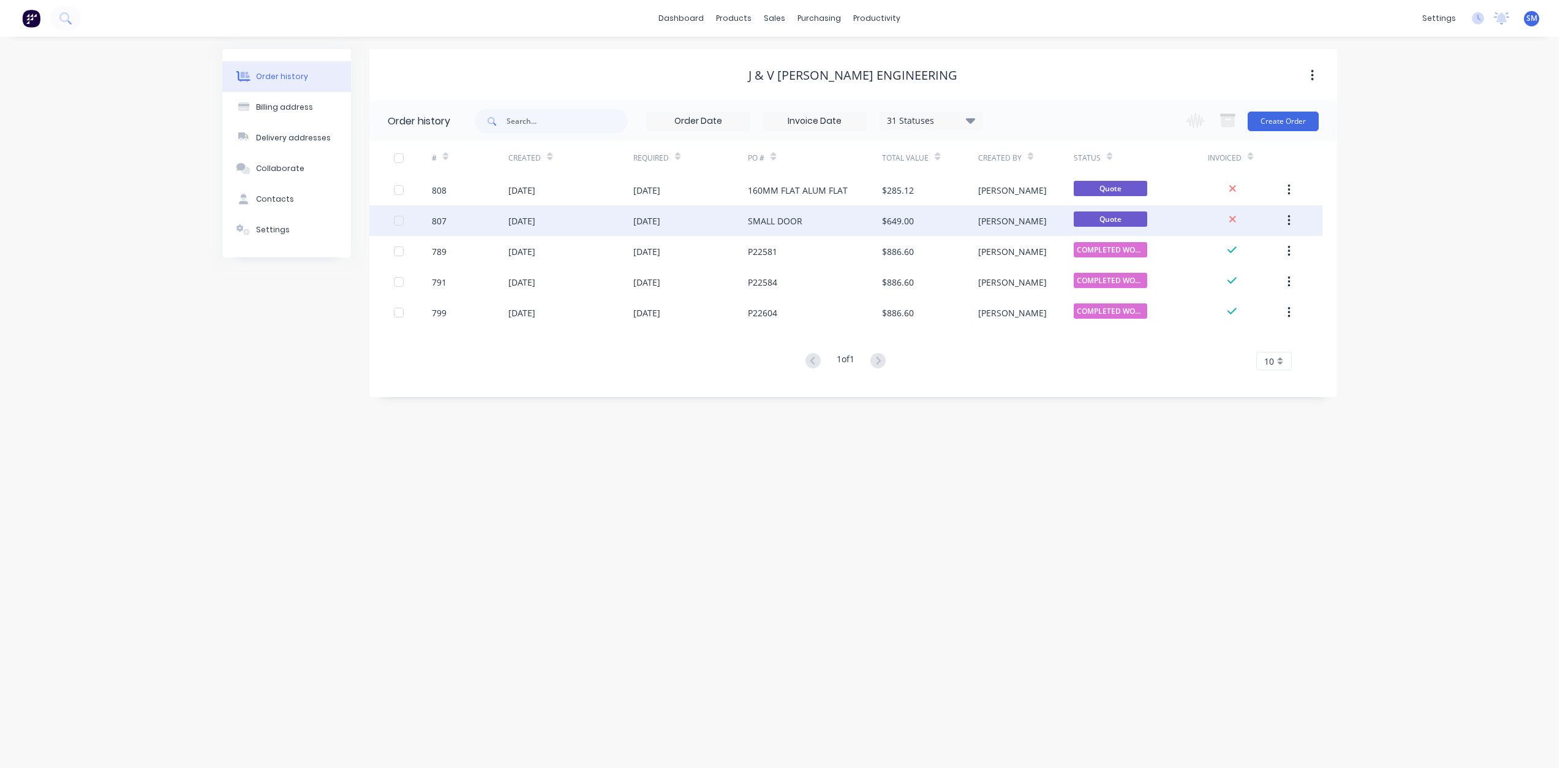
click at [818, 228] on div "SMALL DOOR" at bounding box center [814, 220] width 134 height 30
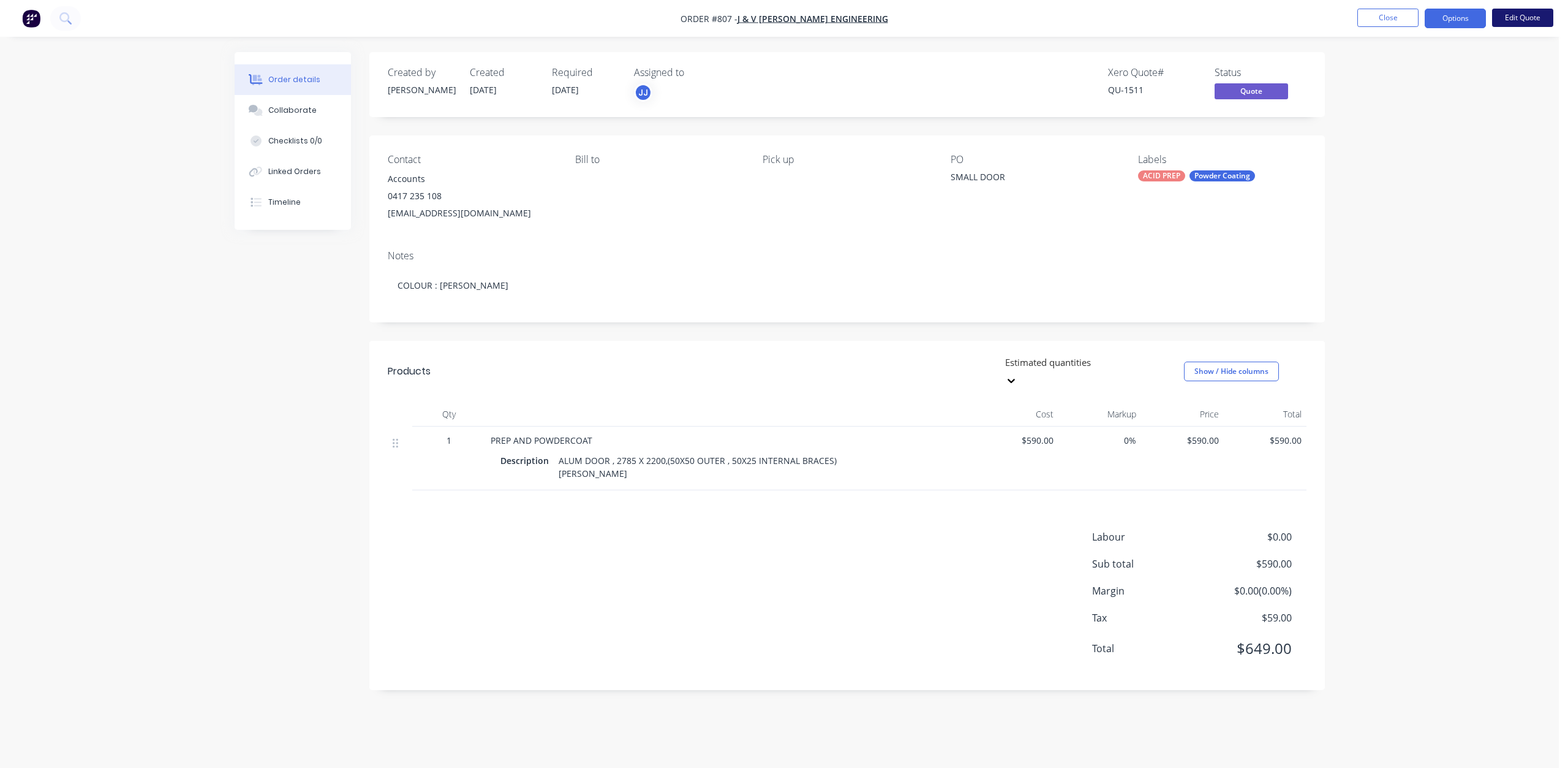
click at [1518, 16] on button "Edit Quote" at bounding box center [1522, 18] width 61 height 18
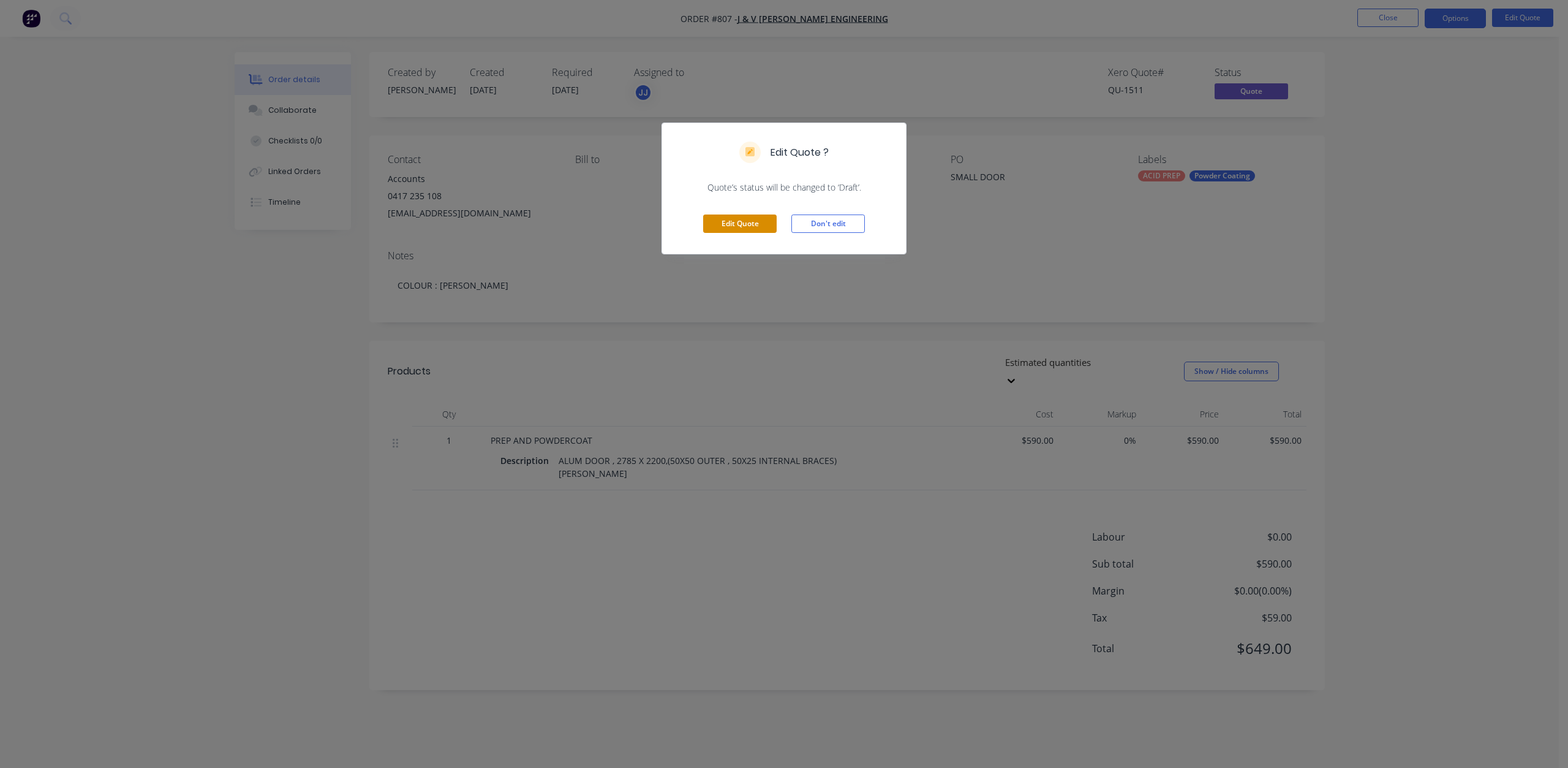
click at [741, 226] on button "Edit Quote" at bounding box center [740, 223] width 73 height 18
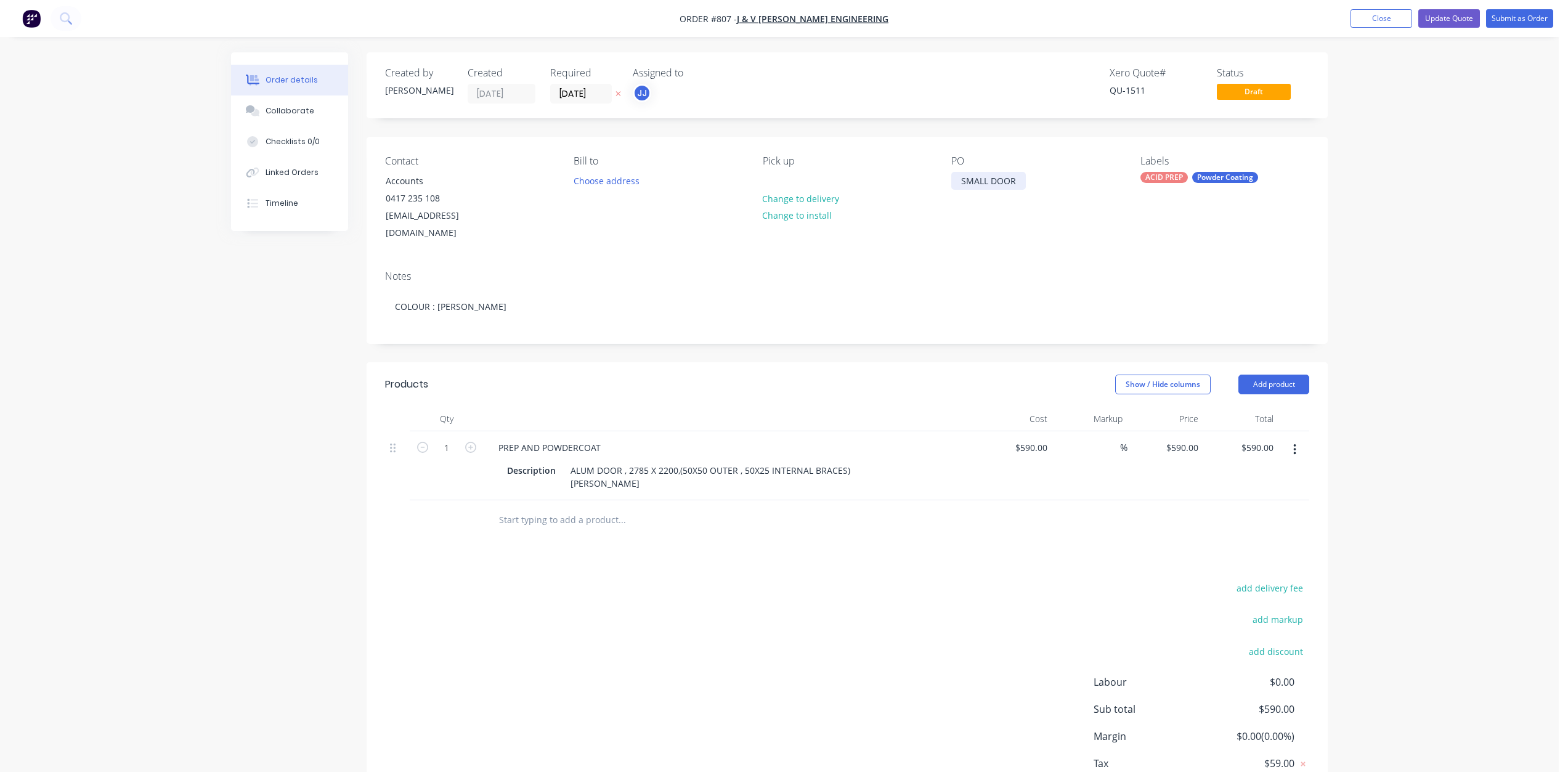
click at [973, 185] on div "SMALL DOOR" at bounding box center [989, 181] width 75 height 18
drag, startPoint x: 1015, startPoint y: 183, endPoint x: 914, endPoint y: 179, distance: 101.1
click at [914, 179] on div "Contact Accounts [PHONE_NUMBER] [EMAIL_ADDRESS][DOMAIN_NAME] Bill to Choose add…" at bounding box center [847, 199] width 961 height 124
click at [628, 468] on div "ALUM DOOR , 2785 X 2200,(50X50 OUTER , 50X25 INTERNAL BRACES) [PERSON_NAME]" at bounding box center [711, 476] width 292 height 31
click at [628, 466] on div "ALUM DOOR , 2785 X 2200,(50X50 OUTER , 50X25 INTERNAL BRACES) [PERSON_NAME]" at bounding box center [711, 476] width 292 height 31
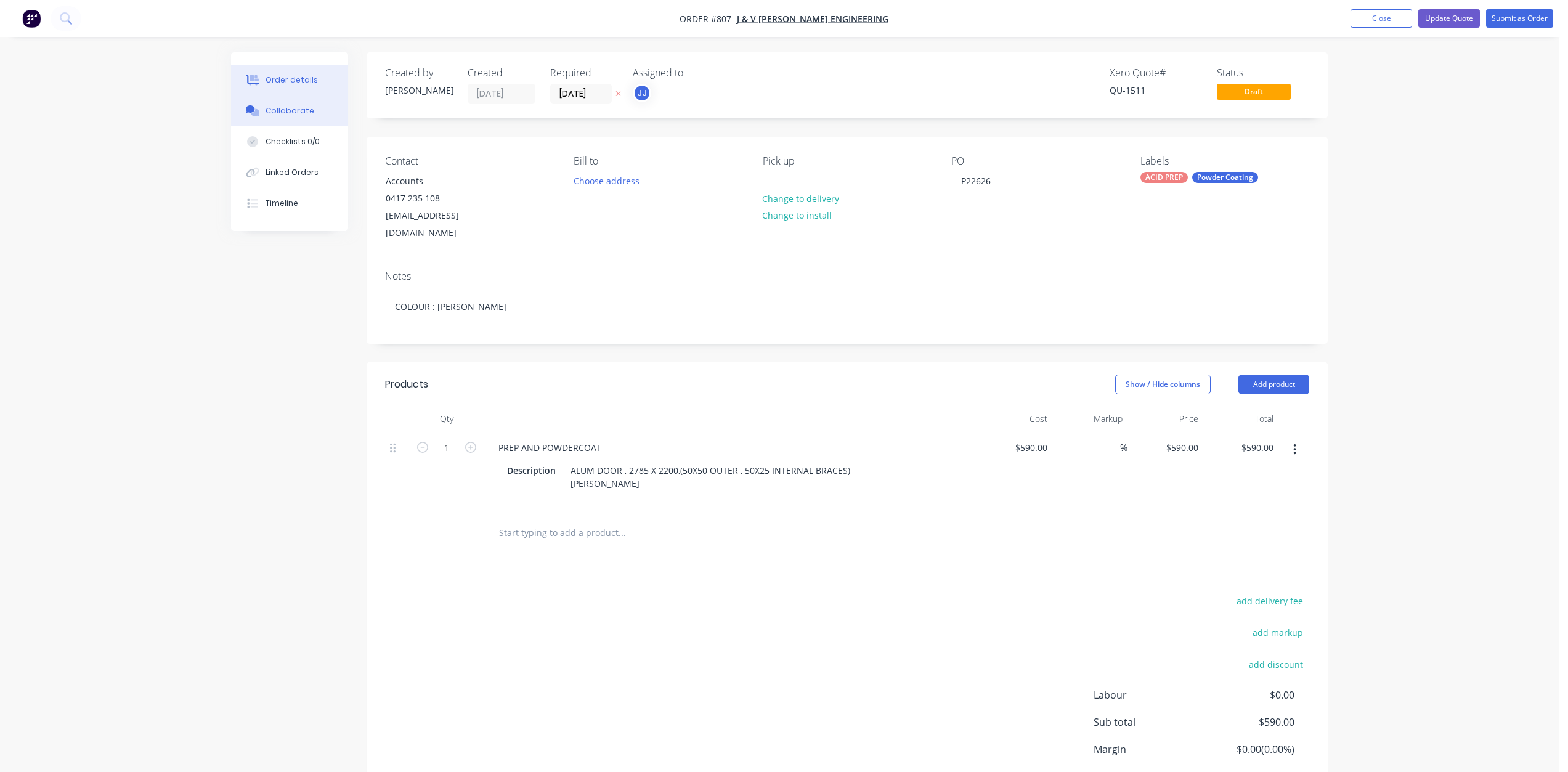
click at [304, 113] on div "Collaborate" at bounding box center [290, 110] width 49 height 11
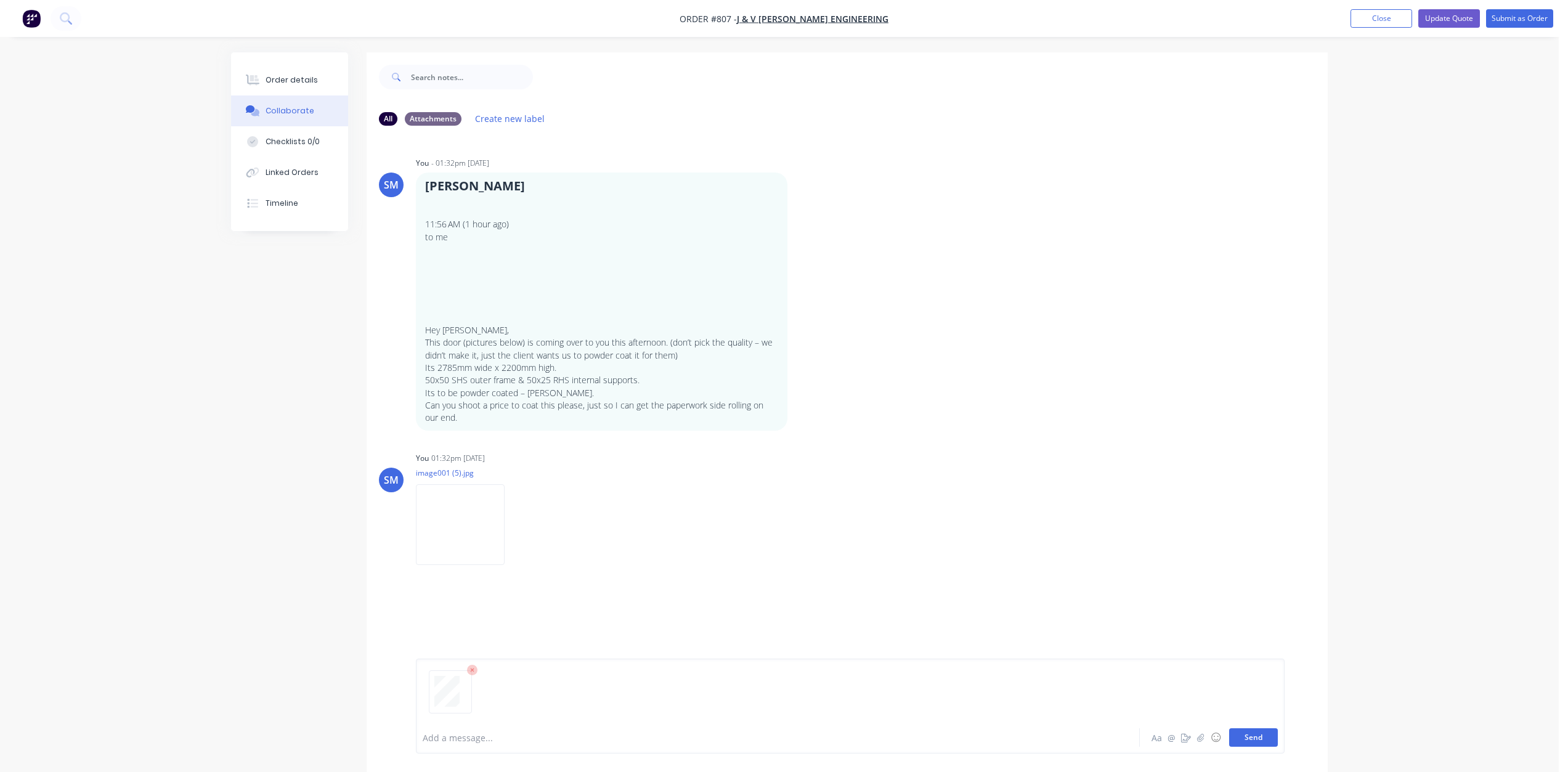
click at [1251, 741] on button "Send" at bounding box center [1254, 737] width 49 height 18
click at [269, 79] on div "Order details" at bounding box center [292, 80] width 52 height 11
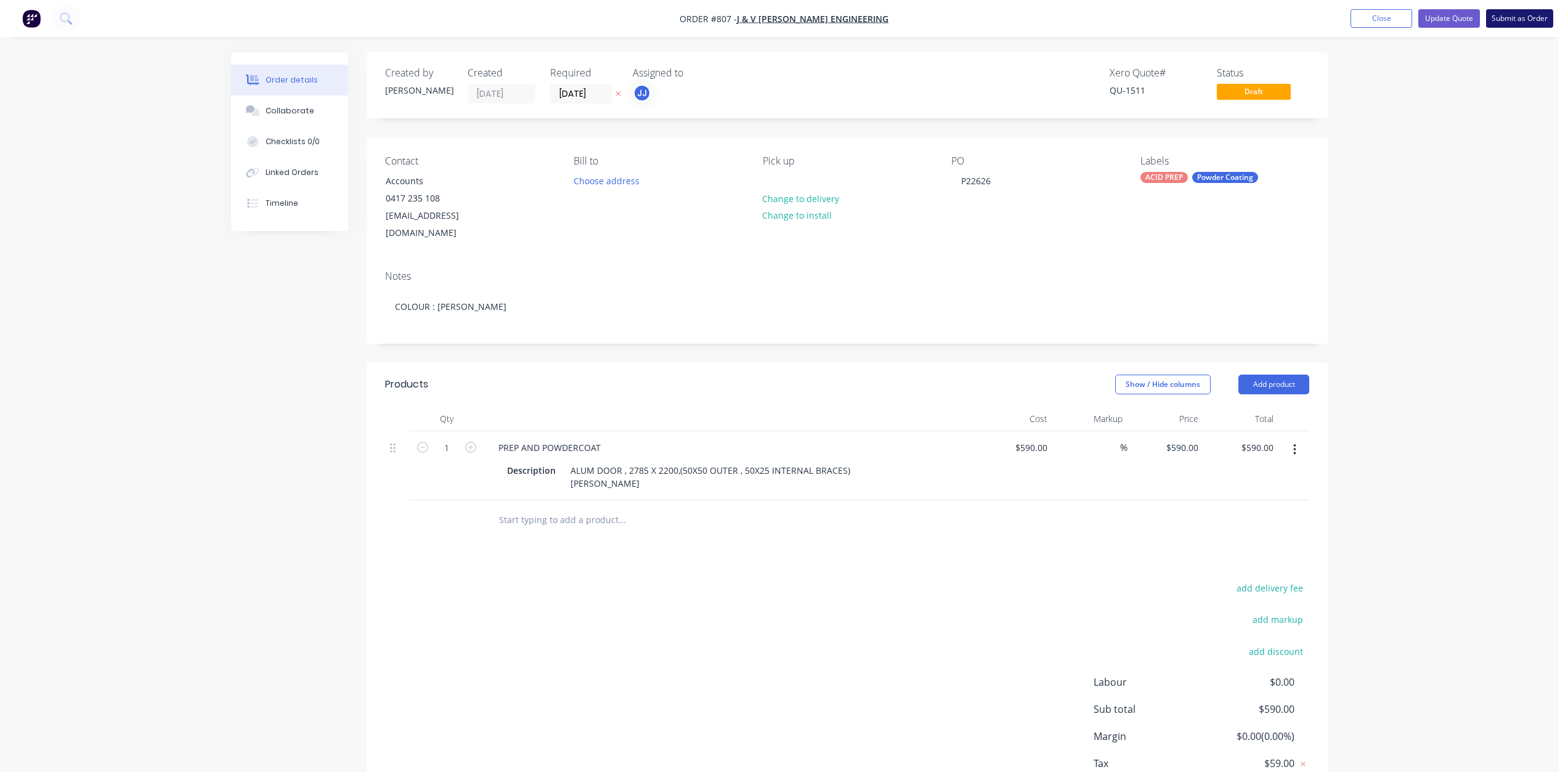
click at [1511, 19] on button "Submit as Order" at bounding box center [1520, 18] width 67 height 18
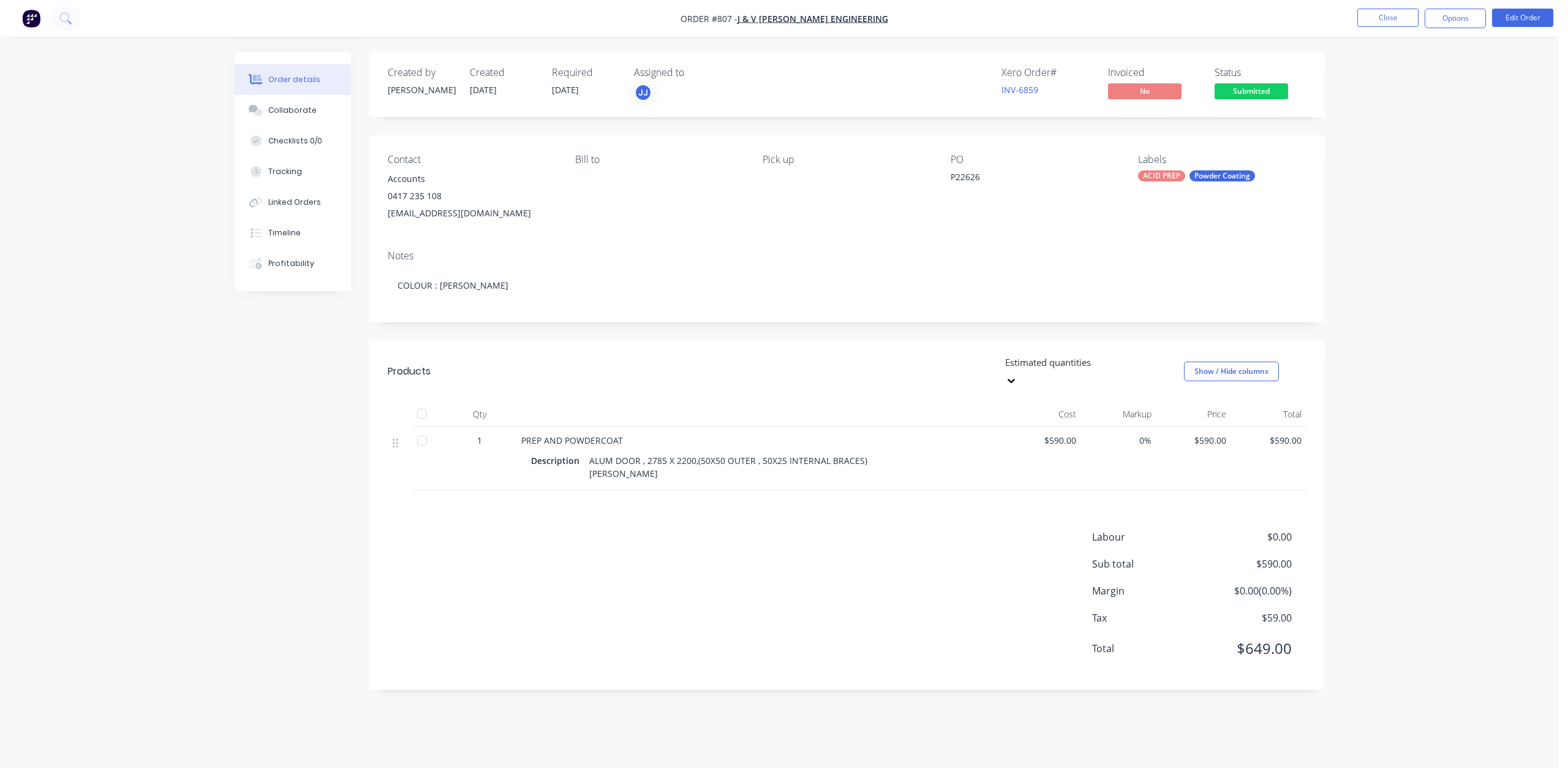
click at [1447, 22] on button "Options" at bounding box center [1455, 18] width 61 height 20
click at [1379, 144] on div "Work Order" at bounding box center [1418, 148] width 113 height 18
click at [1379, 126] on div "Without pricing" at bounding box center [1418, 123] width 113 height 18
click at [1384, 20] on button "Close" at bounding box center [1388, 18] width 61 height 18
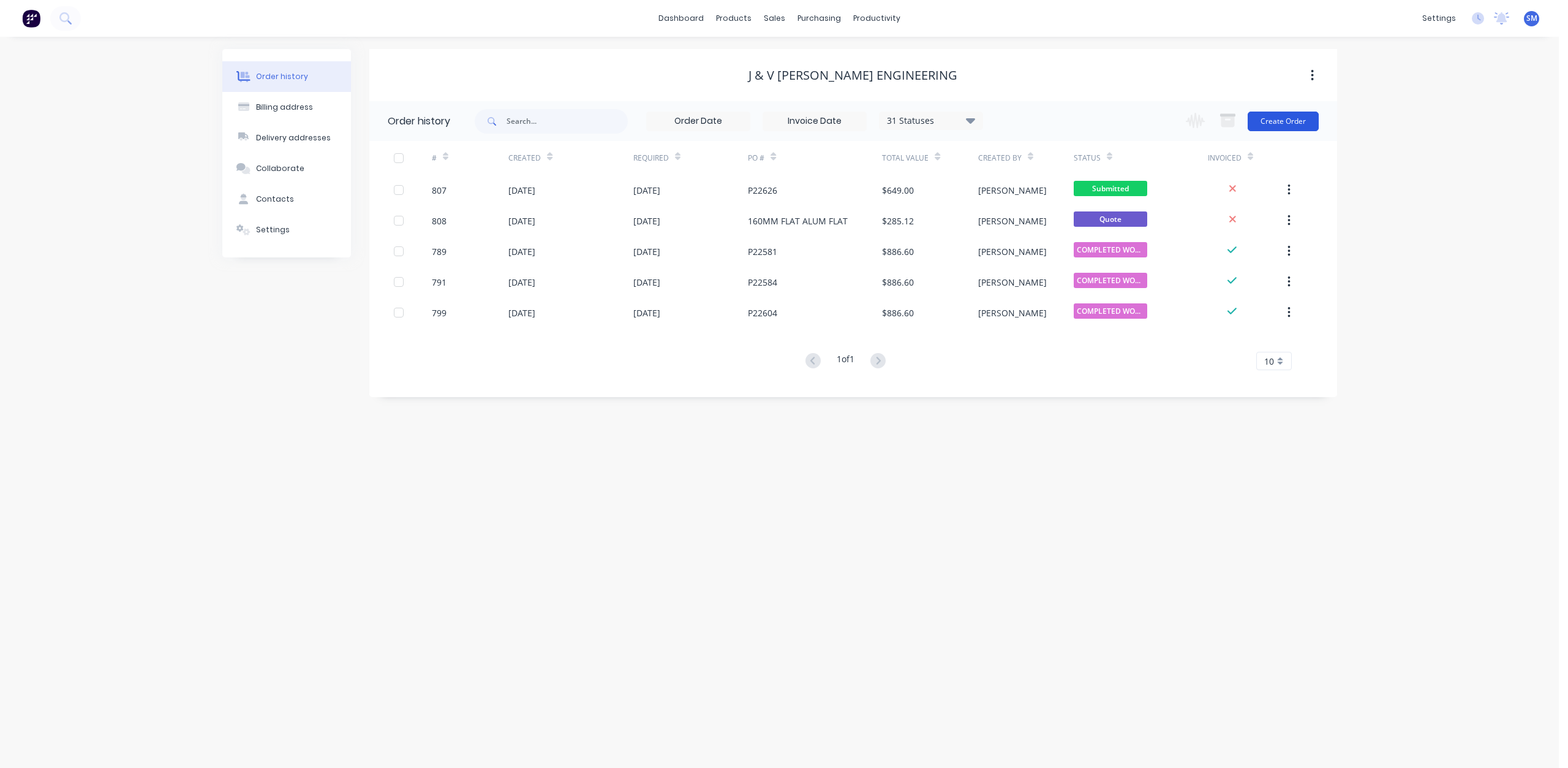
click at [1267, 119] on button "Create Order" at bounding box center [1283, 121] width 71 height 20
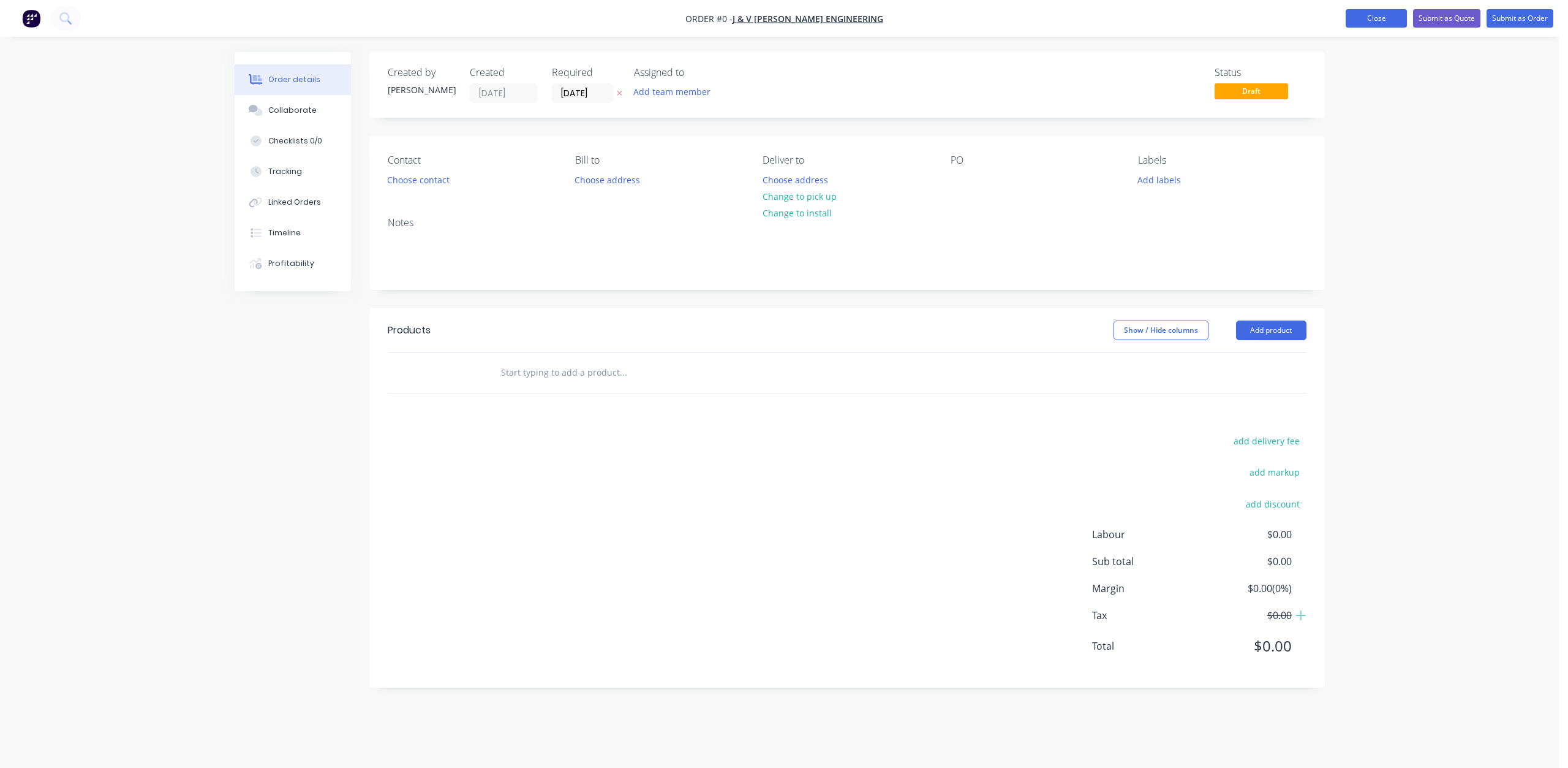
click at [1385, 20] on button "Close" at bounding box center [1376, 18] width 61 height 18
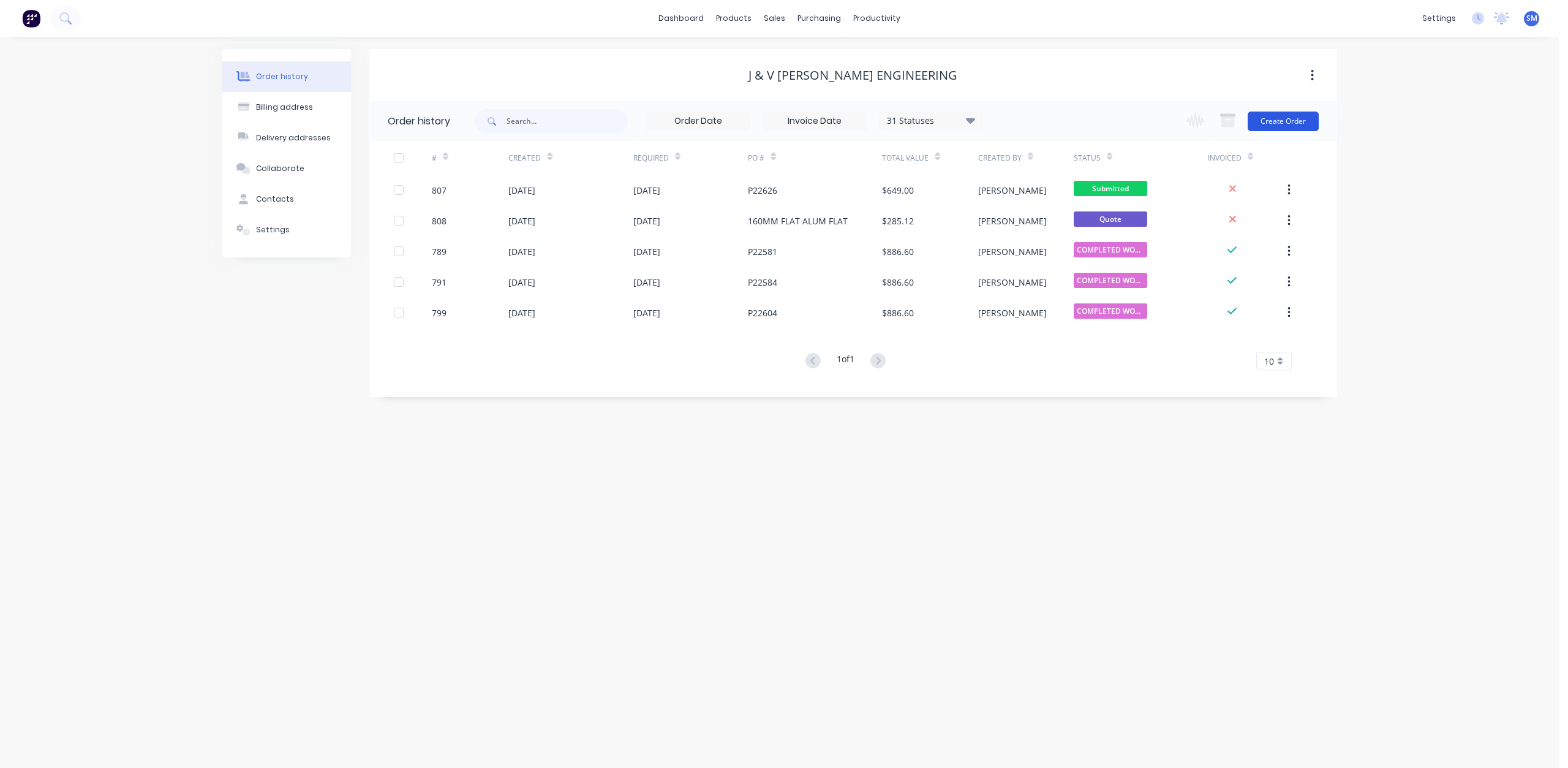
click at [1284, 119] on button "Create Order" at bounding box center [1283, 121] width 71 height 20
